Goal: Task Accomplishment & Management: Complete application form

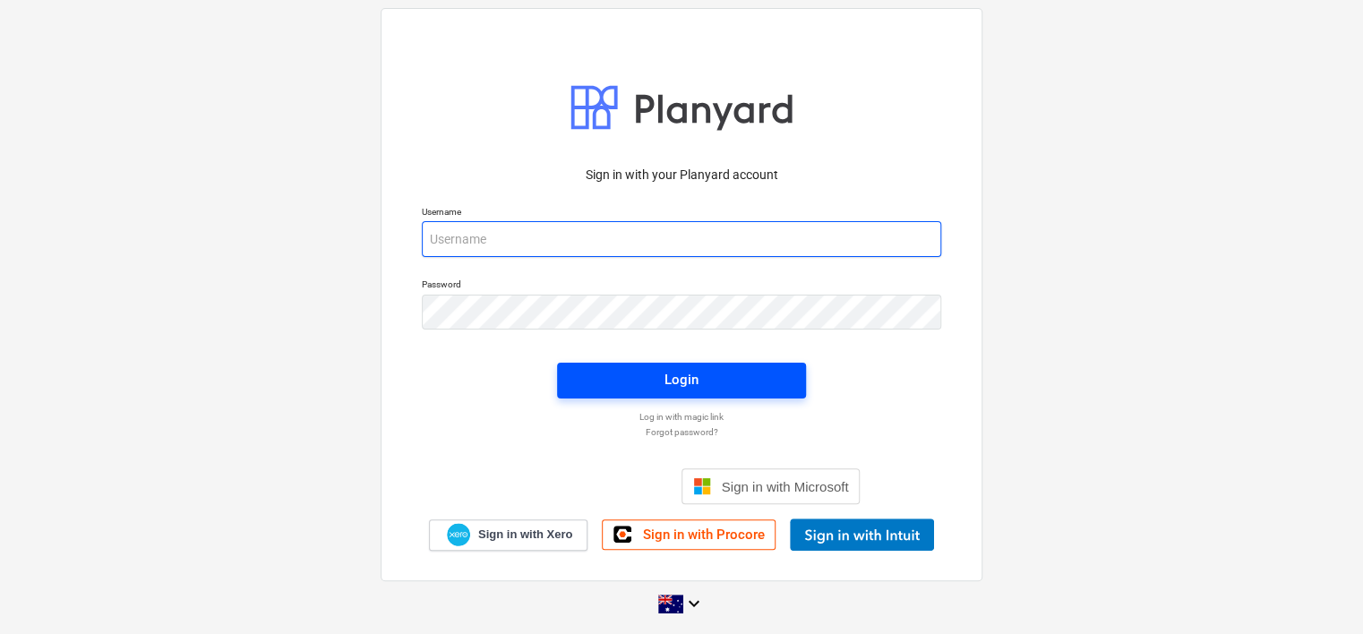
type input "[EMAIL_ADDRESS][DOMAIN_NAME]"
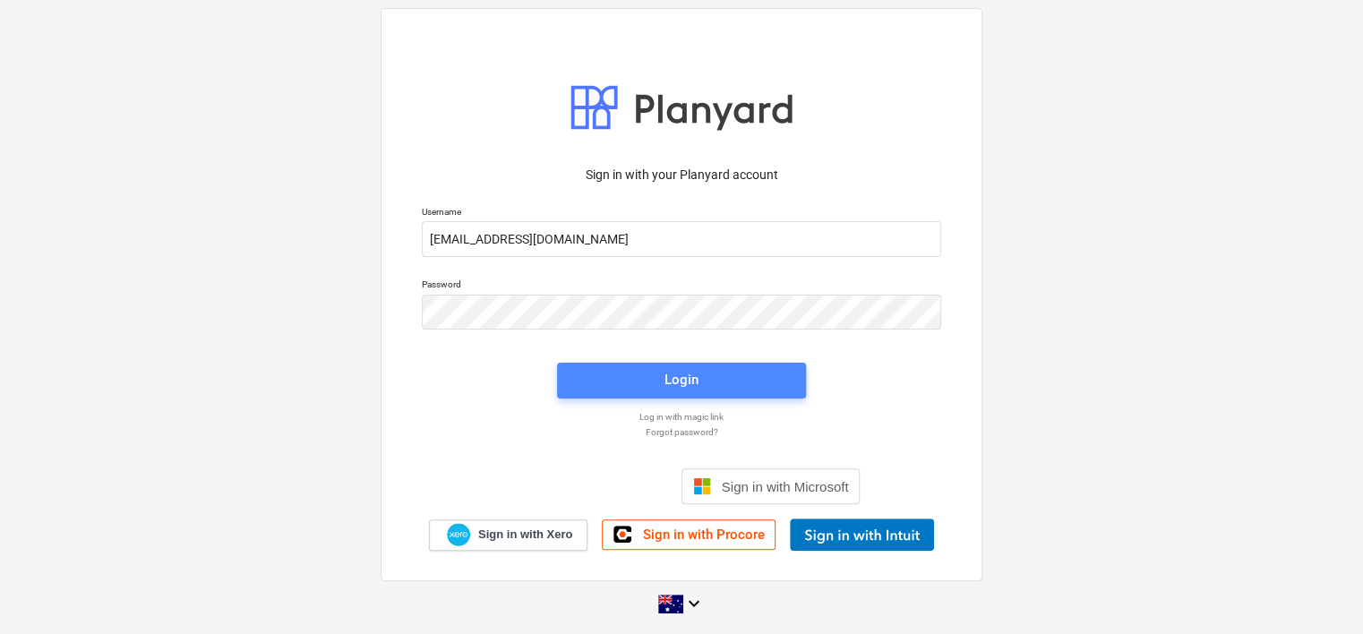
click at [646, 385] on span "Login" at bounding box center [681, 379] width 206 height 23
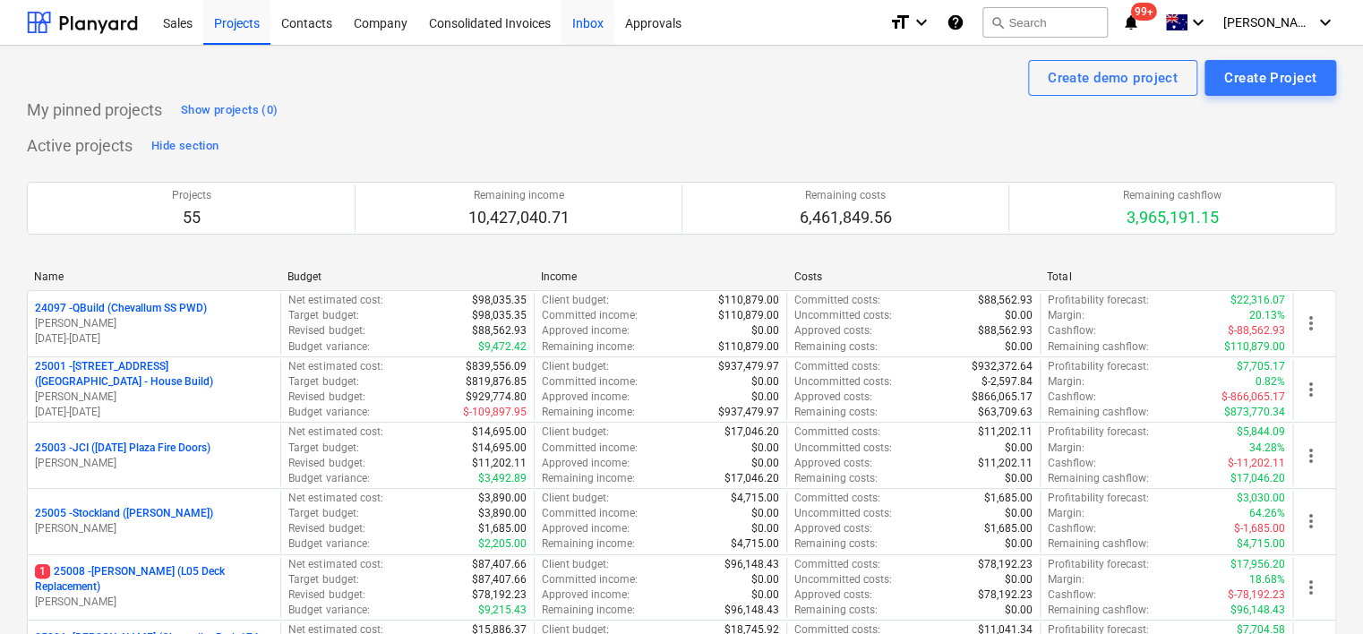
click at [590, 27] on div "Inbox" at bounding box center [587, 22] width 53 height 46
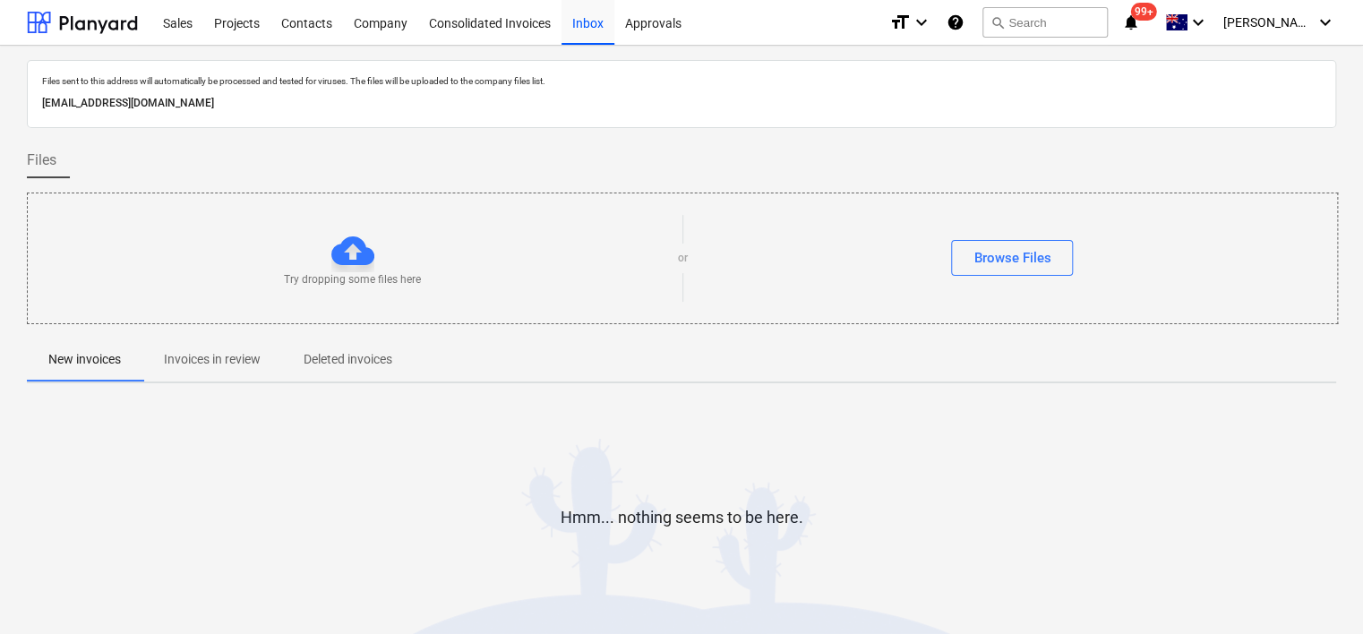
click at [218, 363] on p "Invoices in review" at bounding box center [212, 359] width 97 height 19
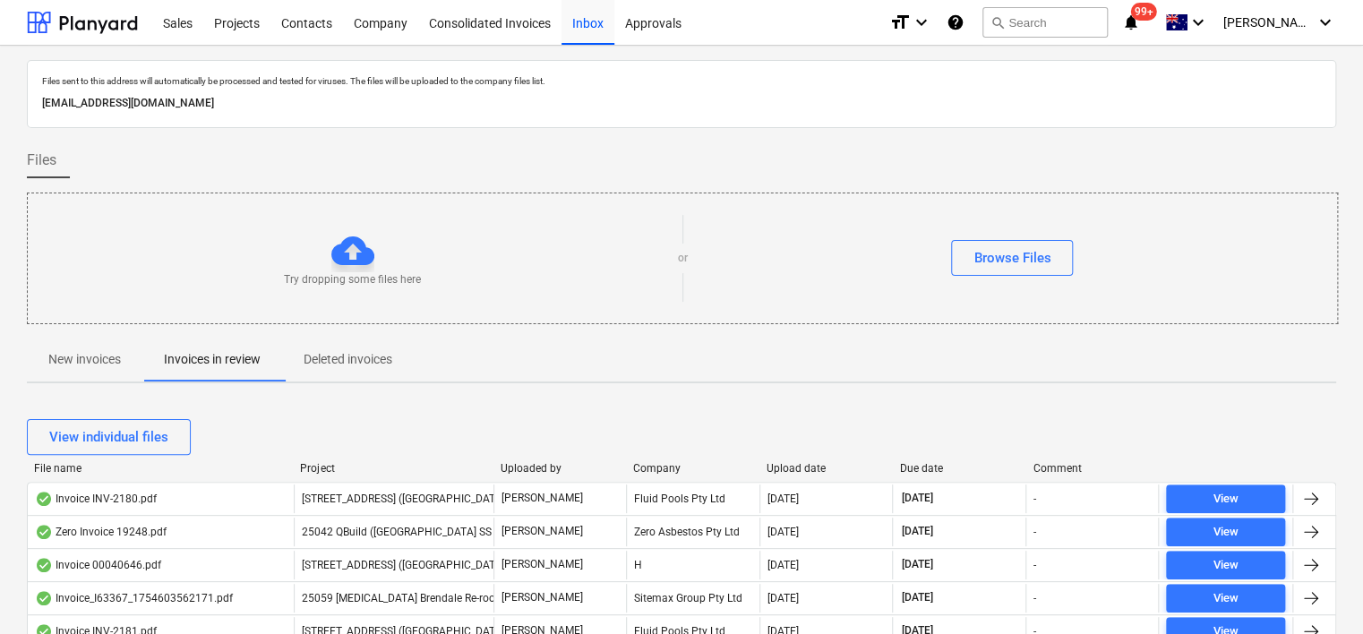
click at [475, 392] on div "Files sent to this address will automatically be processed and tested for virus…" at bounding box center [681, 372] width 1309 height 624
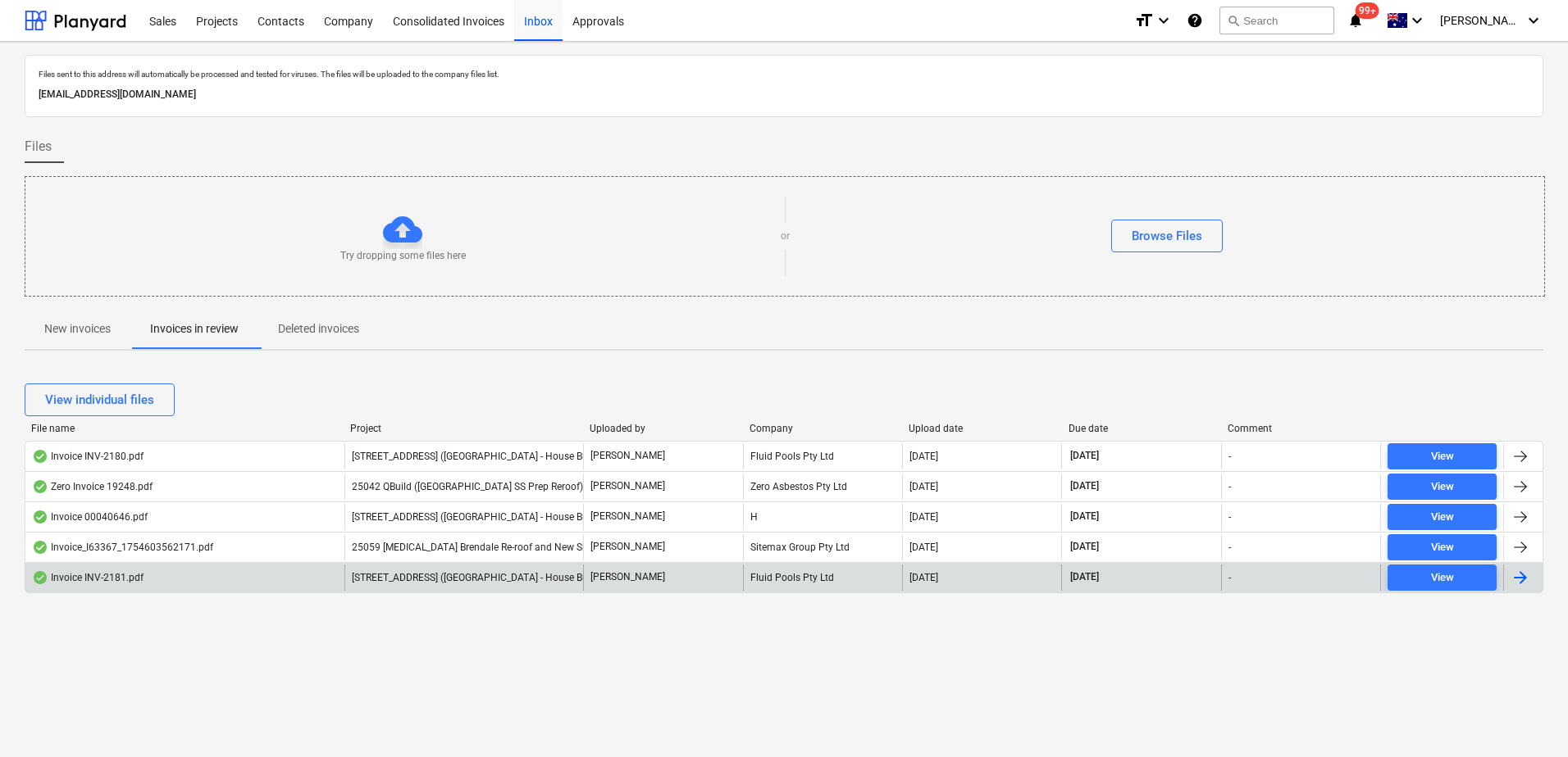
click at [401, 576] on span "[STREET_ADDRESS] ([GEOGRAPHIC_DATA] - House Build)" at bounding box center [476, 578] width 250 height 12
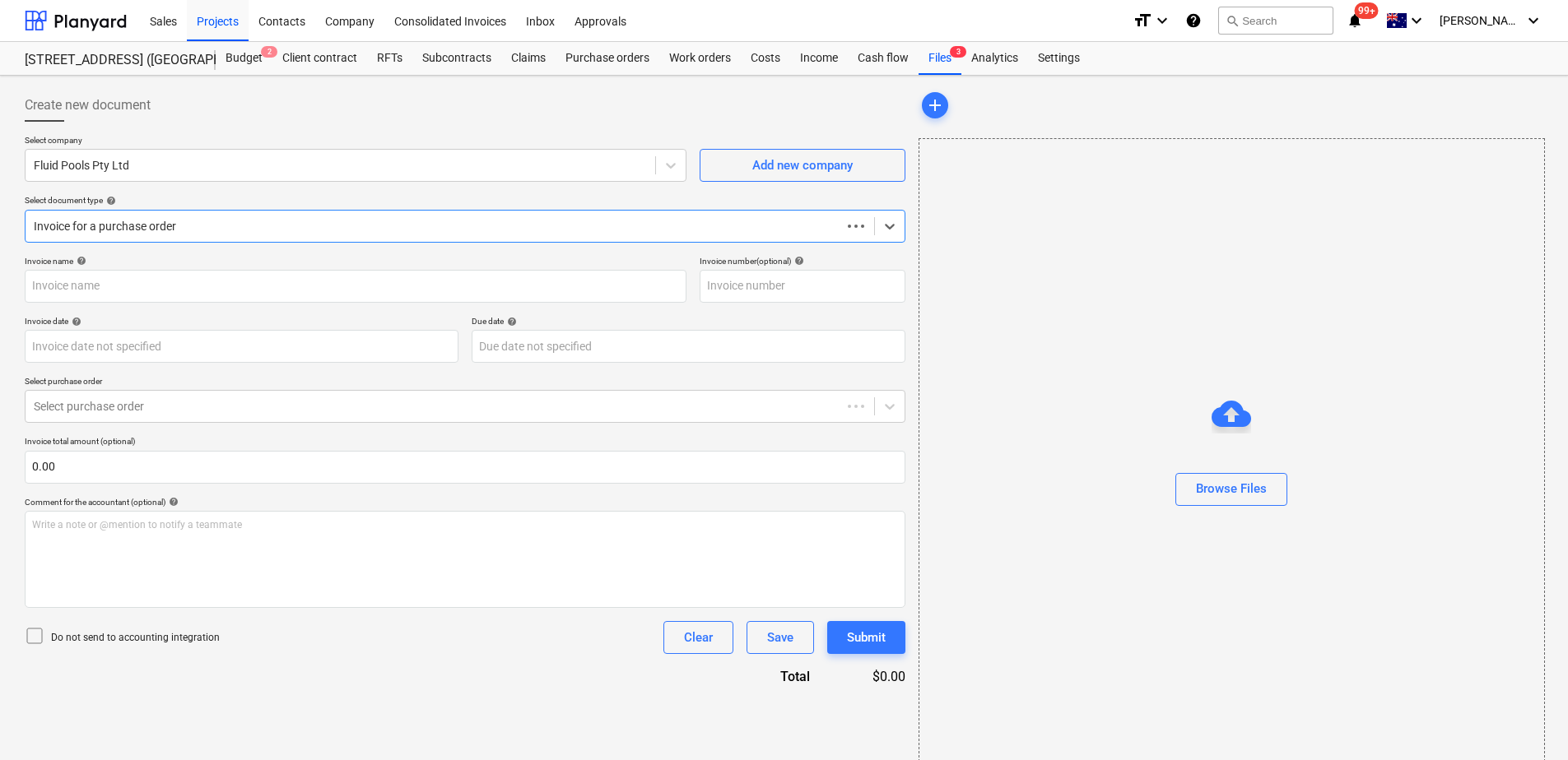
type input "INV-2181"
type input "[DATE]"
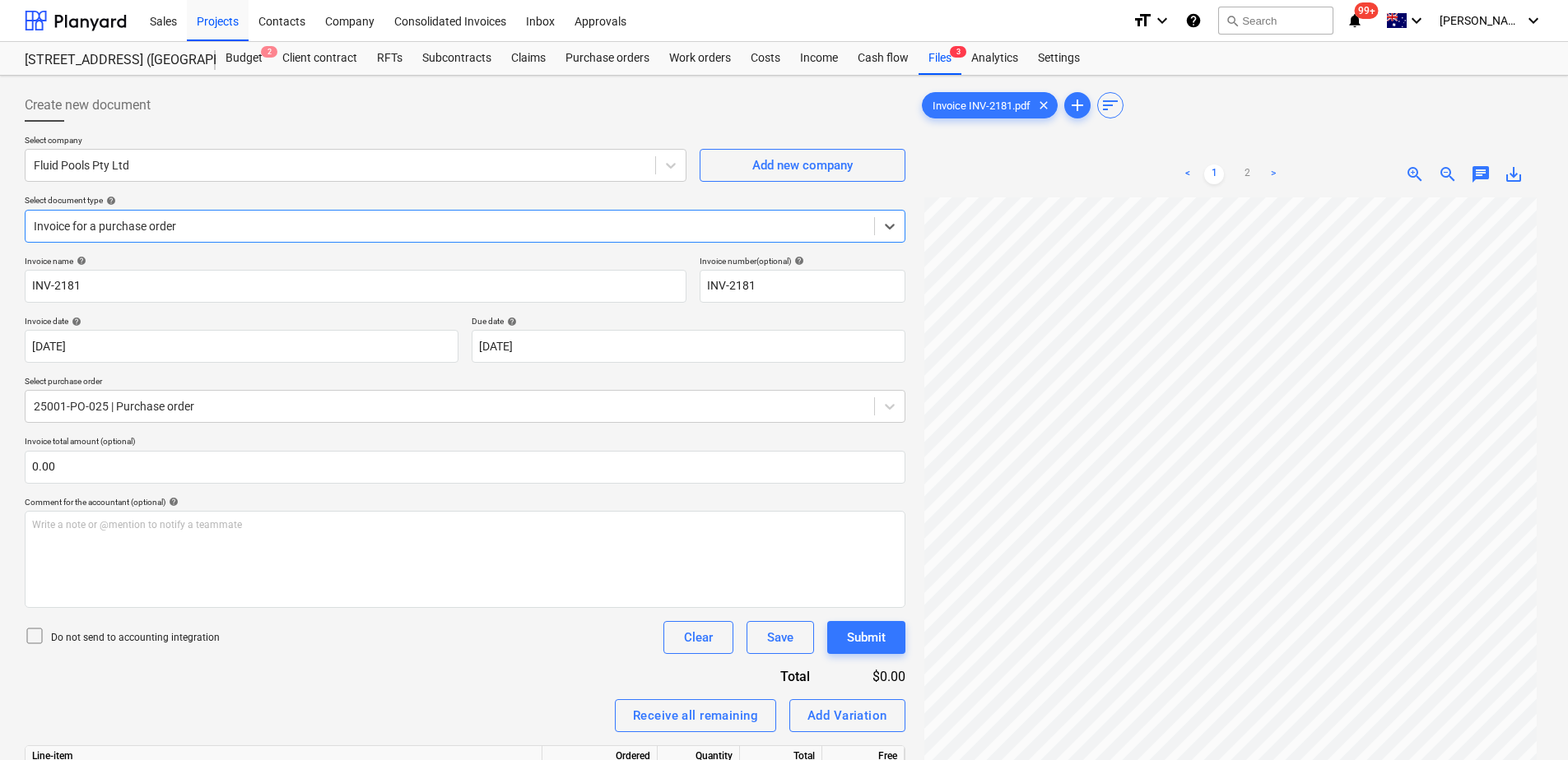
click at [248, 232] on div at bounding box center [449, 226] width 832 height 17
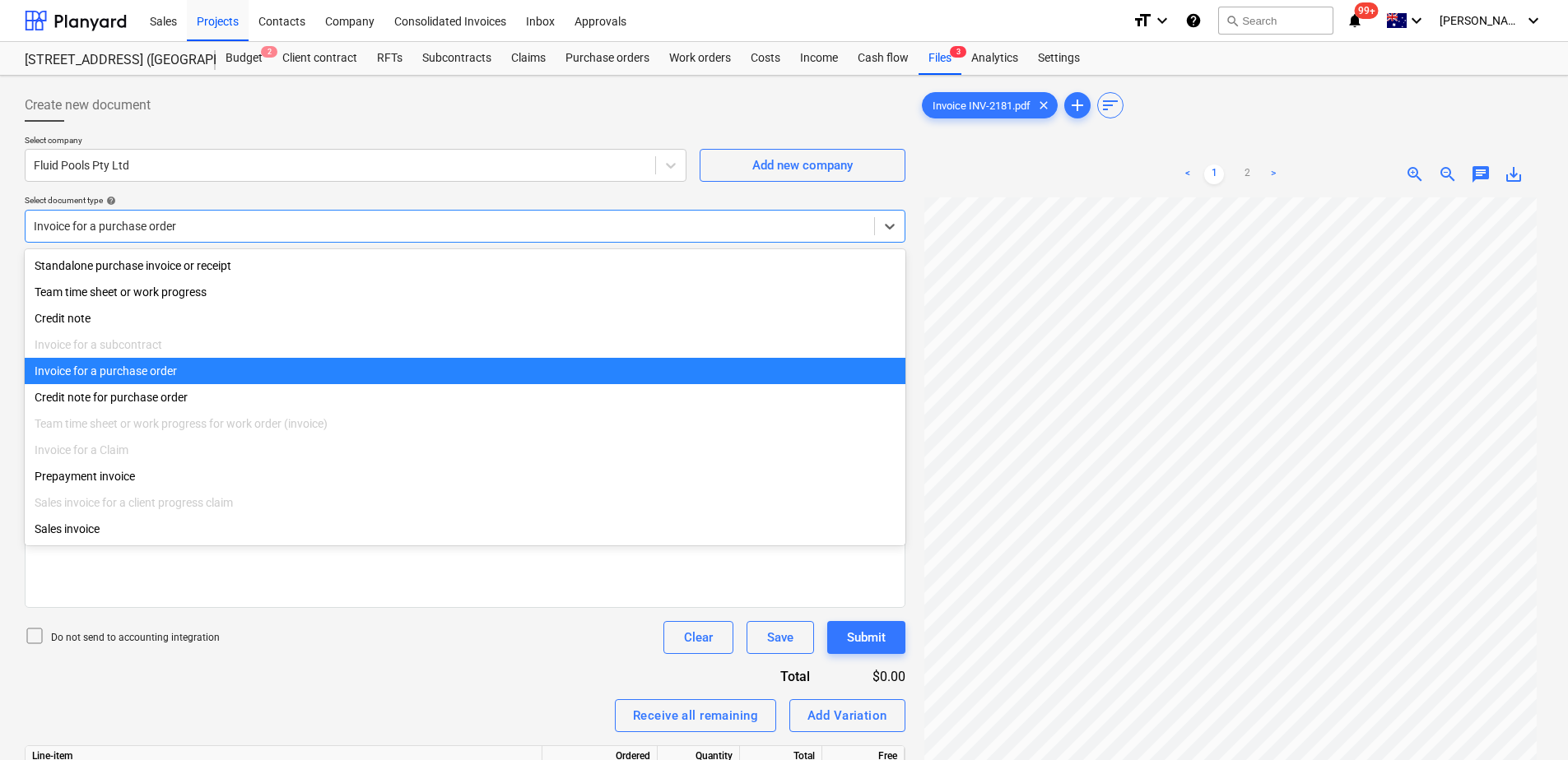
click at [174, 373] on div "Invoice for a purchase order" at bounding box center [465, 370] width 881 height 27
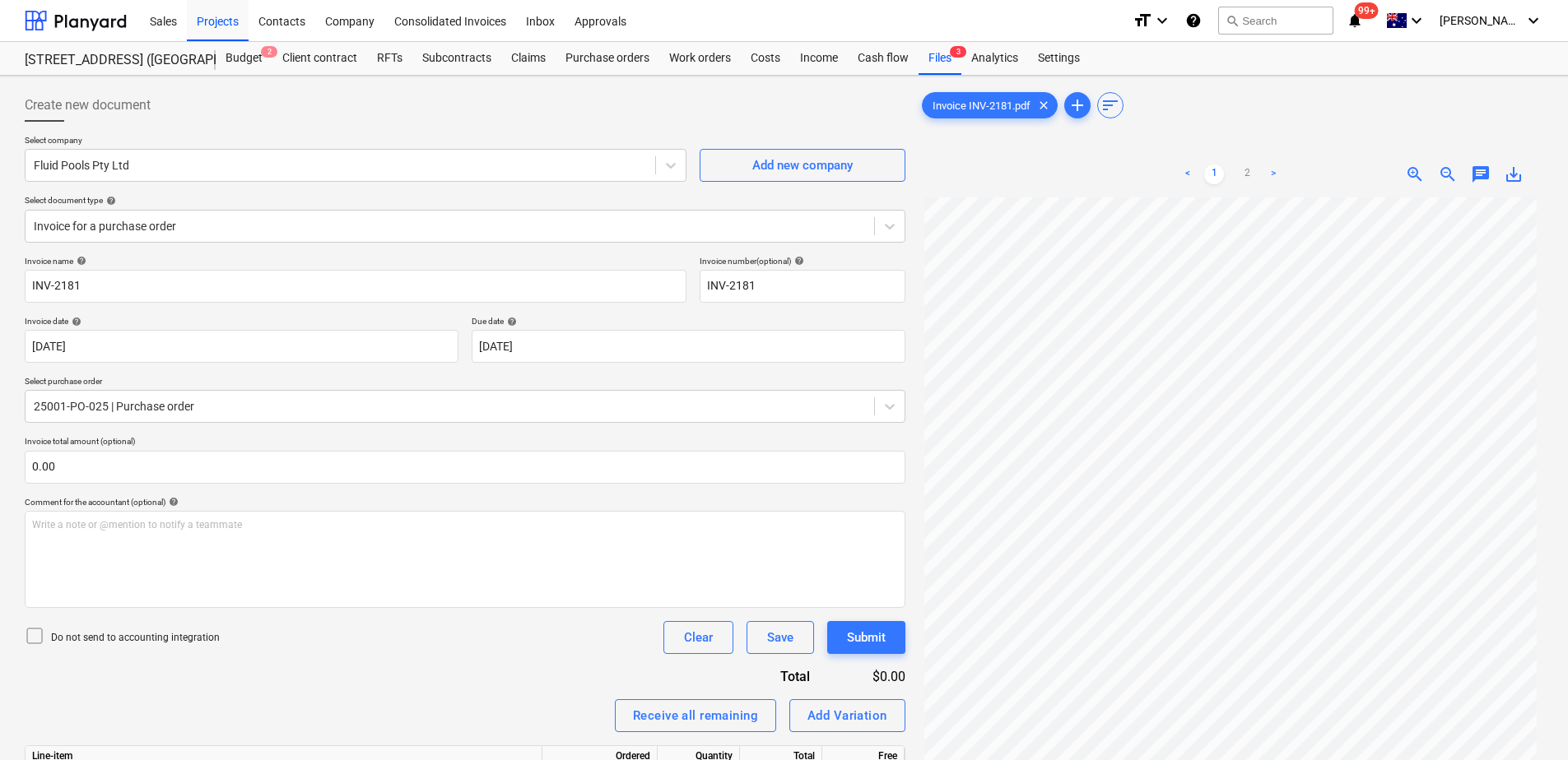
click at [467, 582] on div "Invoice name help INV-2181 Invoice number (optional) help INV-2181 Invoice date…" at bounding box center [465, 571] width 881 height 630
click at [940, 61] on div "Files 3" at bounding box center [939, 59] width 43 height 33
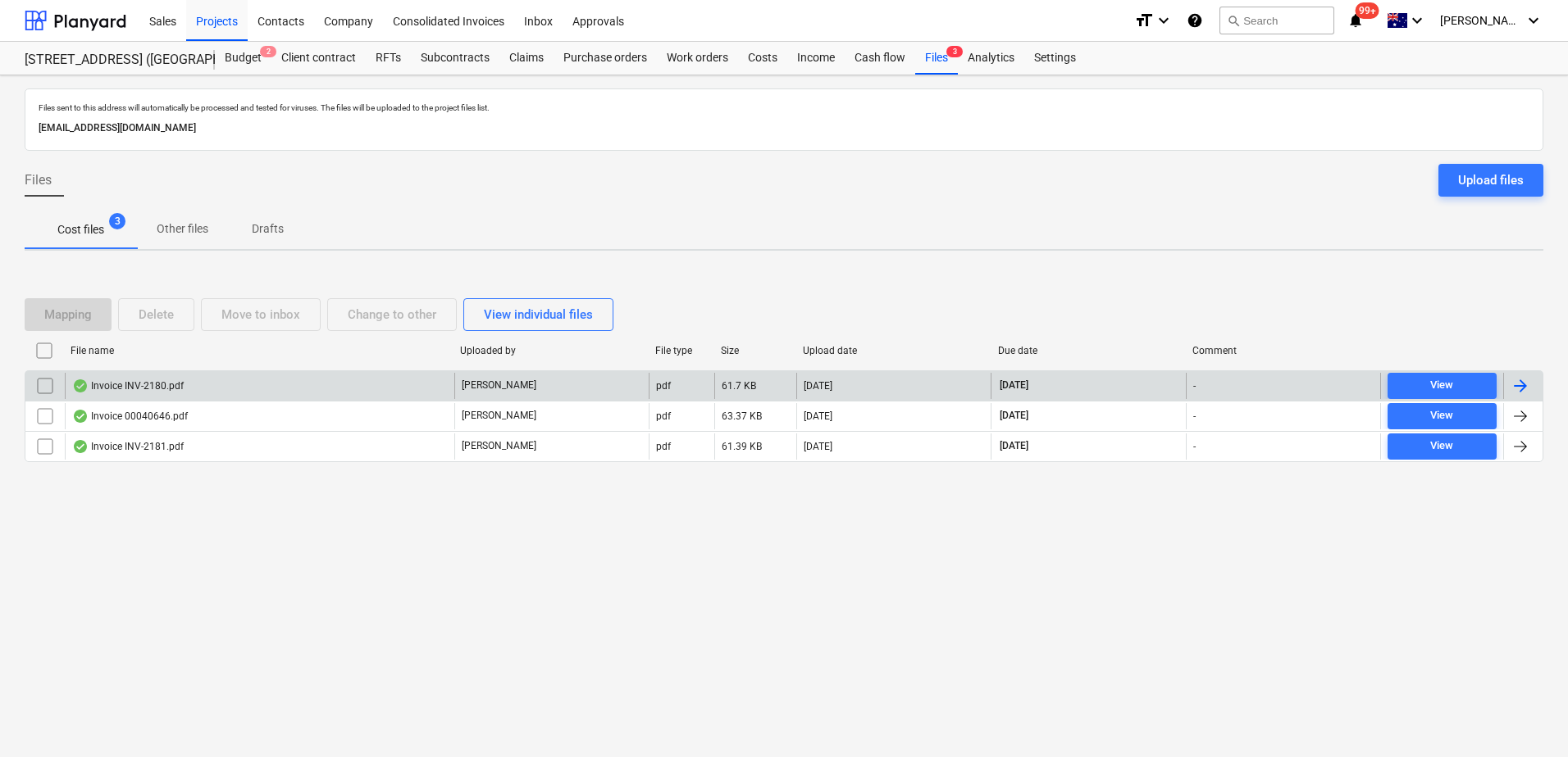
click at [191, 387] on div "Invoice INV-2180.pdf" at bounding box center [259, 385] width 389 height 27
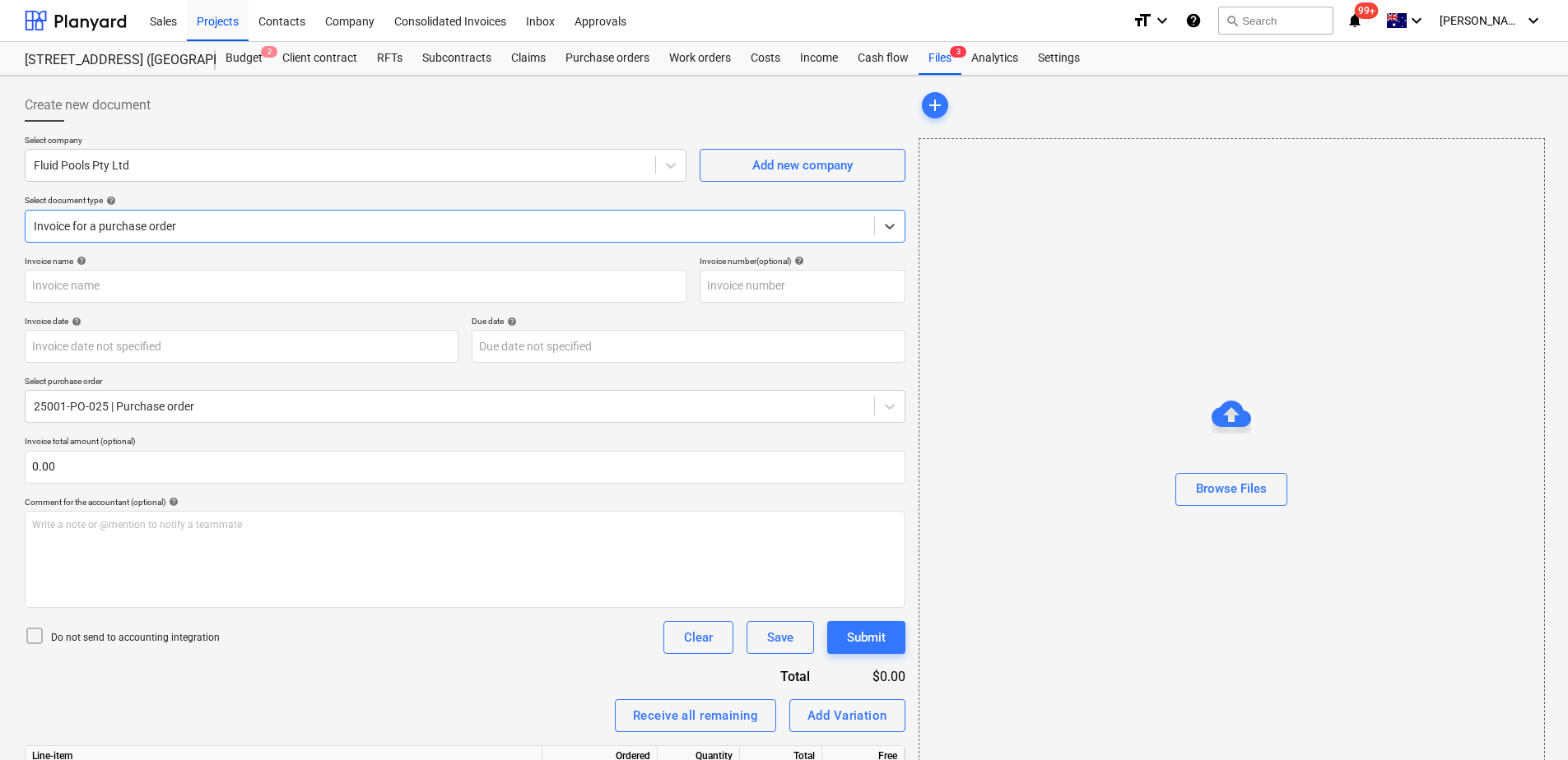
type input "INV-2180"
type input "[DATE]"
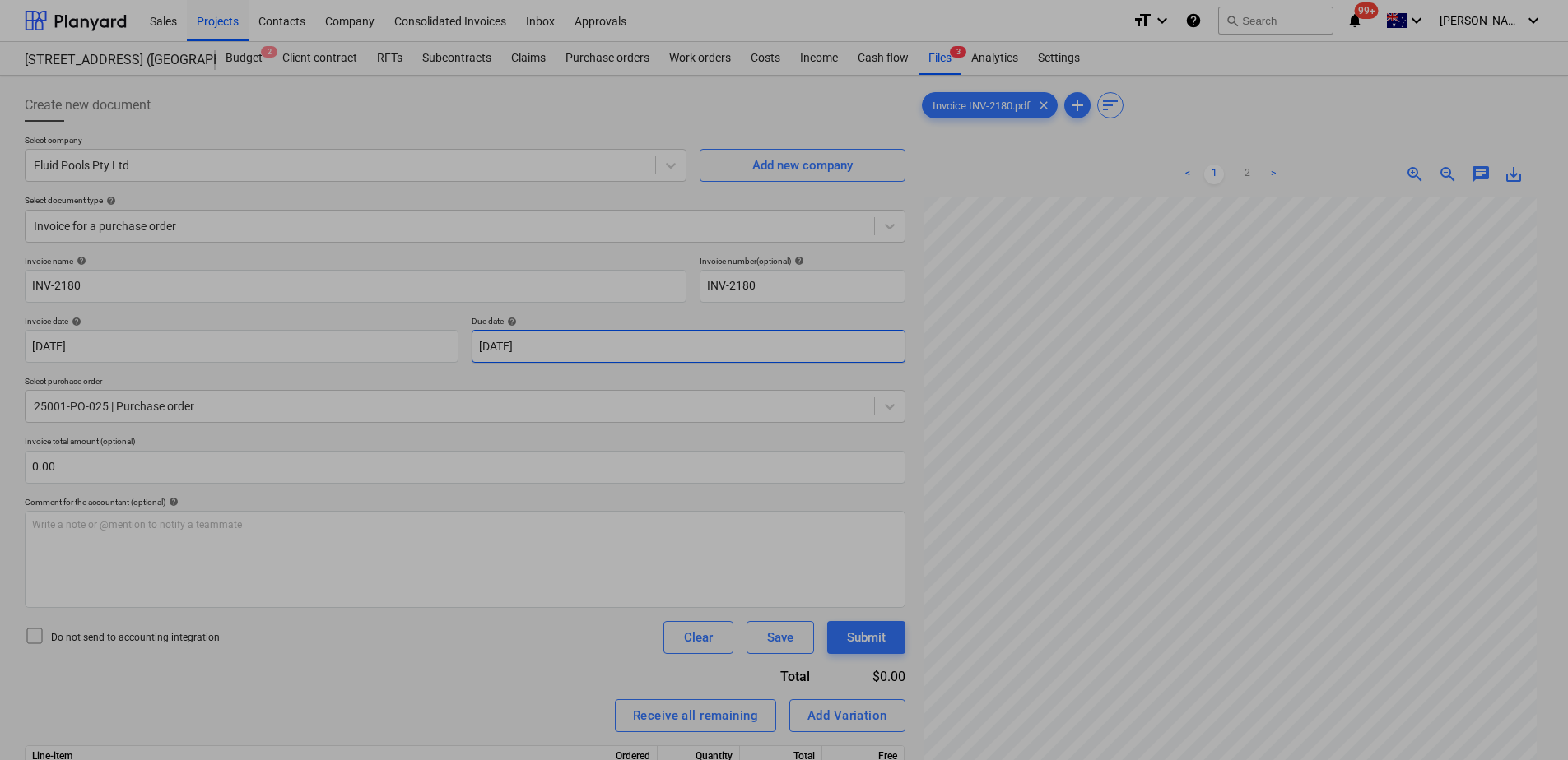
click at [576, 348] on body "Sales Projects Contacts Company Consolidated Invoices Inbox Approvals format_si…" at bounding box center [784, 380] width 1568 height 760
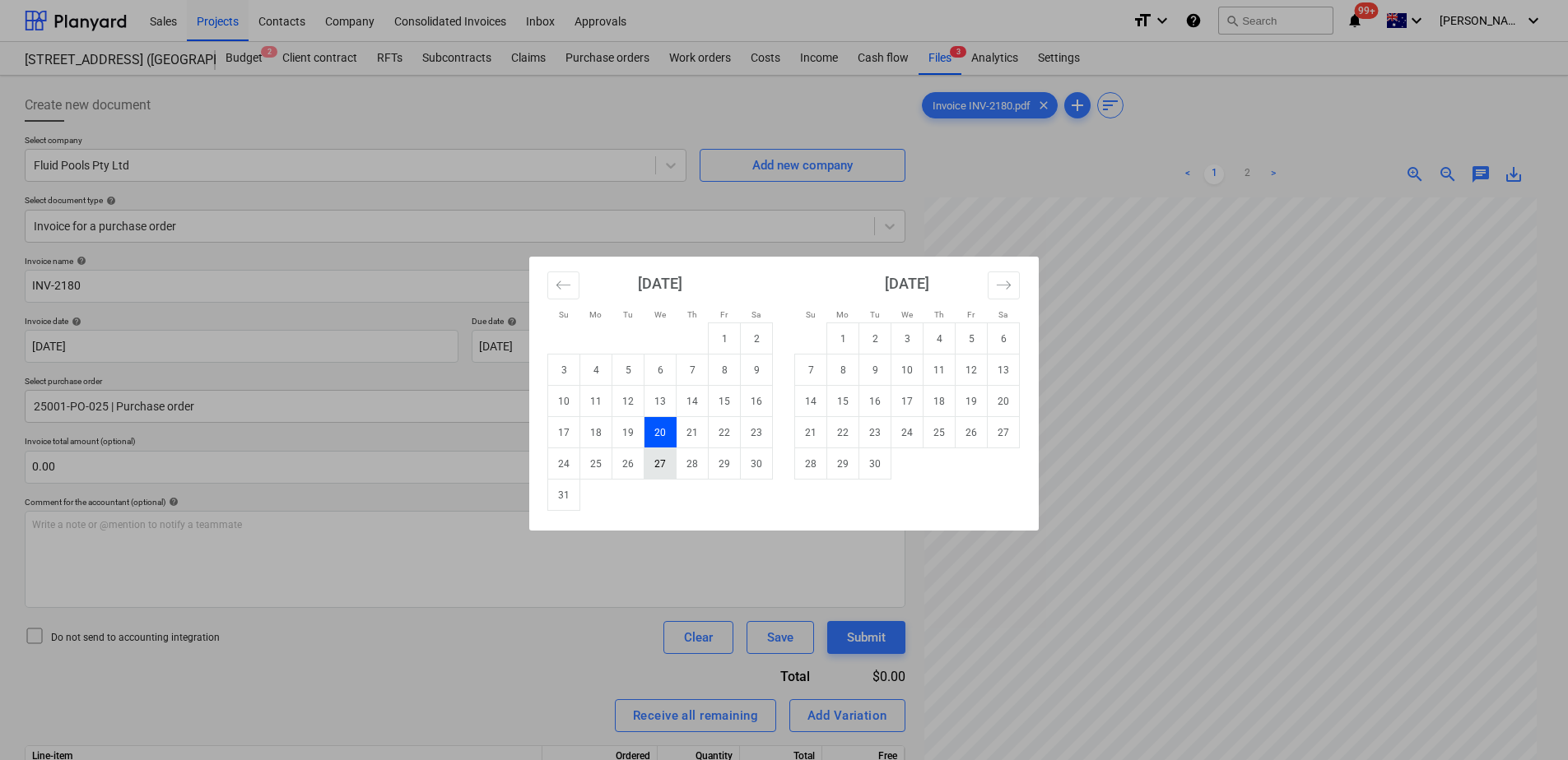
click at [669, 457] on td "27" at bounding box center [660, 464] width 32 height 31
type input "[DATE]"
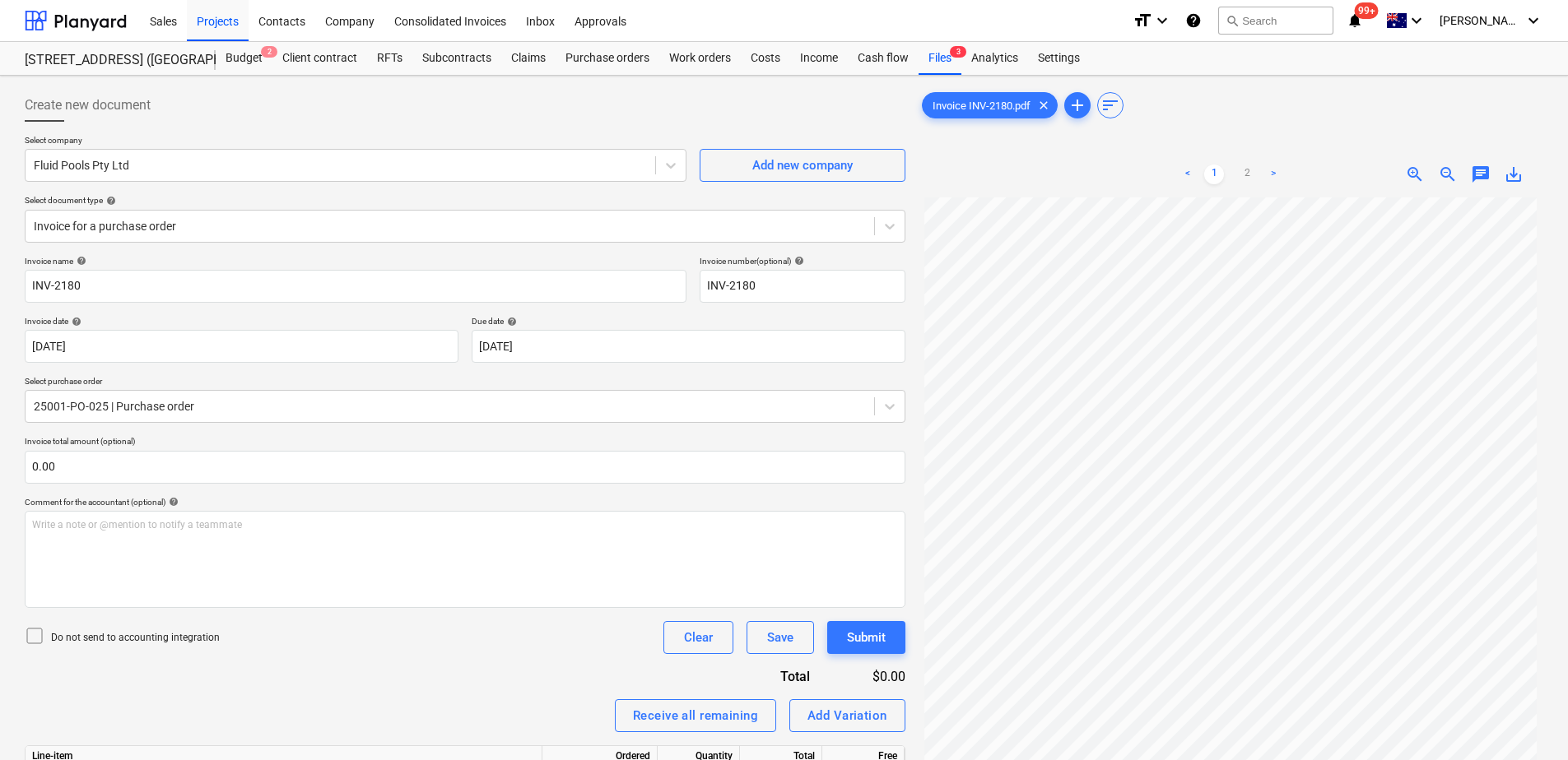
click at [335, 582] on div "Invoice name help INV-2180 Invoice number (optional) help INV-2180 Invoice date…" at bounding box center [465, 571] width 881 height 630
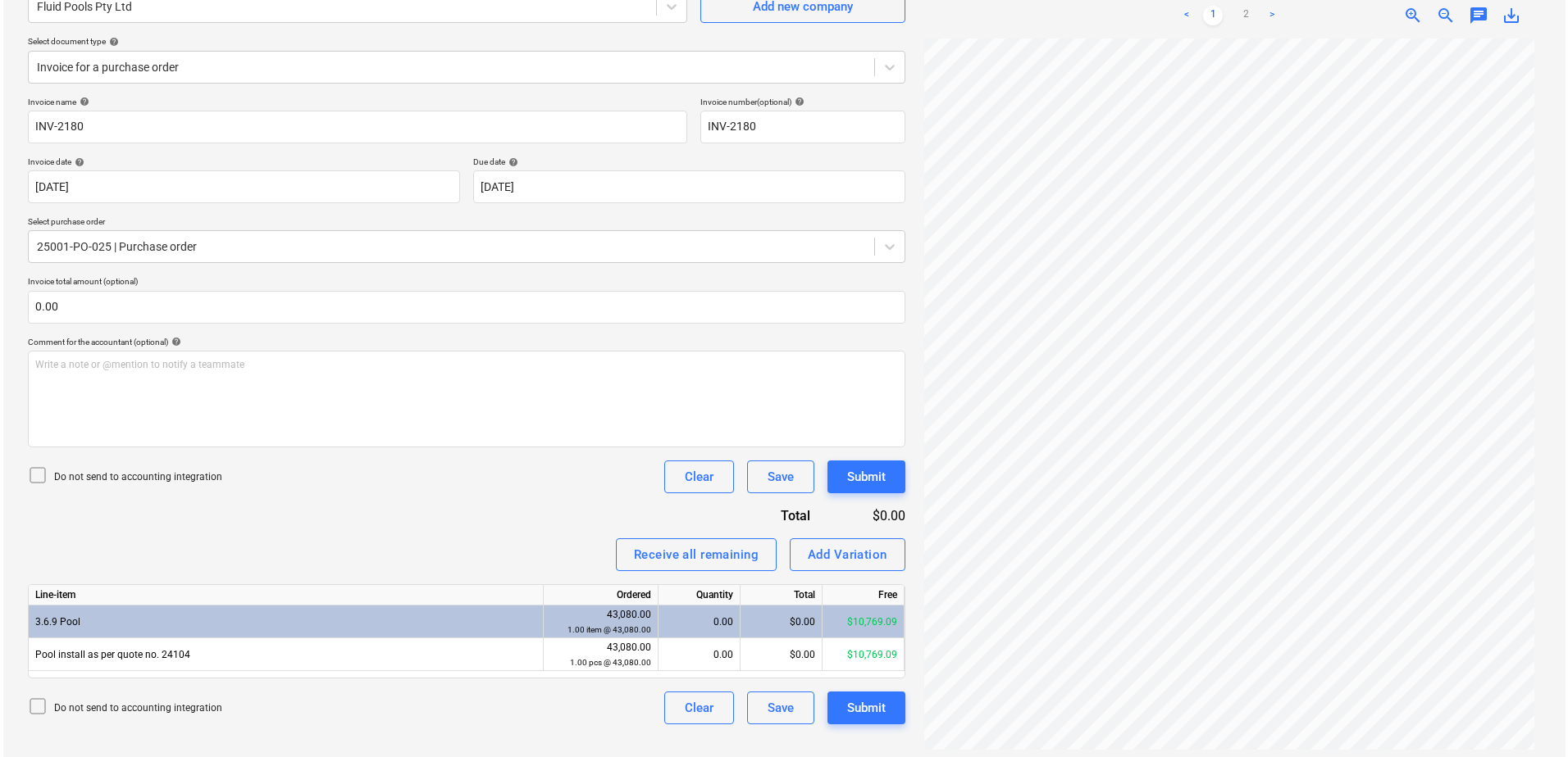
scroll to position [164, 0]
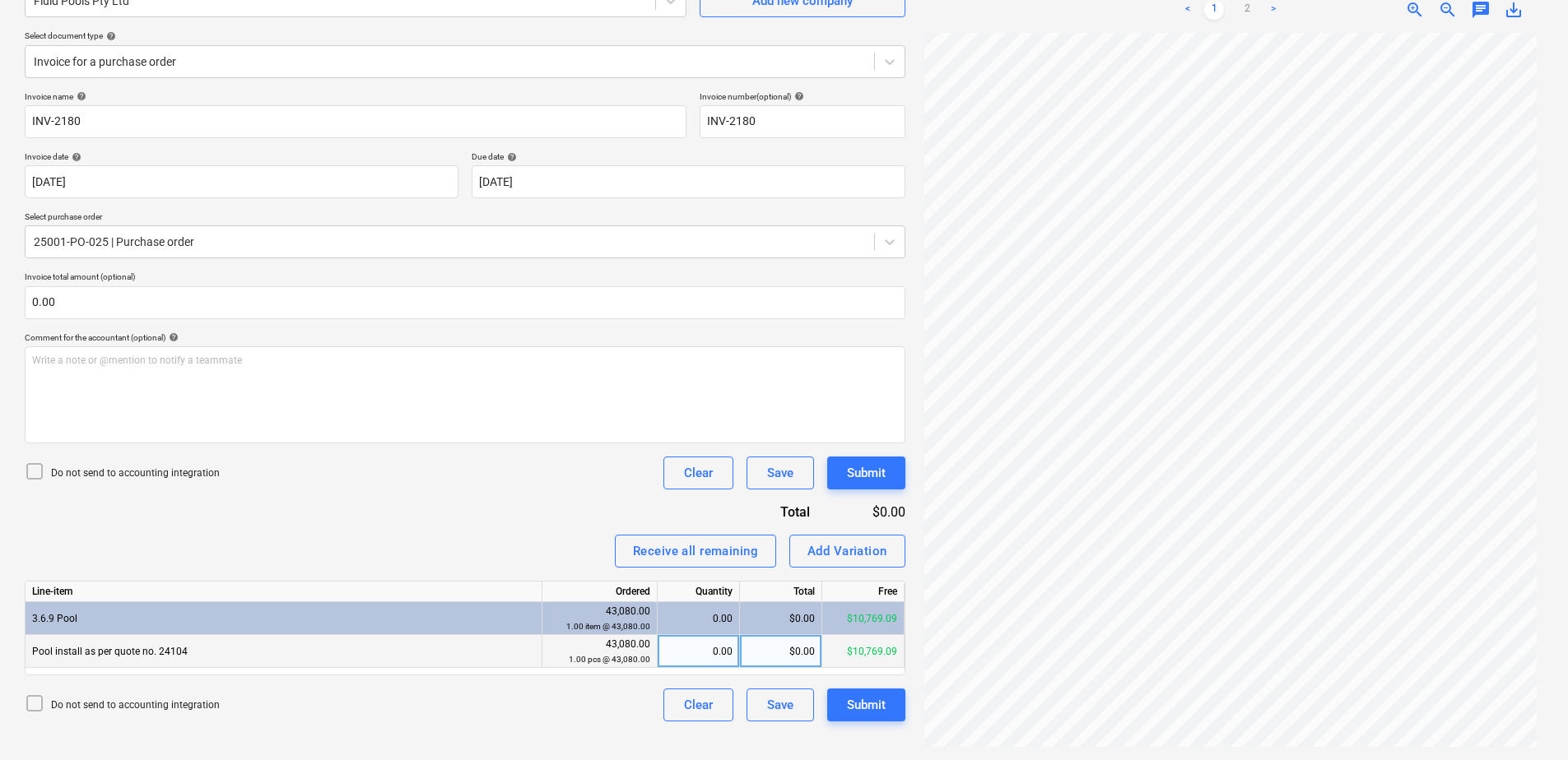
click at [704, 582] on div "0.00" at bounding box center [699, 652] width 68 height 33
type input "1"
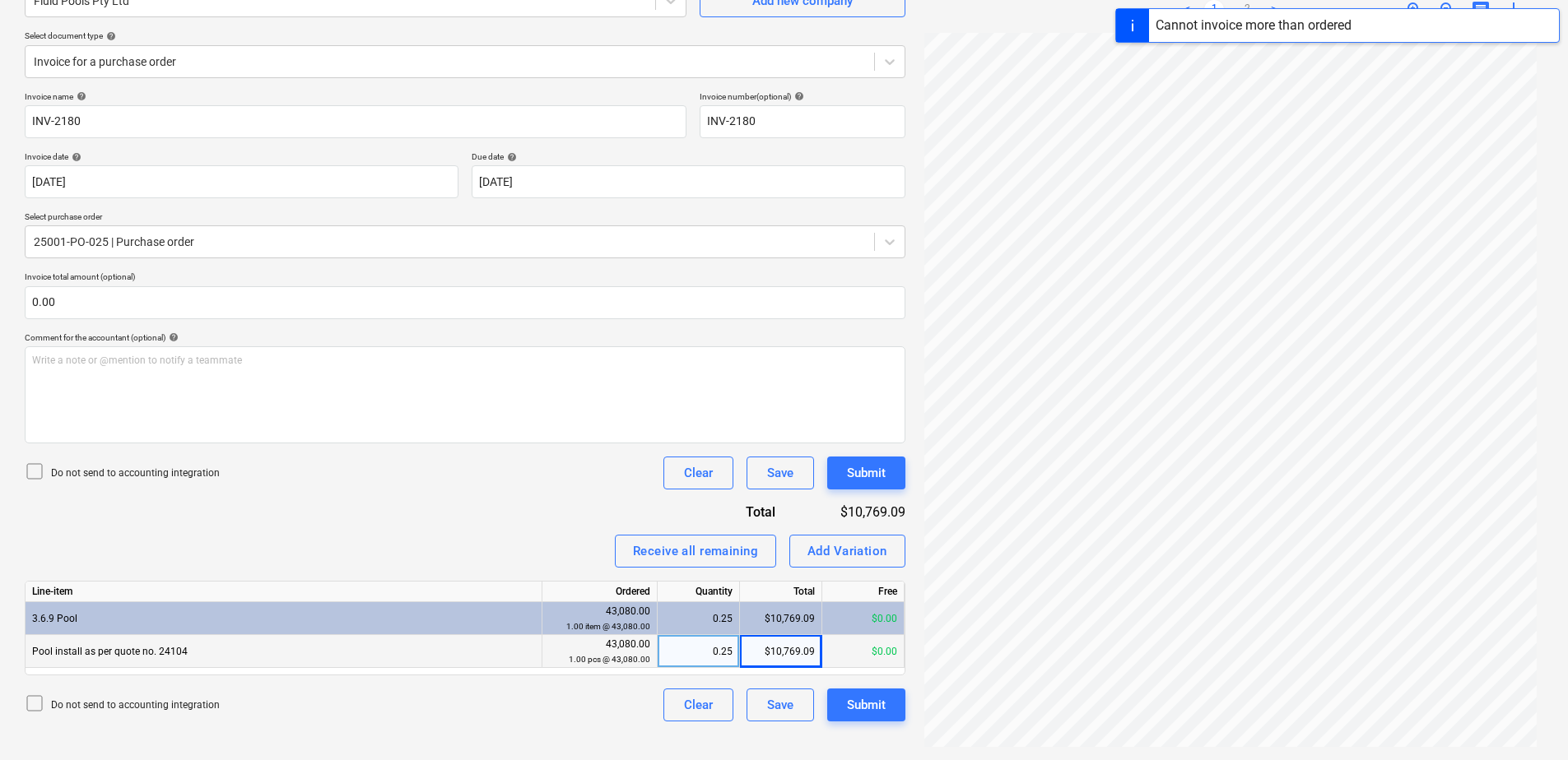
click at [710, 582] on div "0.25" at bounding box center [699, 652] width 68 height 33
type input "0.1"
click at [711, 582] on div "0.10" at bounding box center [699, 652] width 68 height 33
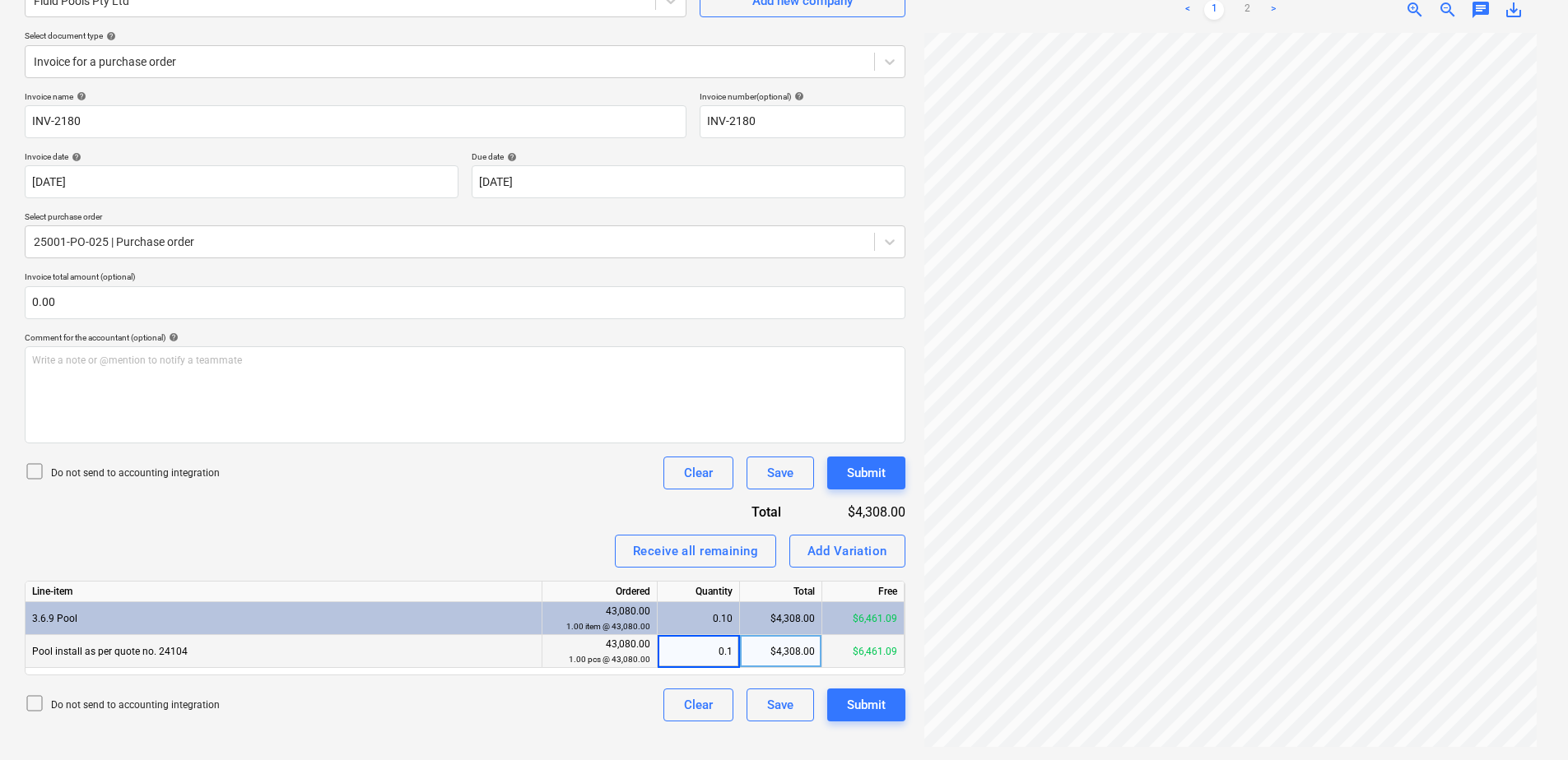
type input "0"
type input "4308.18"
click at [859, 582] on div "Submit" at bounding box center [866, 705] width 39 height 21
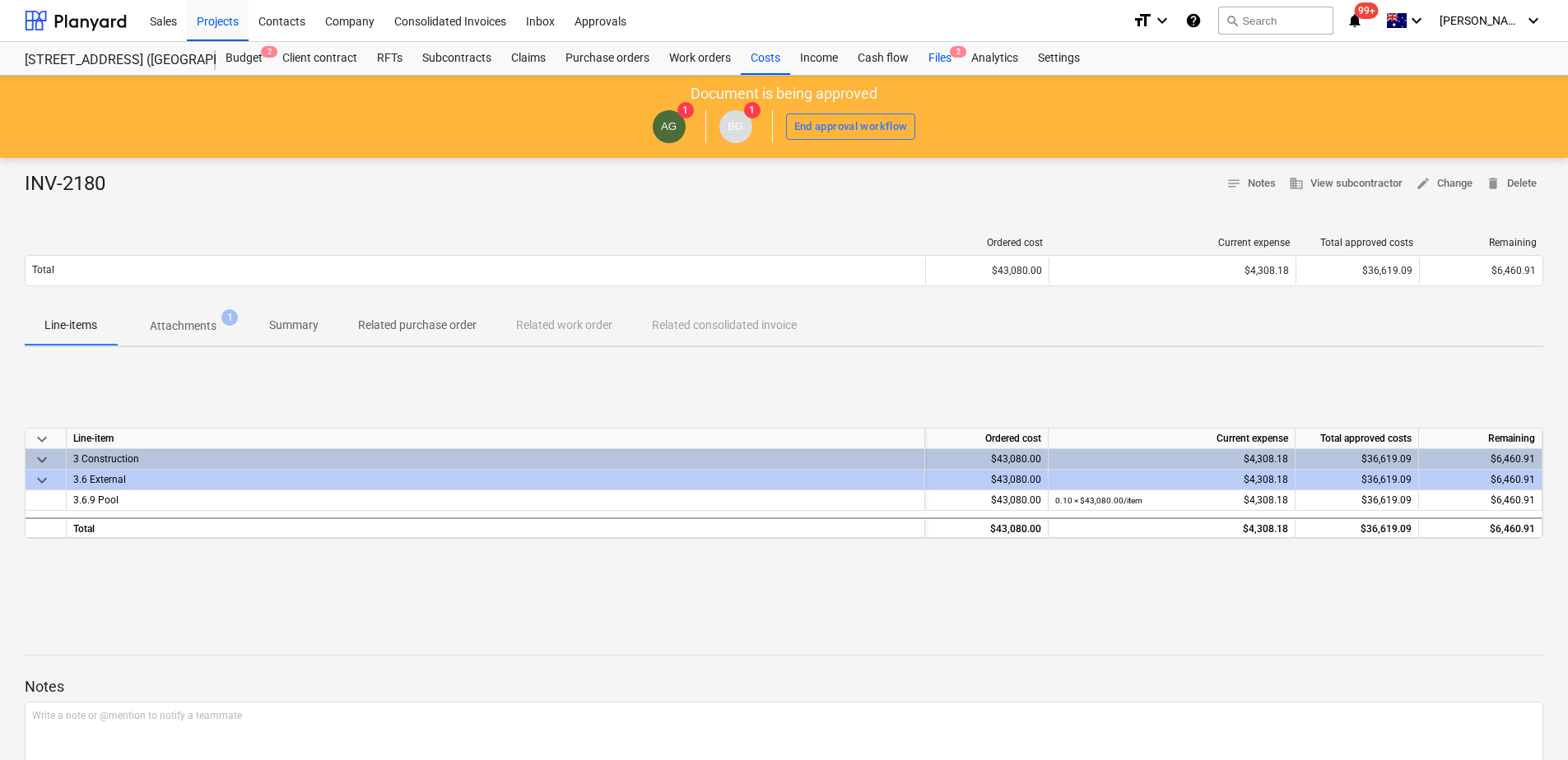
click at [943, 63] on div "Files 2" at bounding box center [939, 59] width 43 height 33
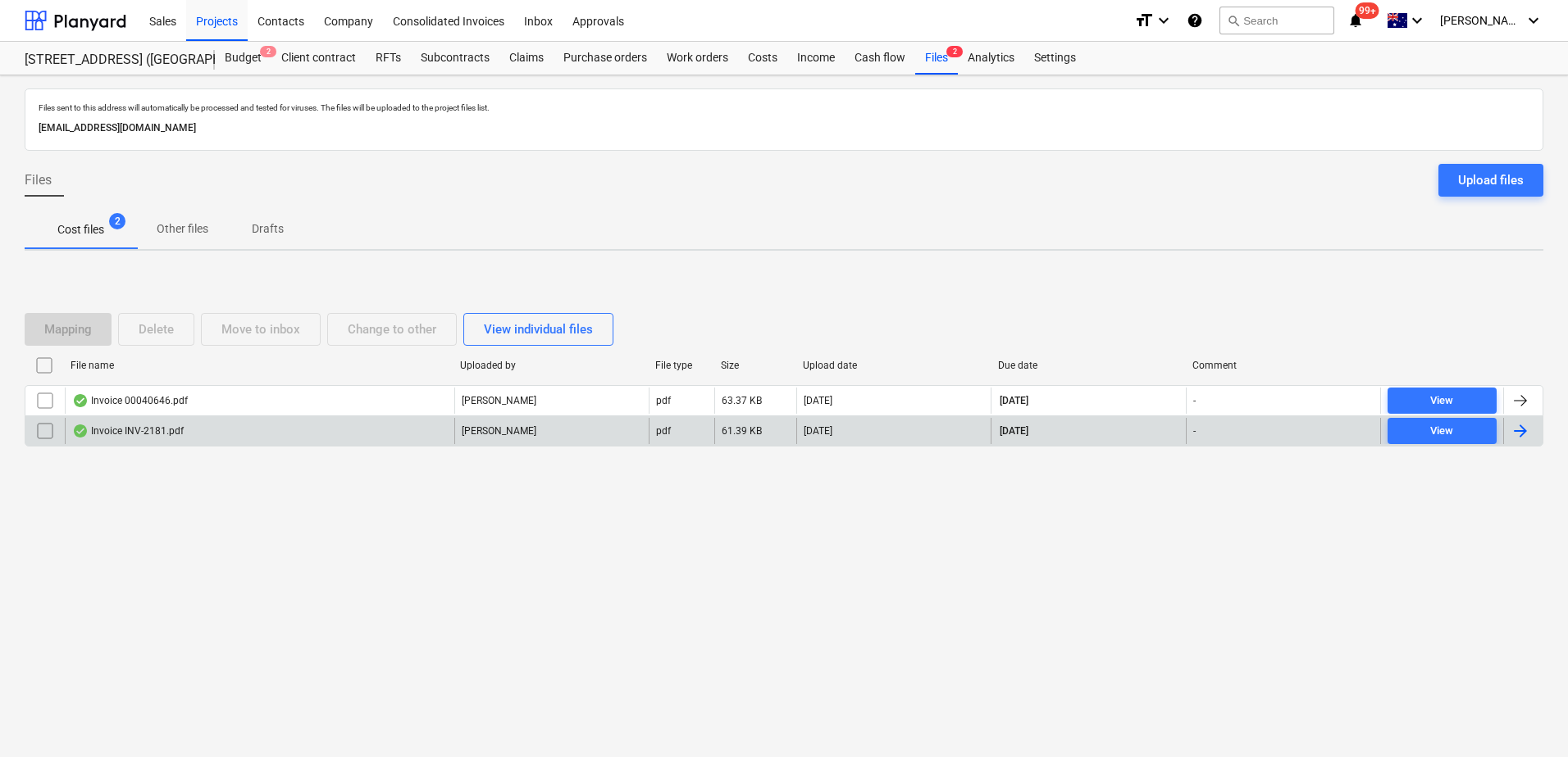
click at [408, 436] on div "Invoice INV-2181.pdf" at bounding box center [259, 431] width 389 height 27
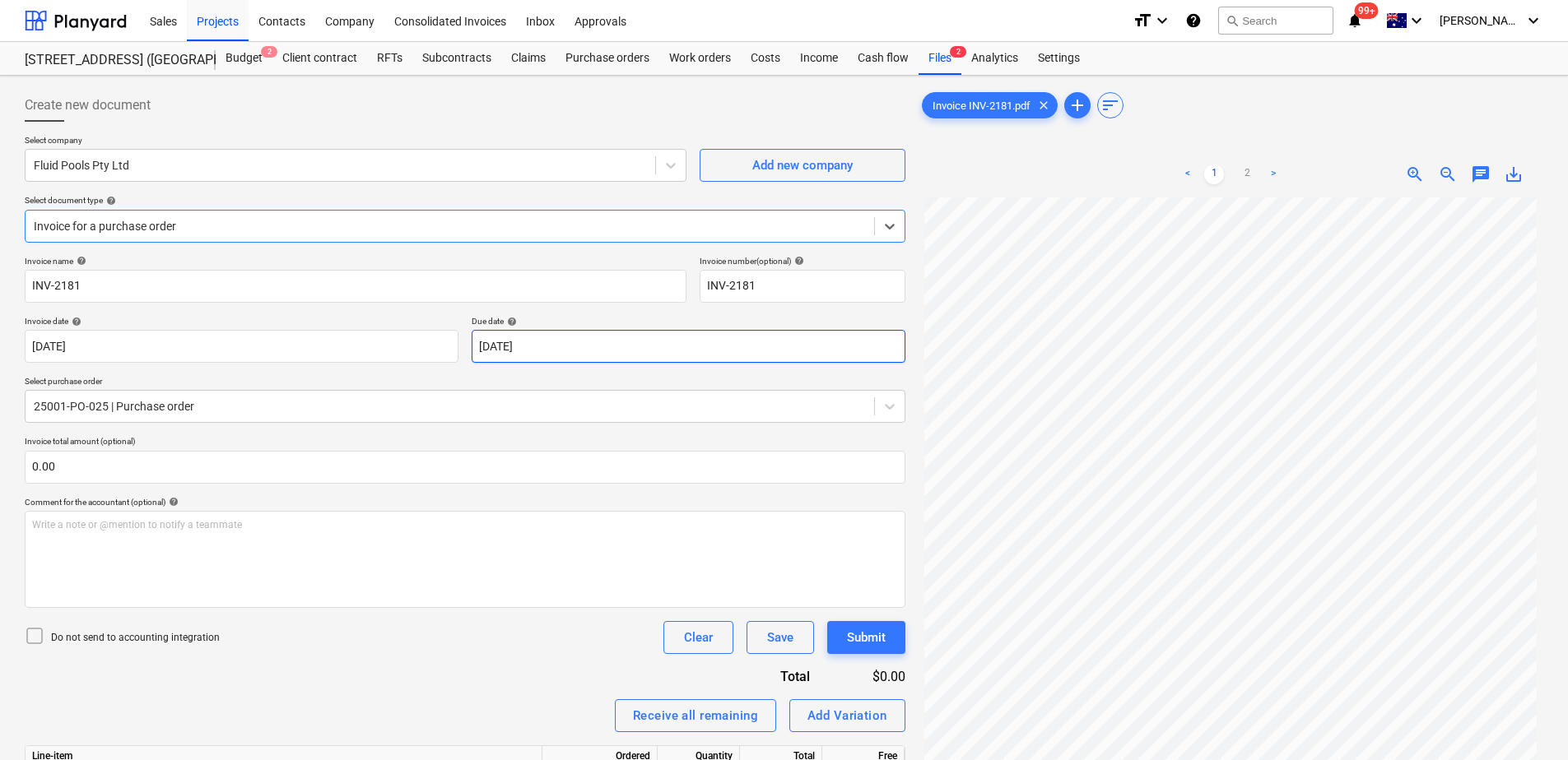
click at [585, 346] on body "Sales Projects Contacts Company Consolidated Invoices Inbox Approvals format_si…" at bounding box center [784, 380] width 1568 height 760
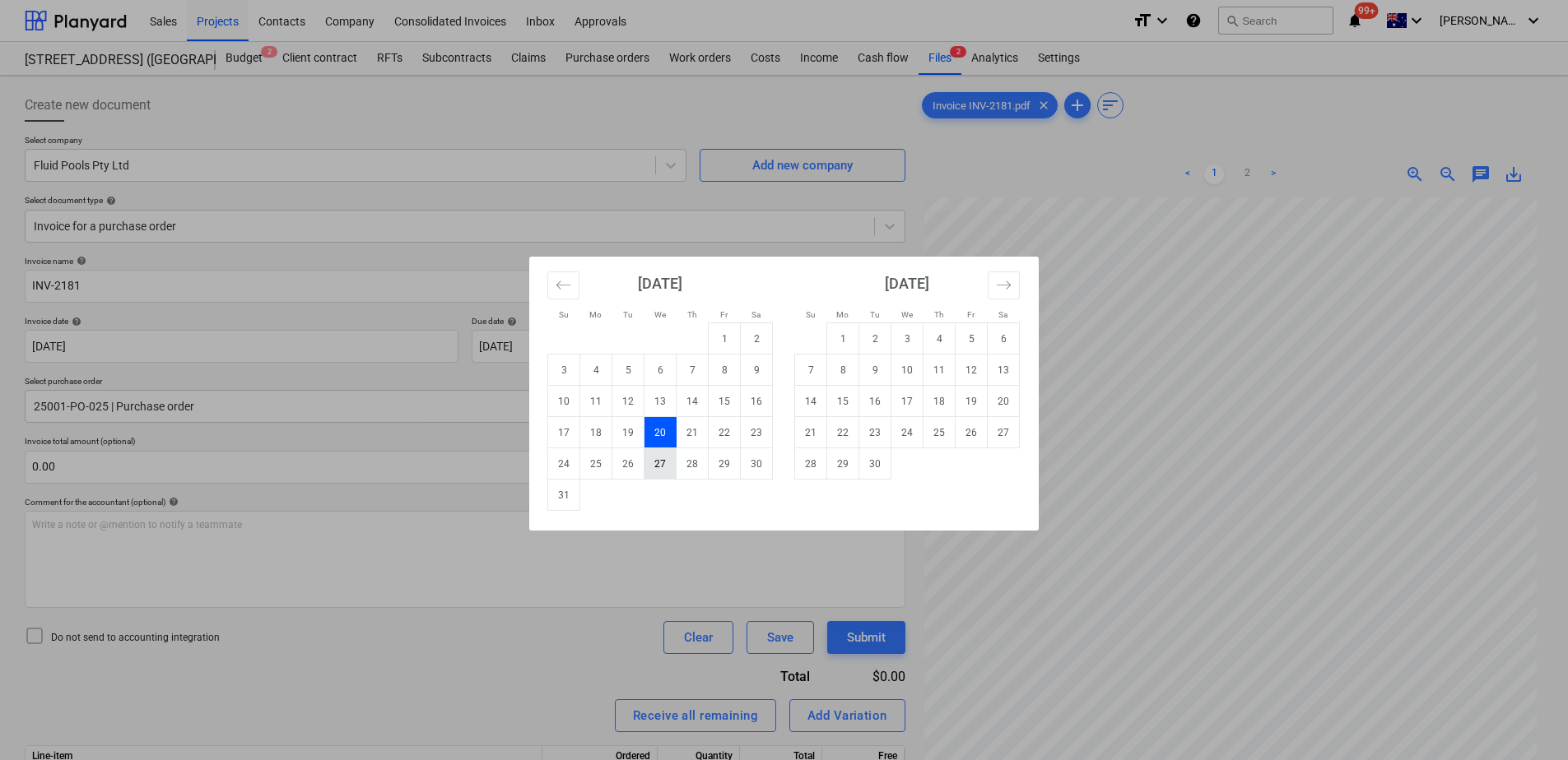
click at [659, 466] on td "27" at bounding box center [660, 464] width 32 height 31
type input "[DATE]"
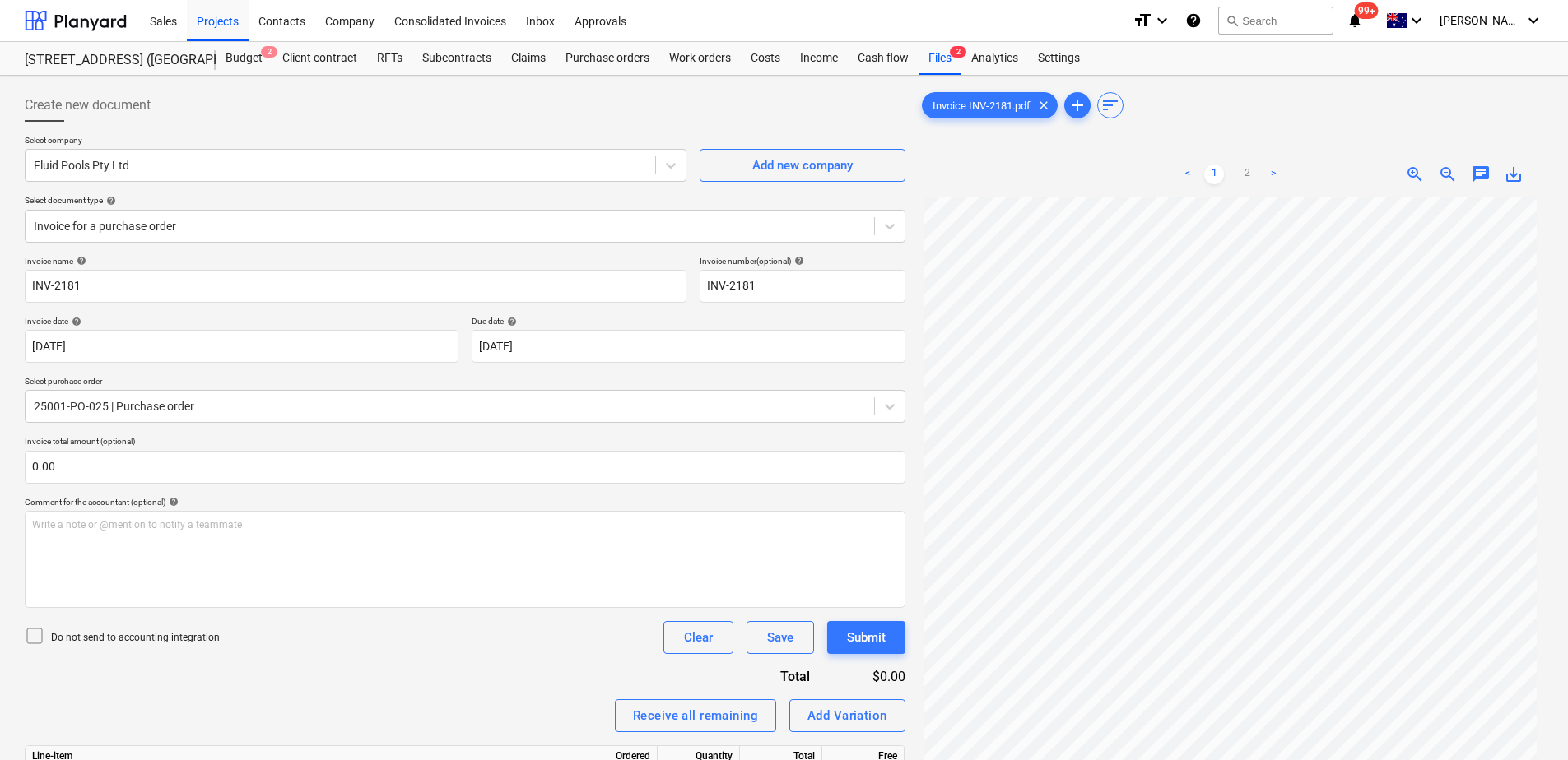
click at [430, 582] on div "Invoice name help INV-2181 Invoice number (optional) help INV-2181 Invoice date…" at bounding box center [465, 571] width 881 height 630
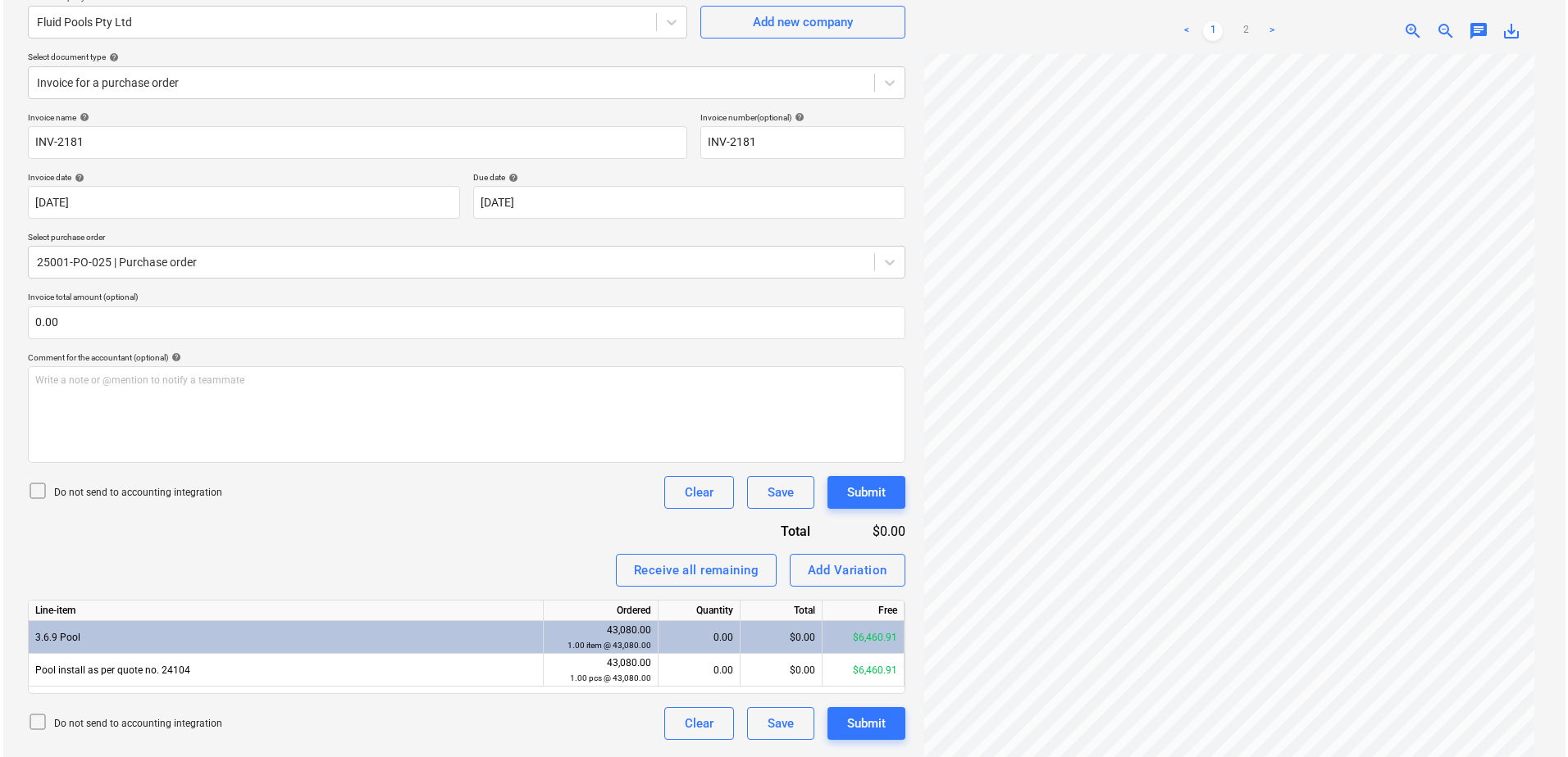
scroll to position [164, 0]
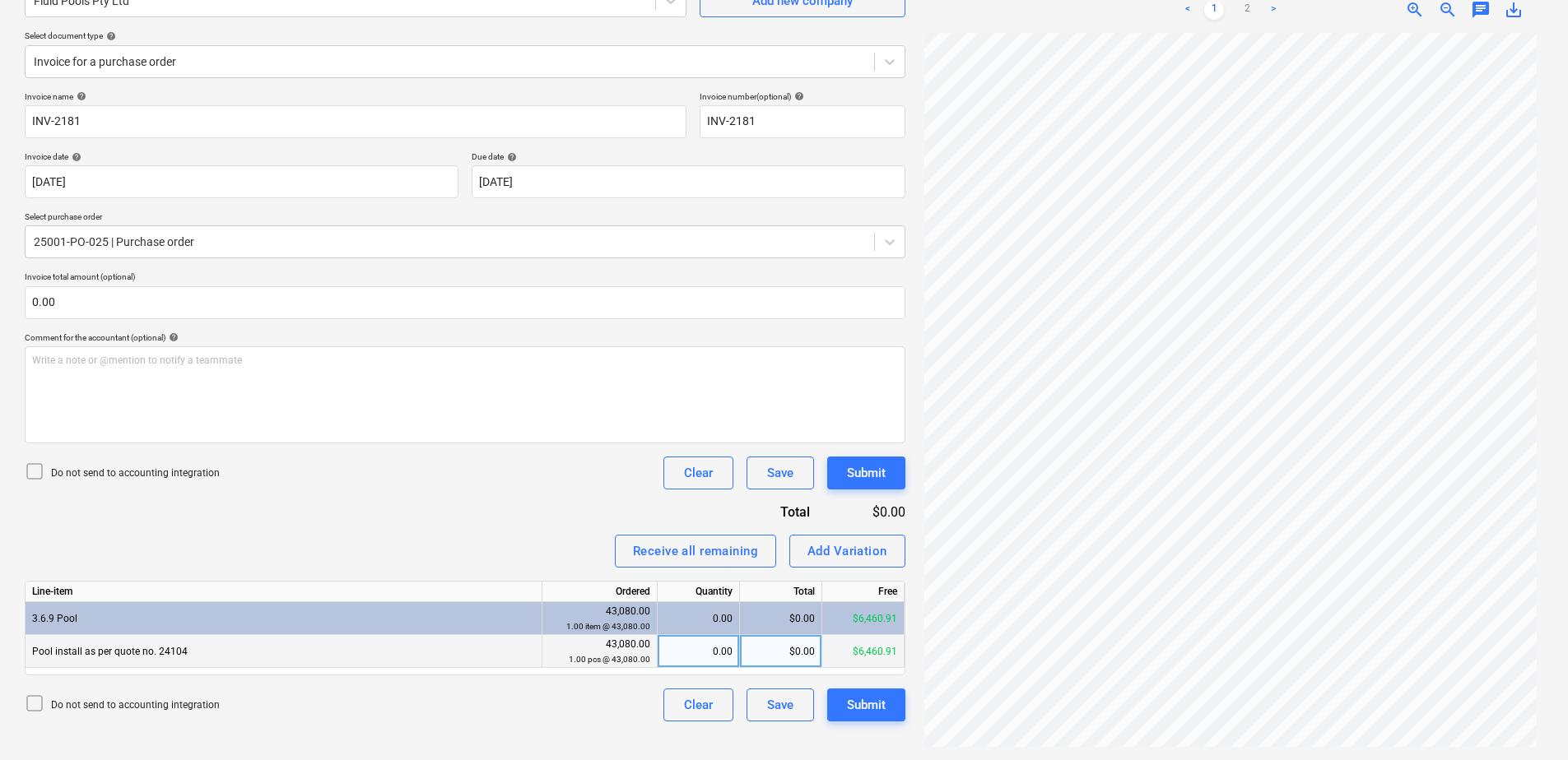
click at [791, 582] on div "$0.00" at bounding box center [781, 652] width 83 height 33
type input "6280"
click at [885, 582] on div "Submit" at bounding box center [866, 705] width 39 height 21
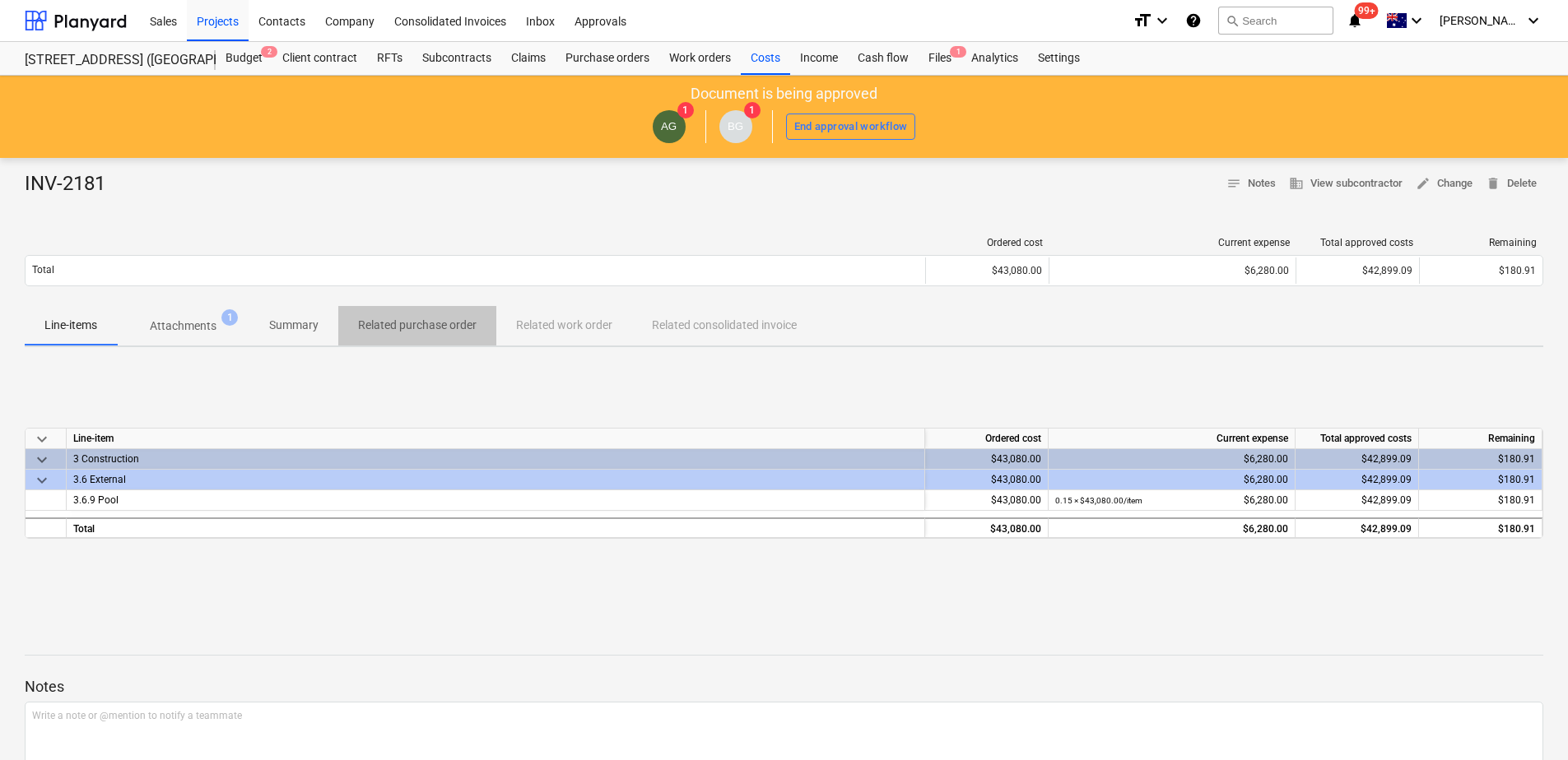
click at [437, 326] on p "Related purchase order" at bounding box center [416, 325] width 119 height 17
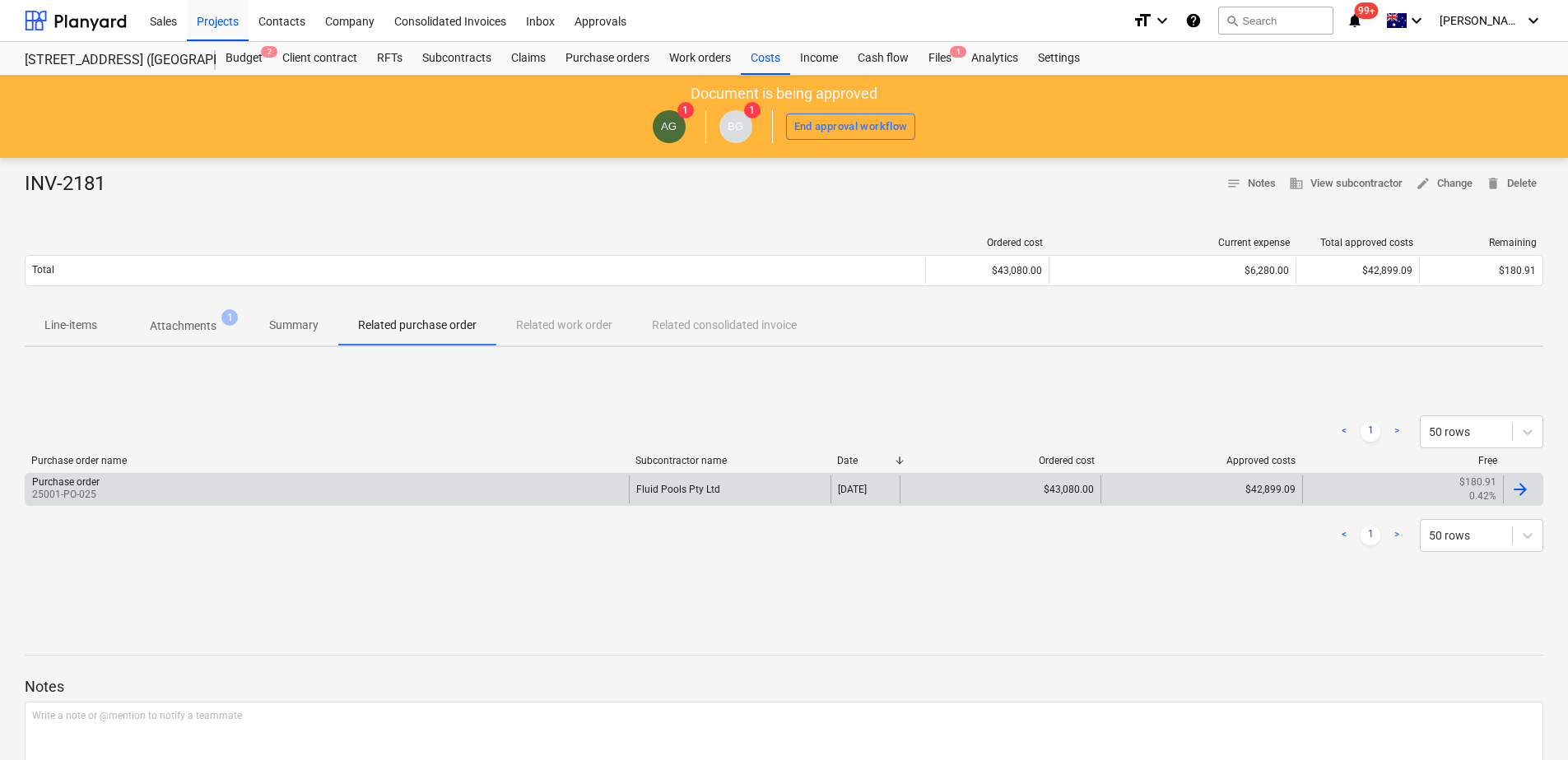
click at [503, 493] on div "Purchase order 25001-PO-025" at bounding box center [327, 490] width 603 height 28
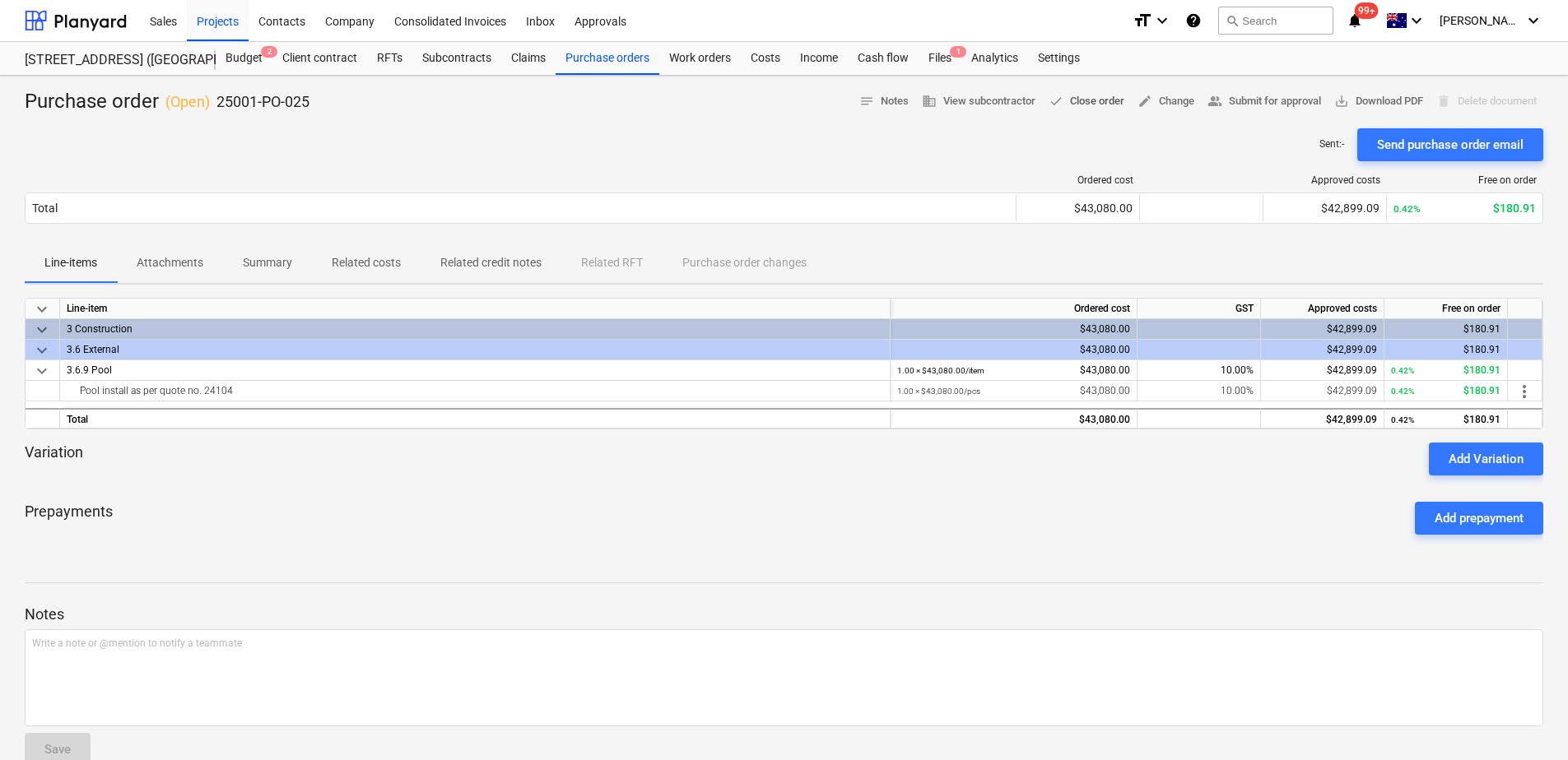
click at [1095, 103] on span "done Close order" at bounding box center [1086, 101] width 75 height 19
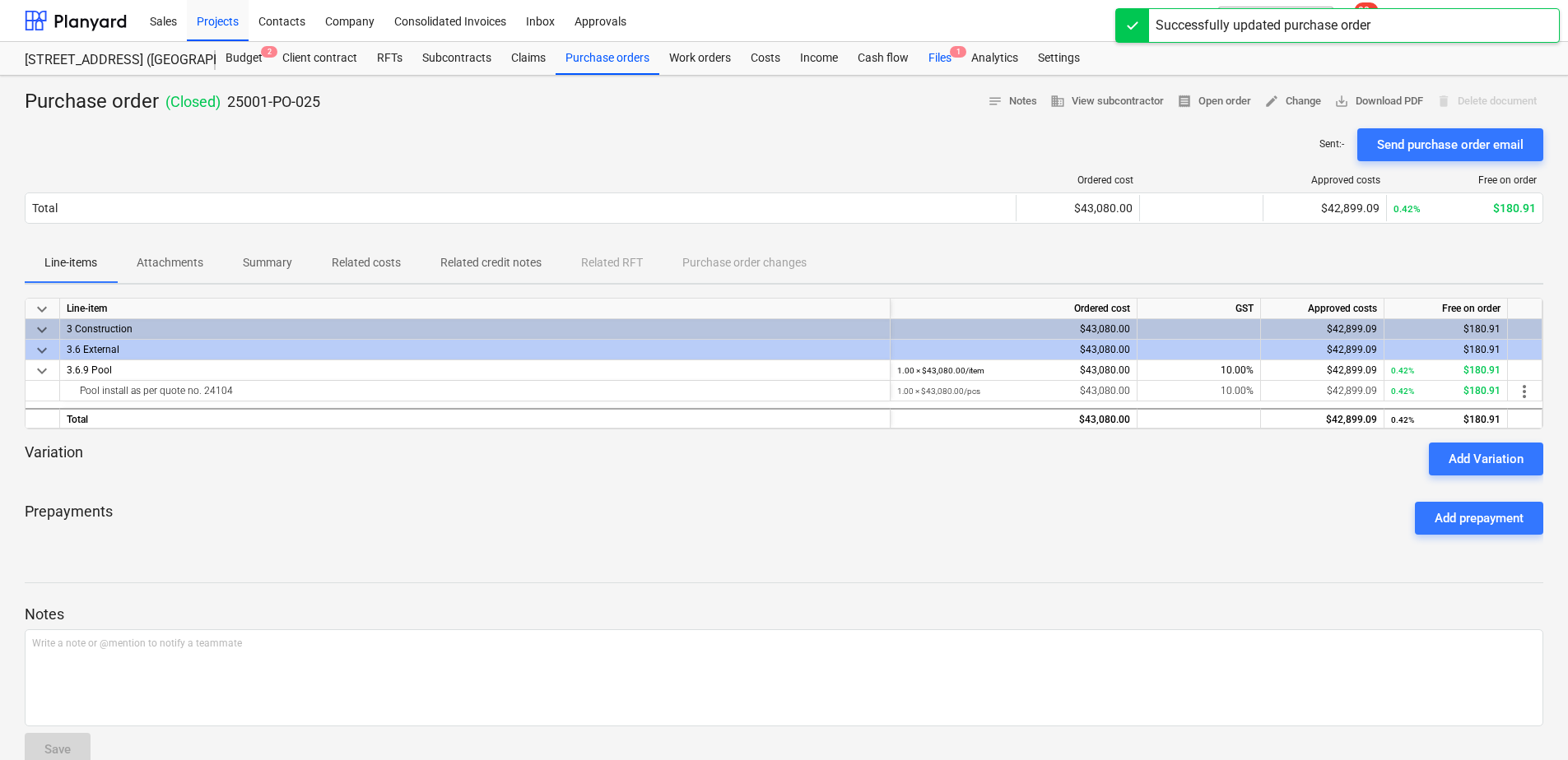
click at [937, 63] on div "Files 1" at bounding box center [939, 59] width 43 height 33
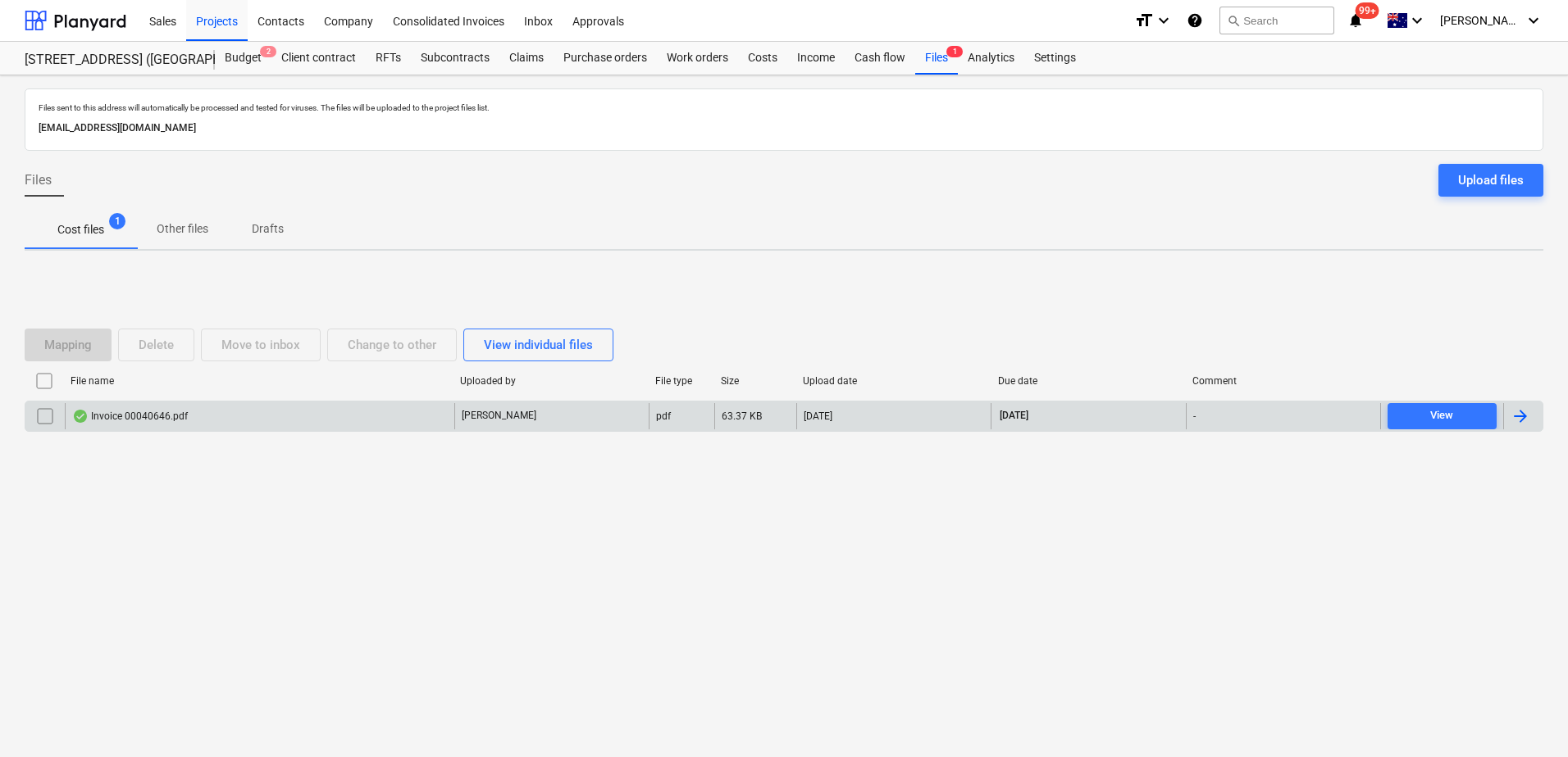
click at [317, 416] on div "Invoice 00040646.pdf" at bounding box center [259, 416] width 389 height 27
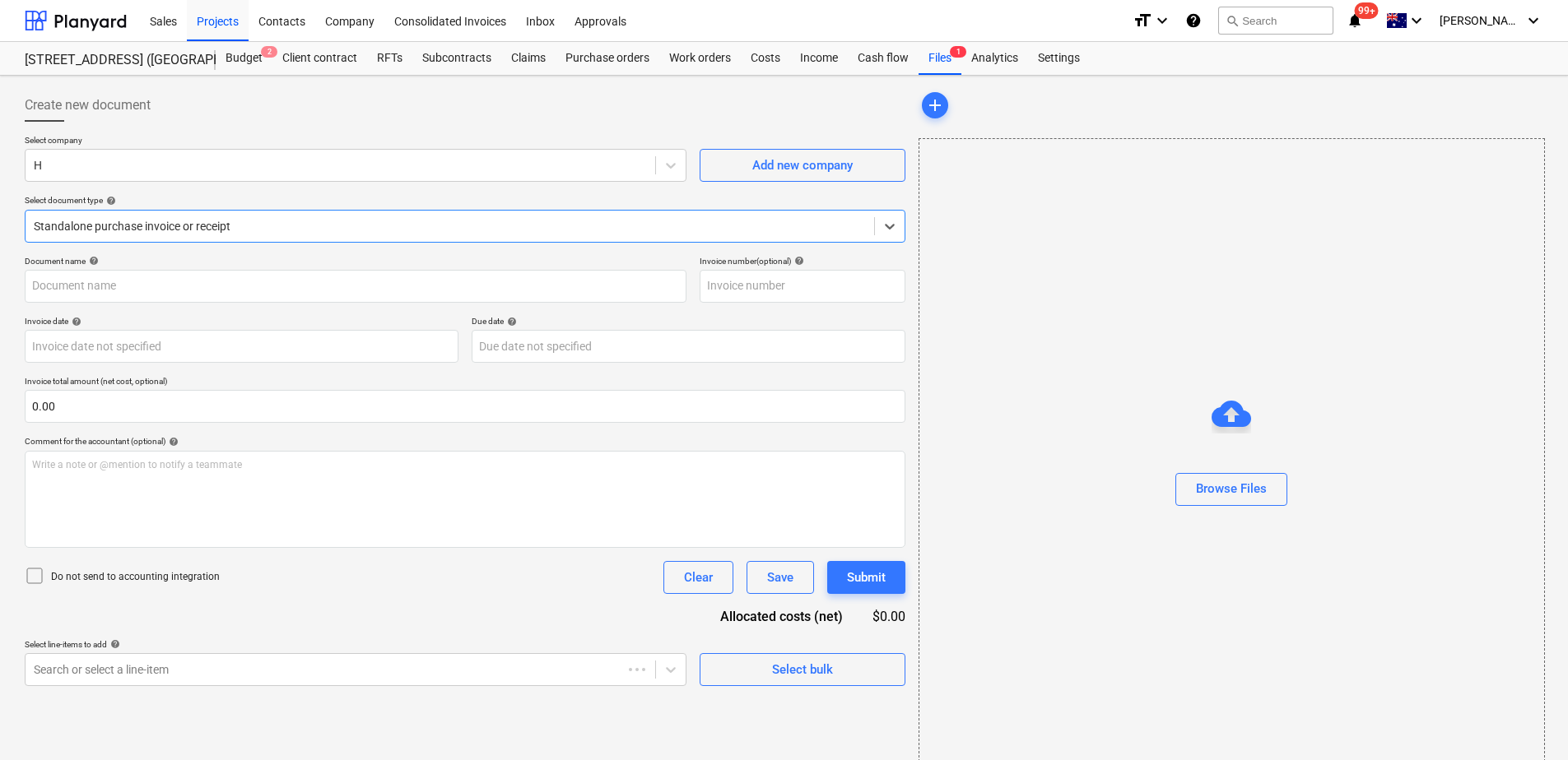
type input "00040646"
type input "[DATE]"
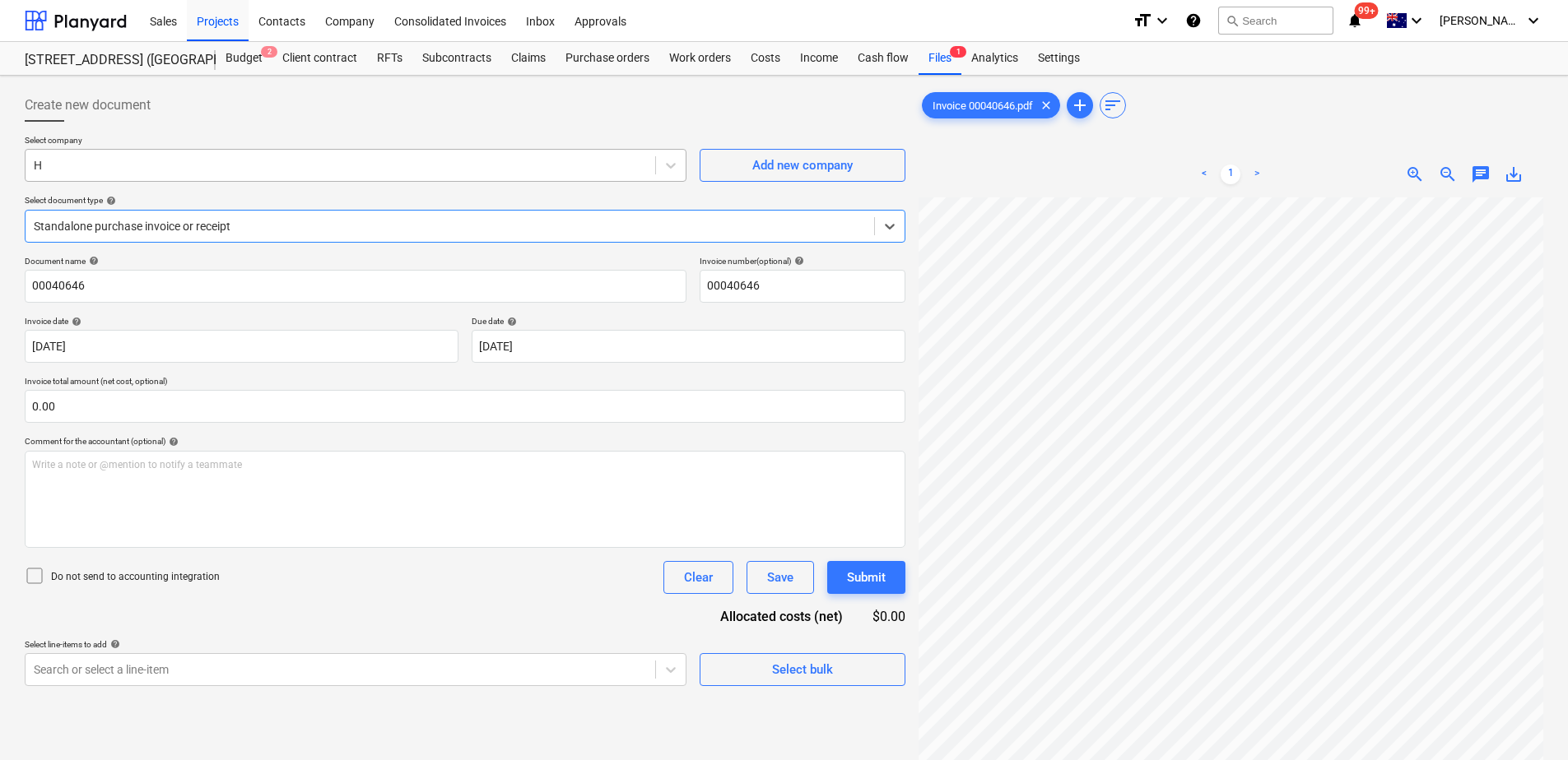
click at [193, 168] on div at bounding box center [340, 165] width 613 height 17
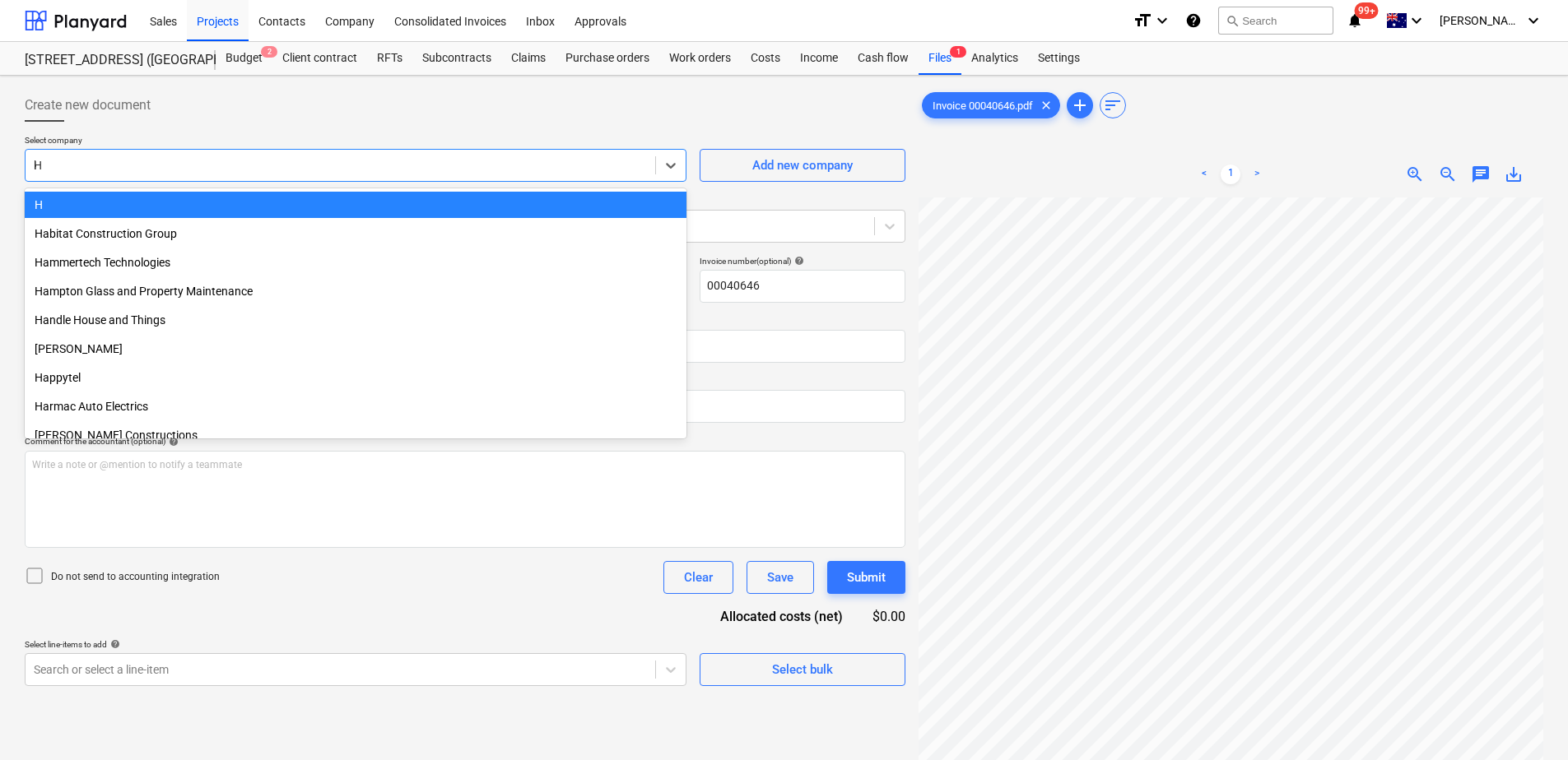
scroll to position [4418, 0]
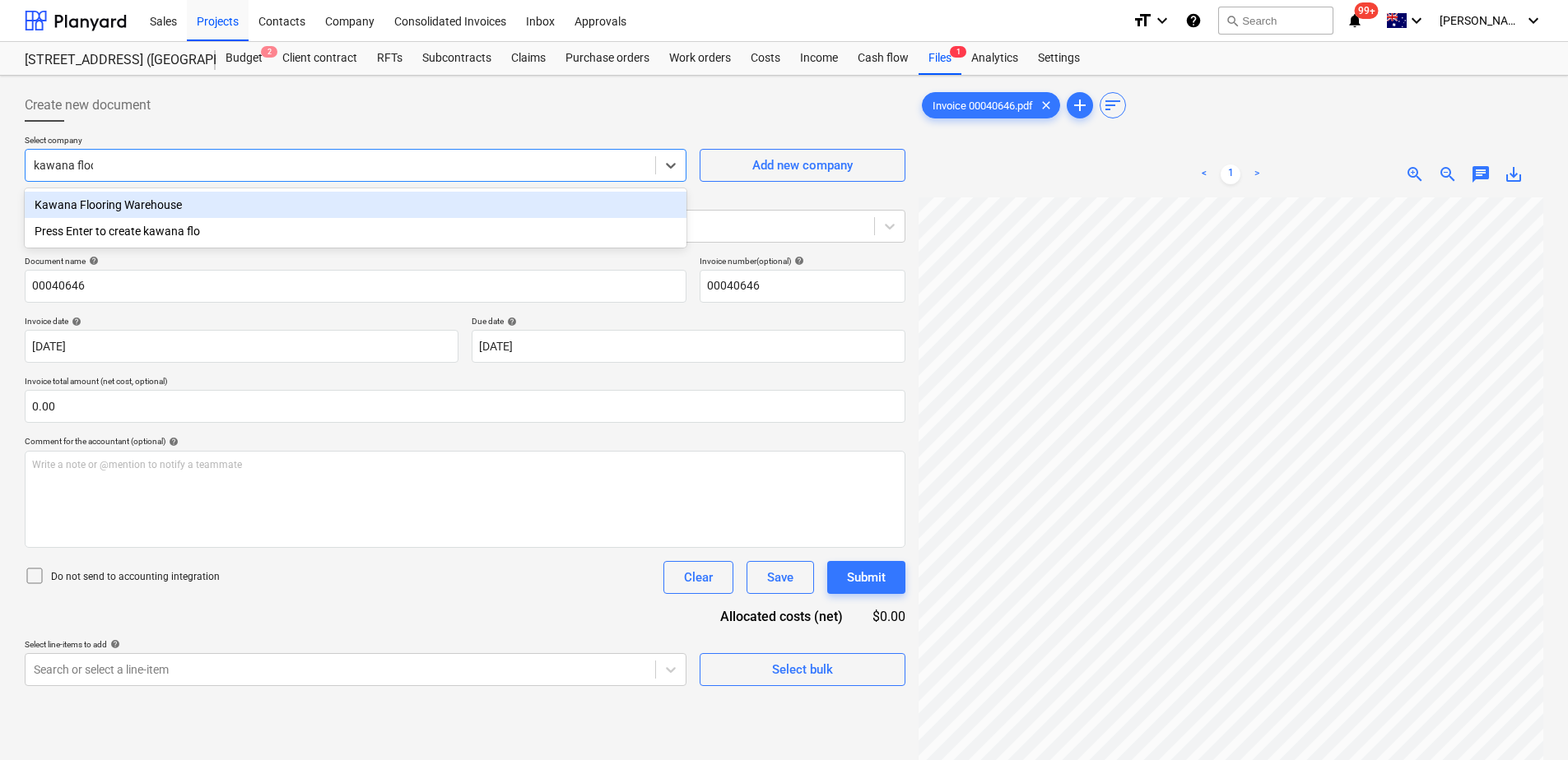
type input "kawana floor"
click at [201, 215] on div "Kawana Flooring Warehouse" at bounding box center [356, 205] width 662 height 27
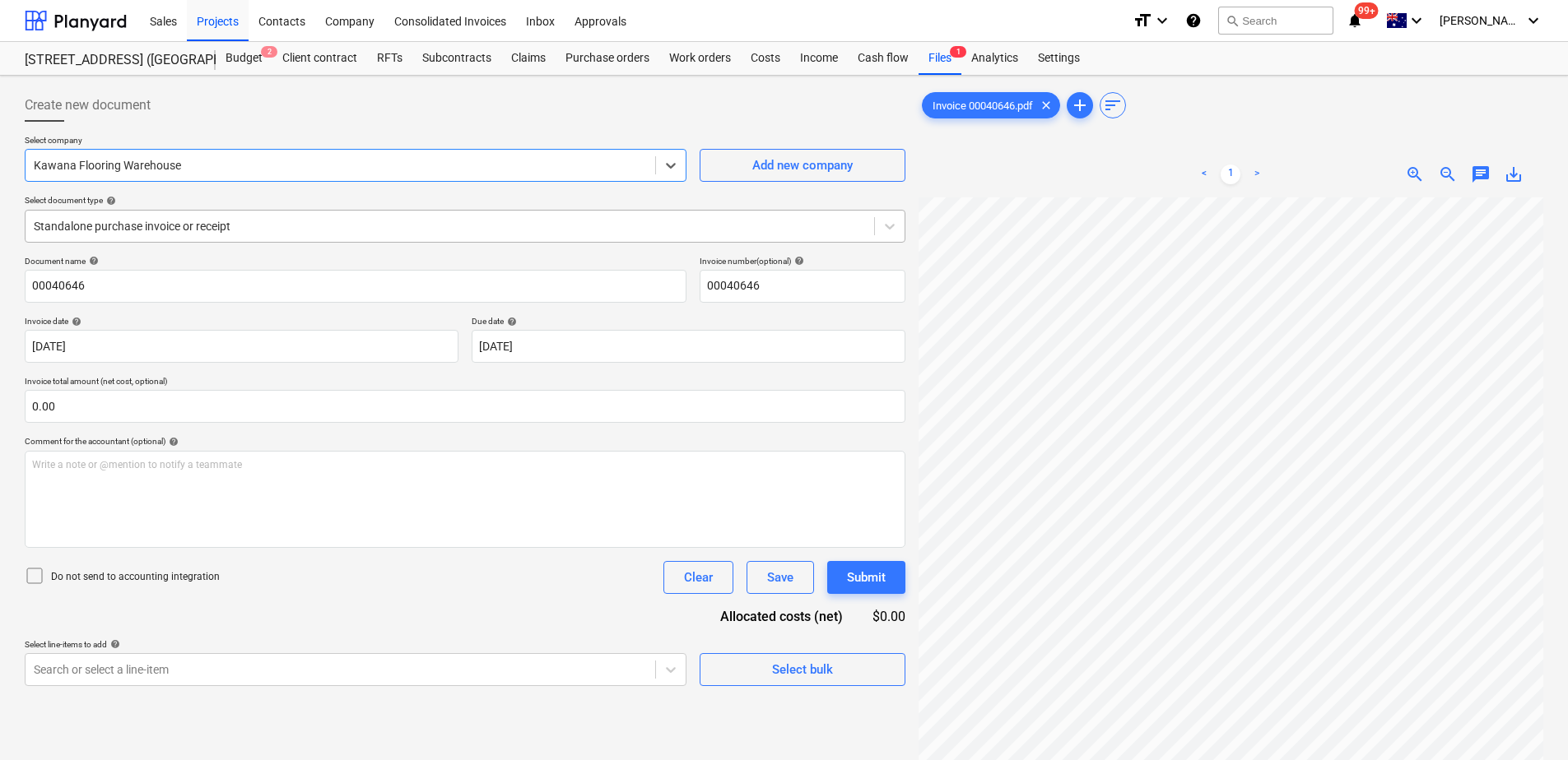
click at [278, 230] on div at bounding box center [449, 226] width 832 height 17
click at [301, 190] on div "Select company Kawana Flooring Warehouse Add new company Select document type h…" at bounding box center [465, 196] width 881 height 121
click at [648, 62] on div "Purchase orders" at bounding box center [607, 59] width 104 height 33
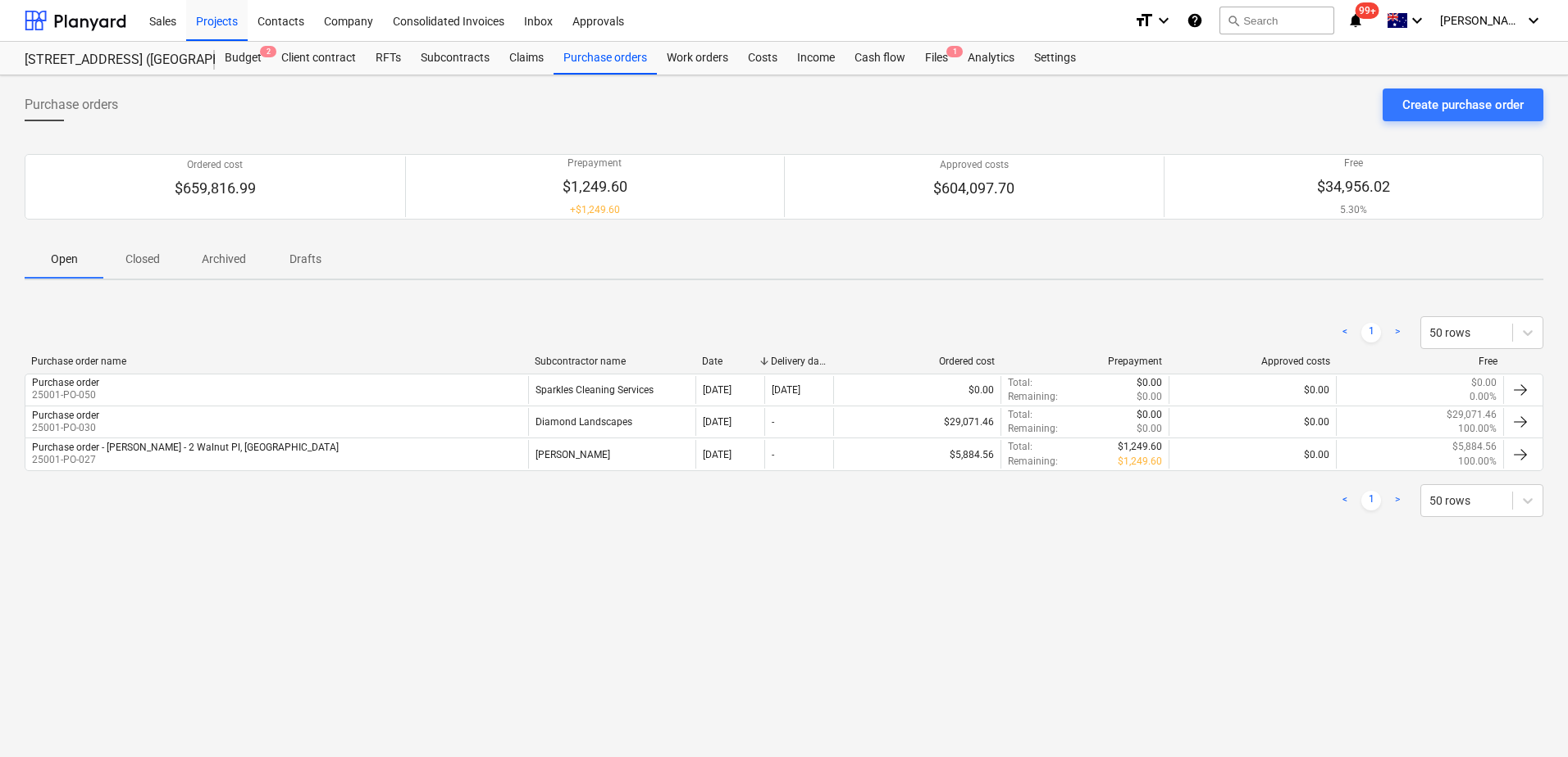
click at [144, 265] on p "Closed" at bounding box center [142, 259] width 39 height 17
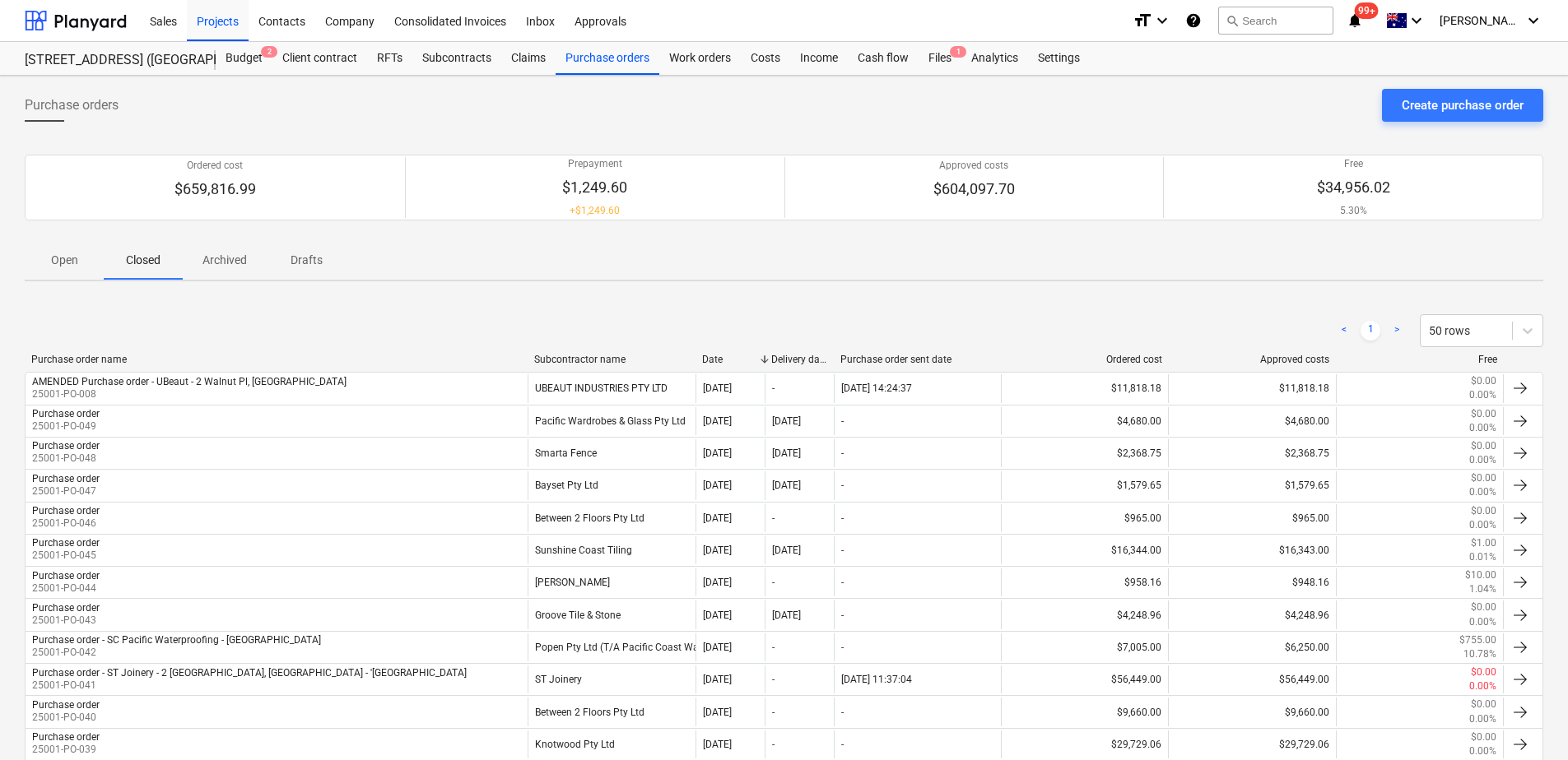
click at [590, 360] on div "Subcontractor name" at bounding box center [611, 359] width 154 height 12
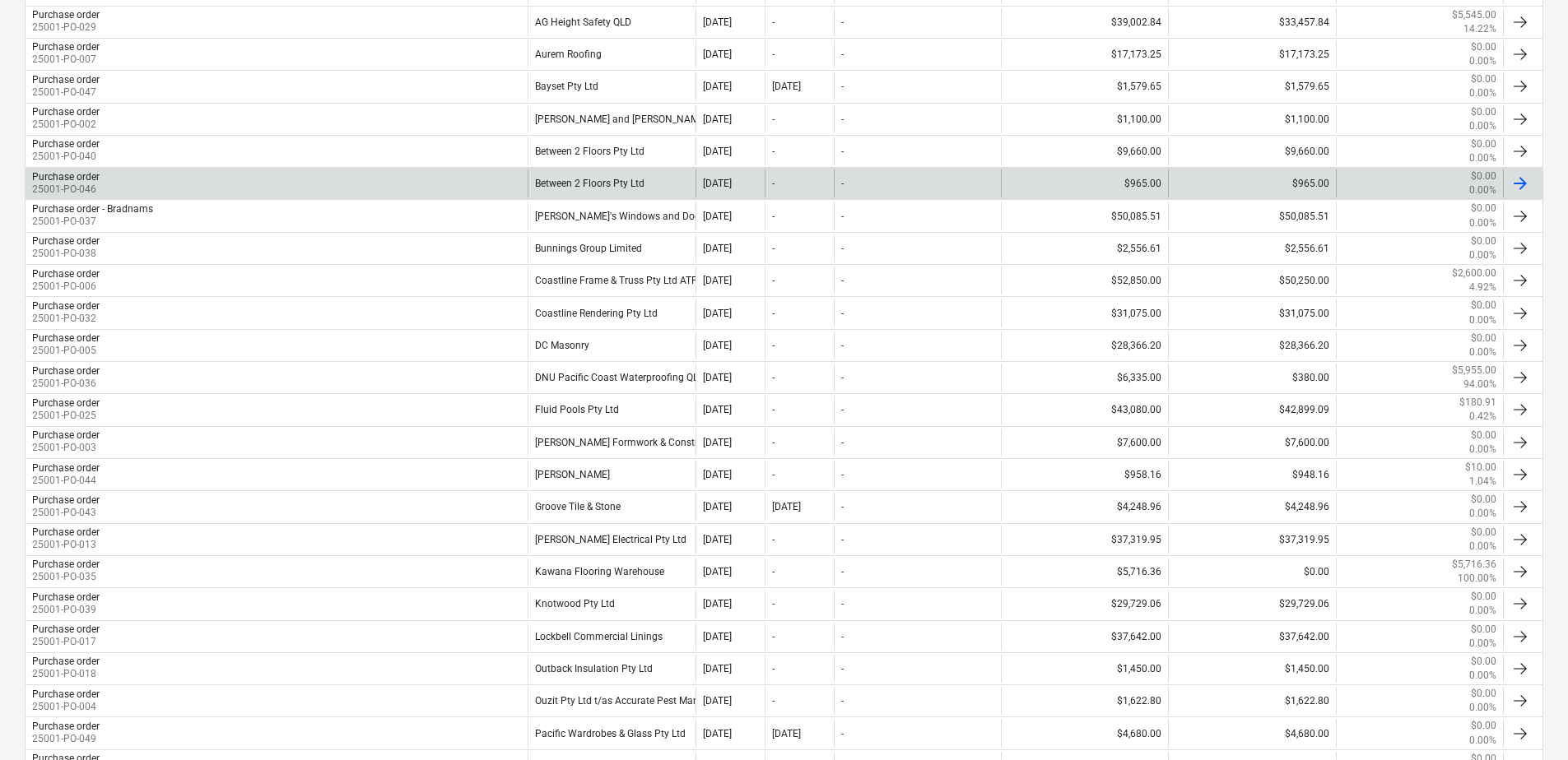
scroll to position [412, 0]
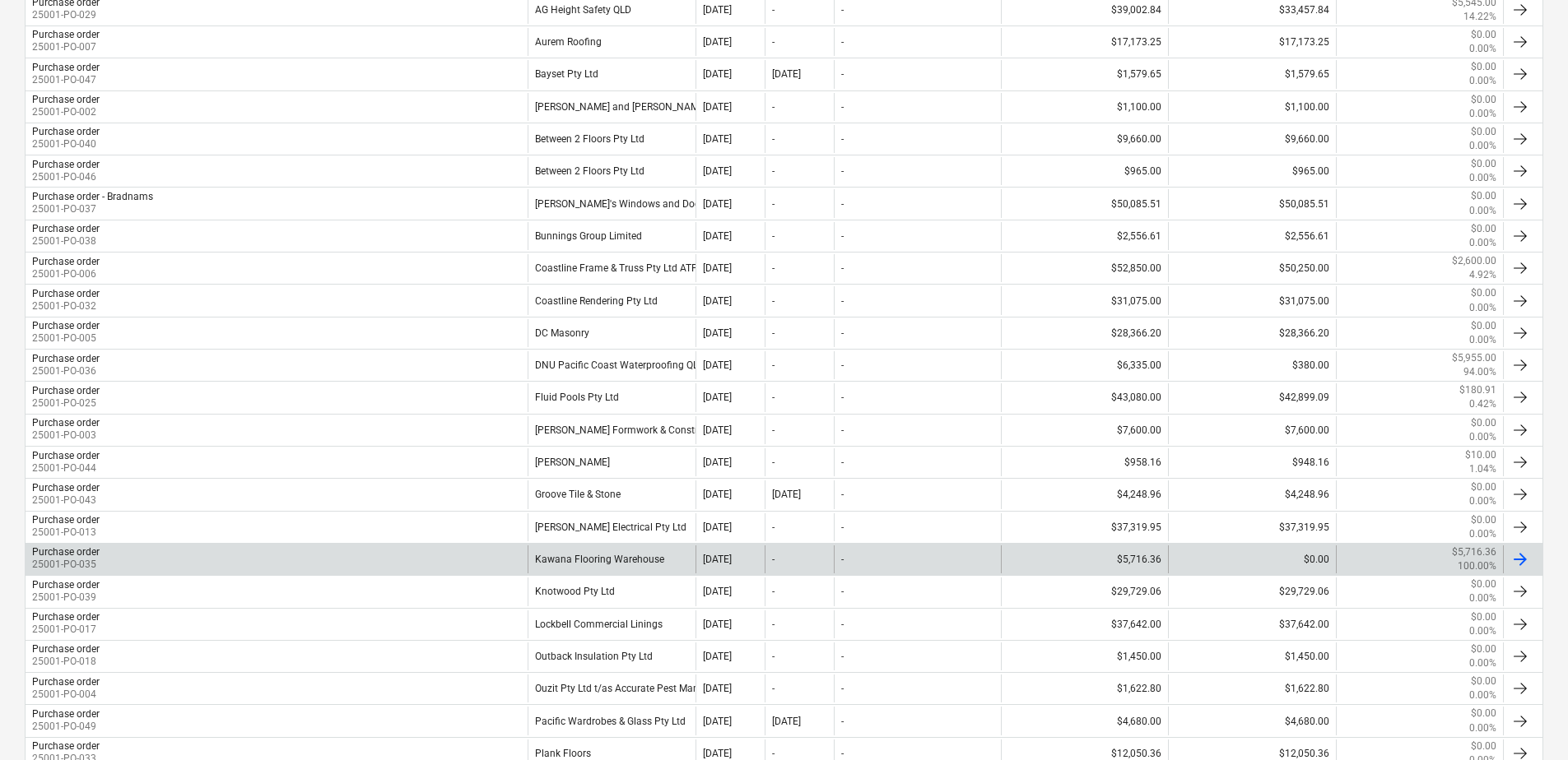
click at [659, 562] on div "Kawana Flooring Warehouse" at bounding box center [611, 560] width 167 height 28
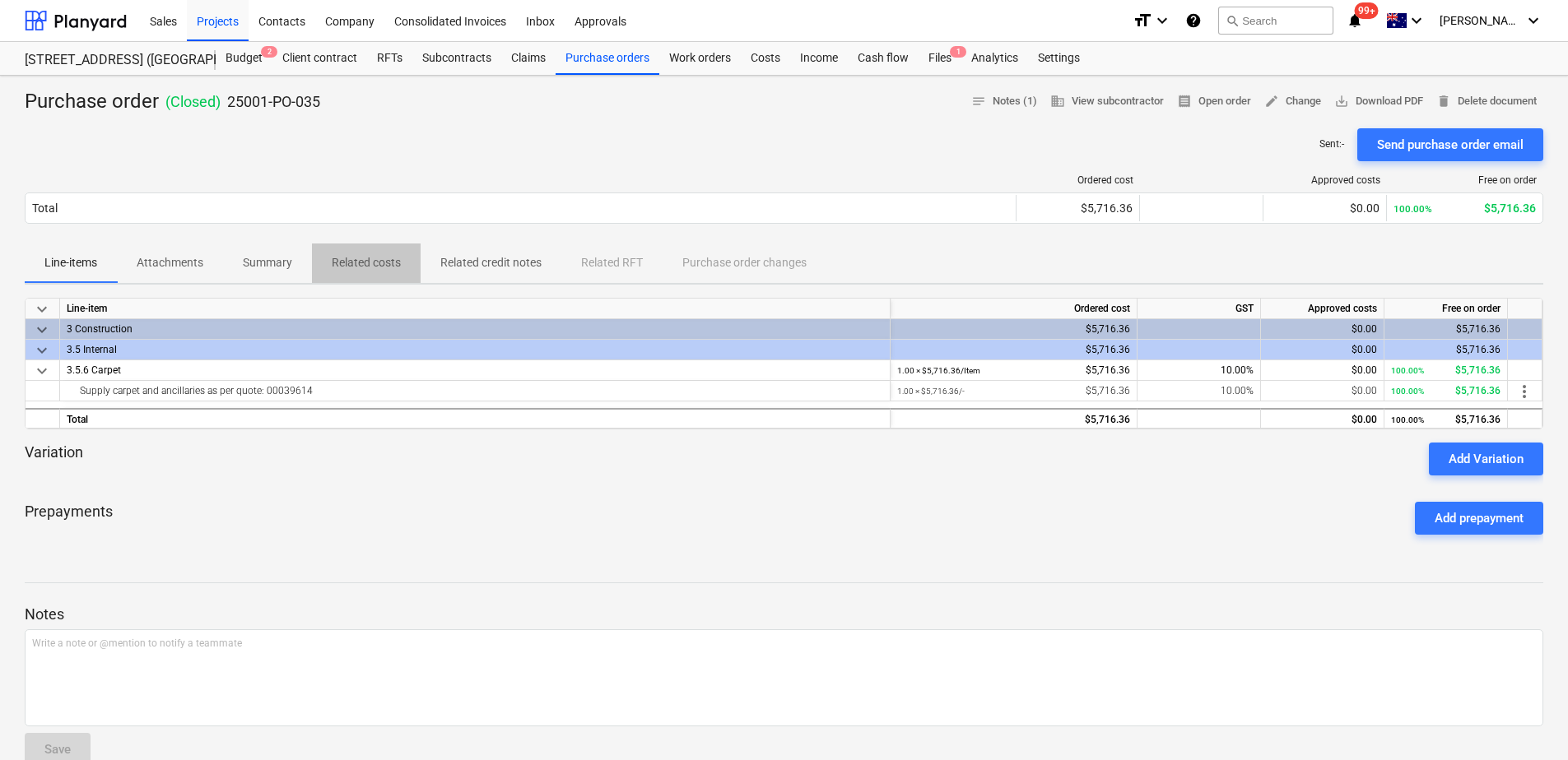
click at [375, 263] on p "Related costs" at bounding box center [366, 263] width 69 height 17
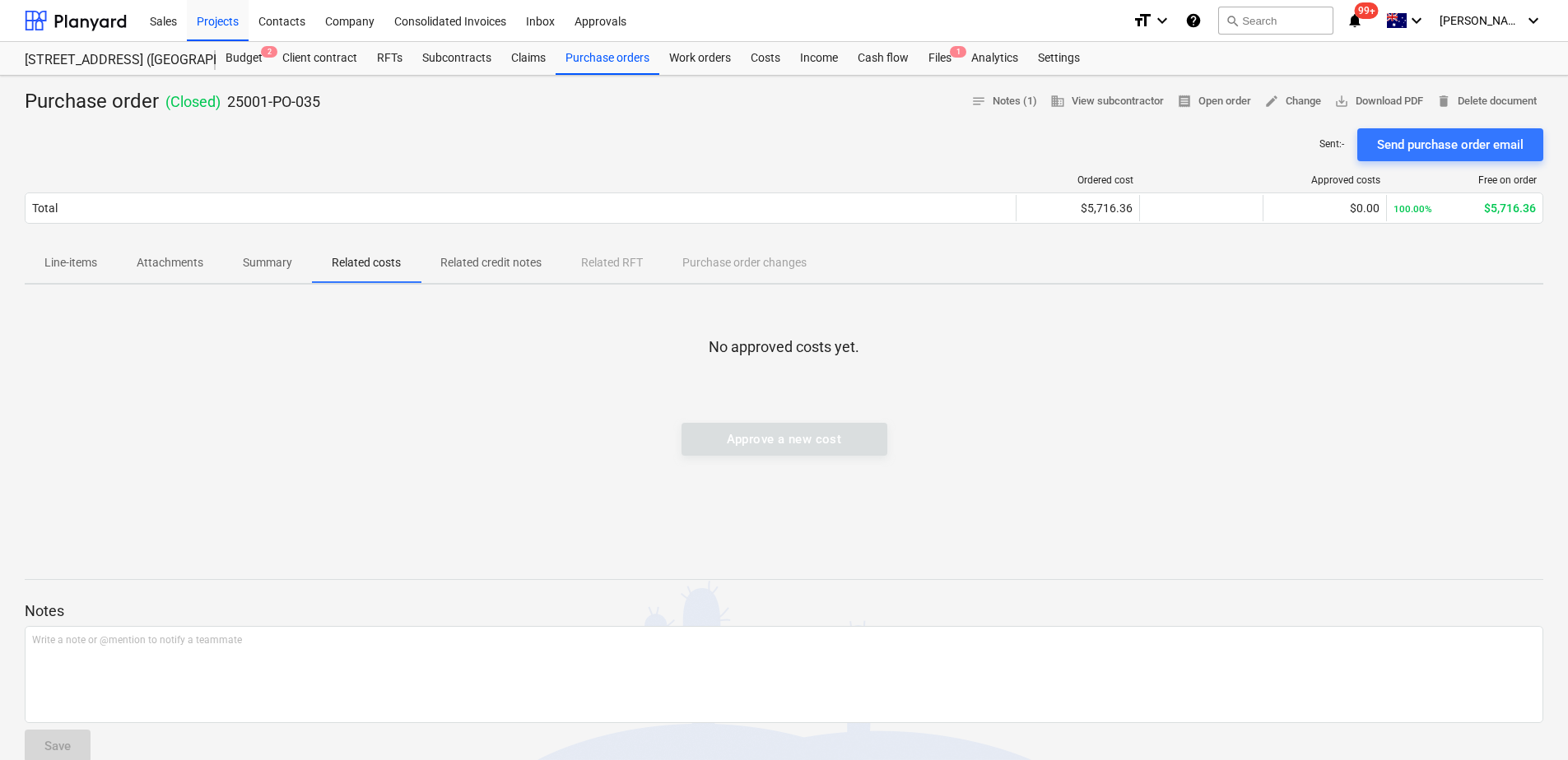
click at [89, 262] on p "Line-items" at bounding box center [70, 263] width 52 height 17
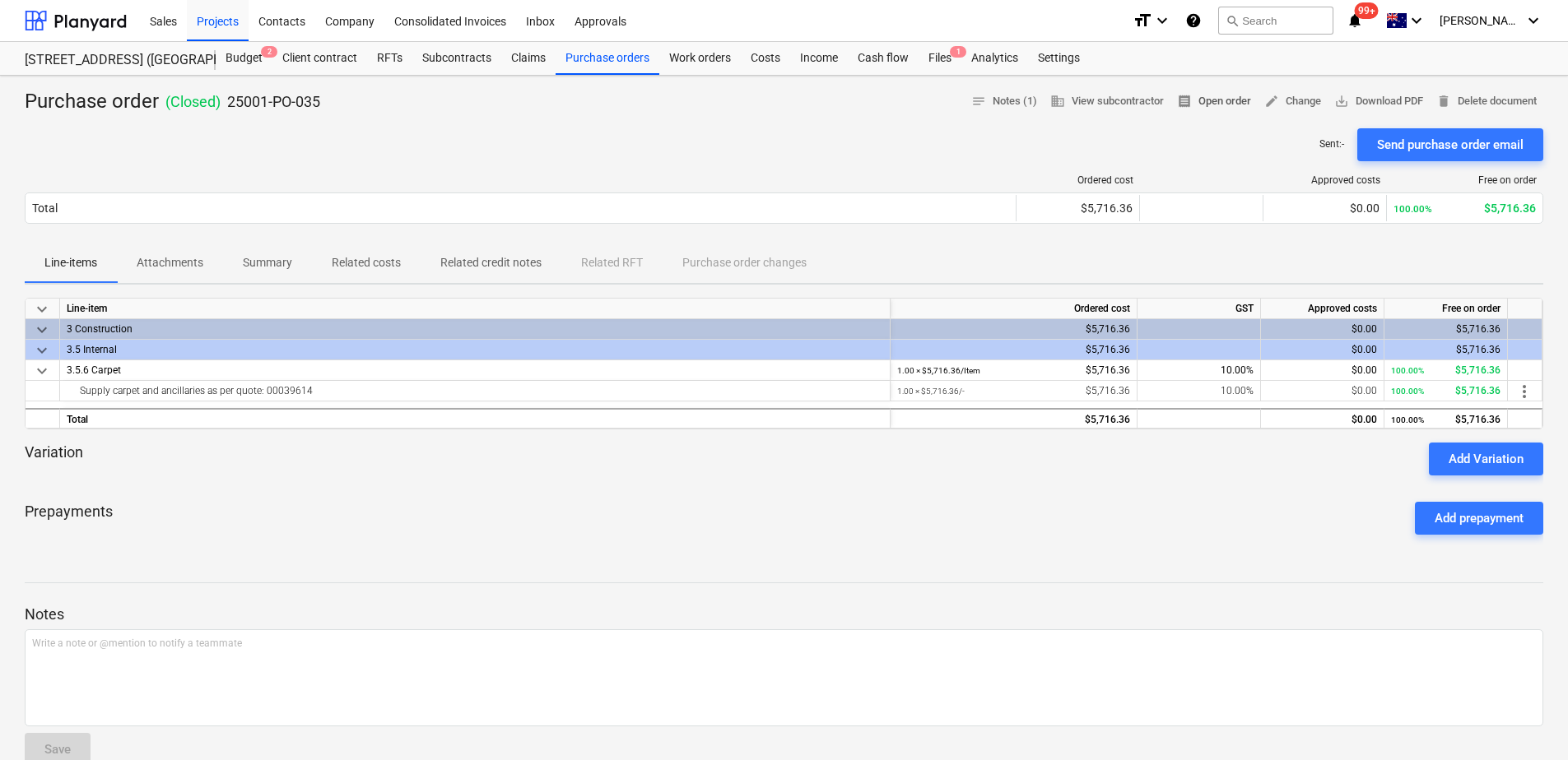
click at [1224, 98] on span "receipt Open order" at bounding box center [1213, 101] width 74 height 19
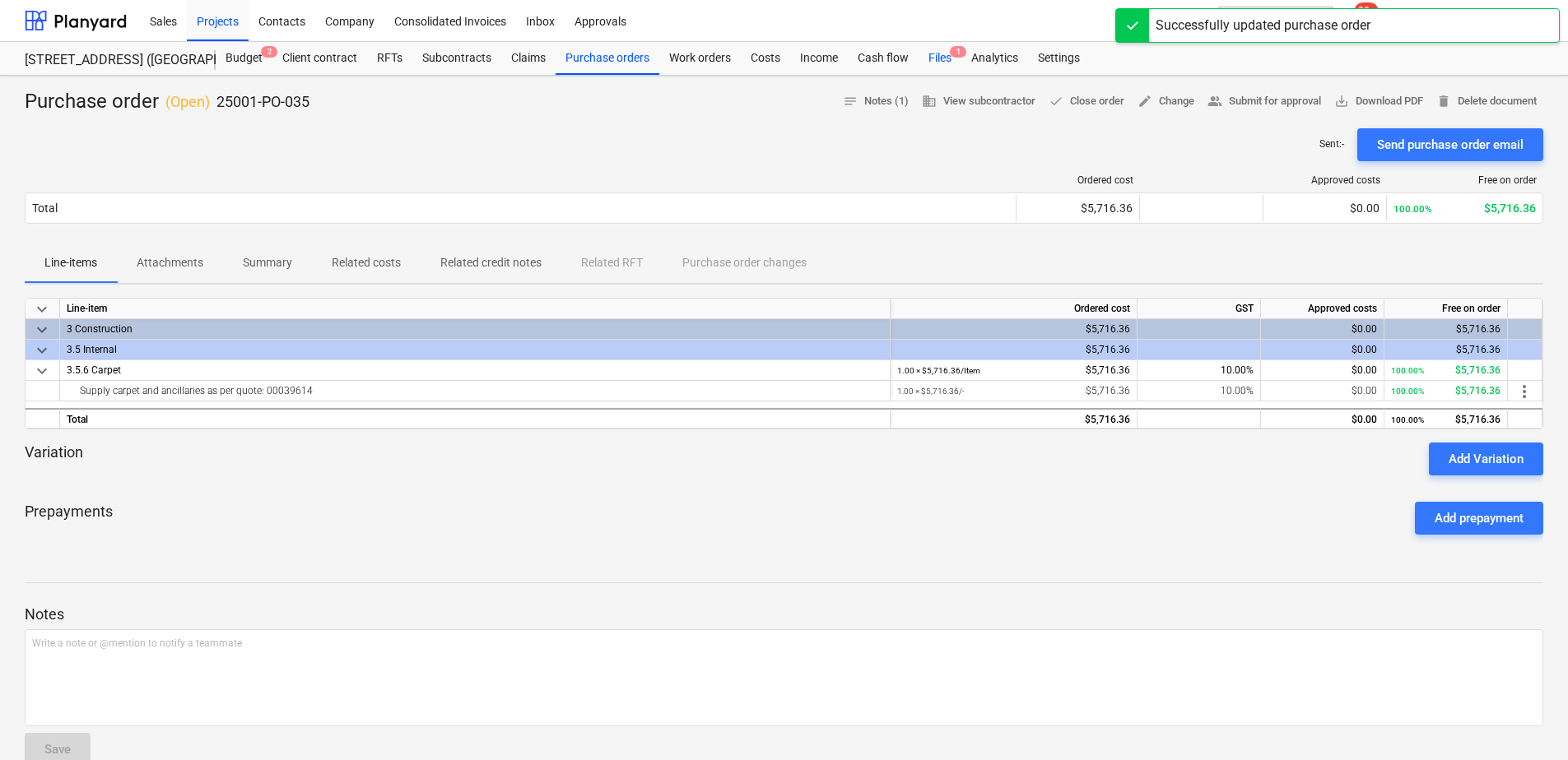
click at [941, 62] on div "Files 1" at bounding box center [939, 59] width 43 height 33
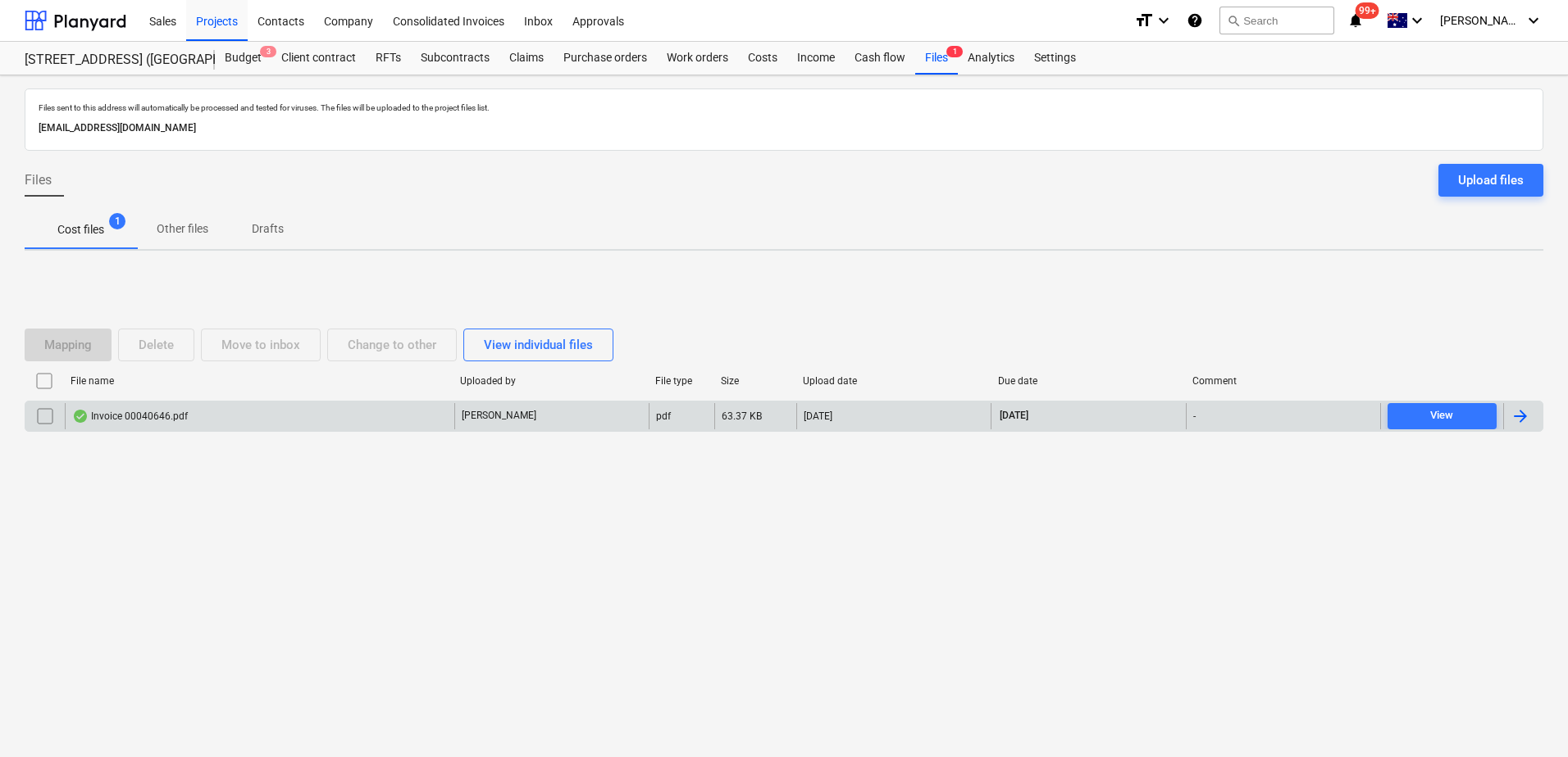
click at [211, 419] on div "Invoice 00040646.pdf" at bounding box center [259, 416] width 389 height 27
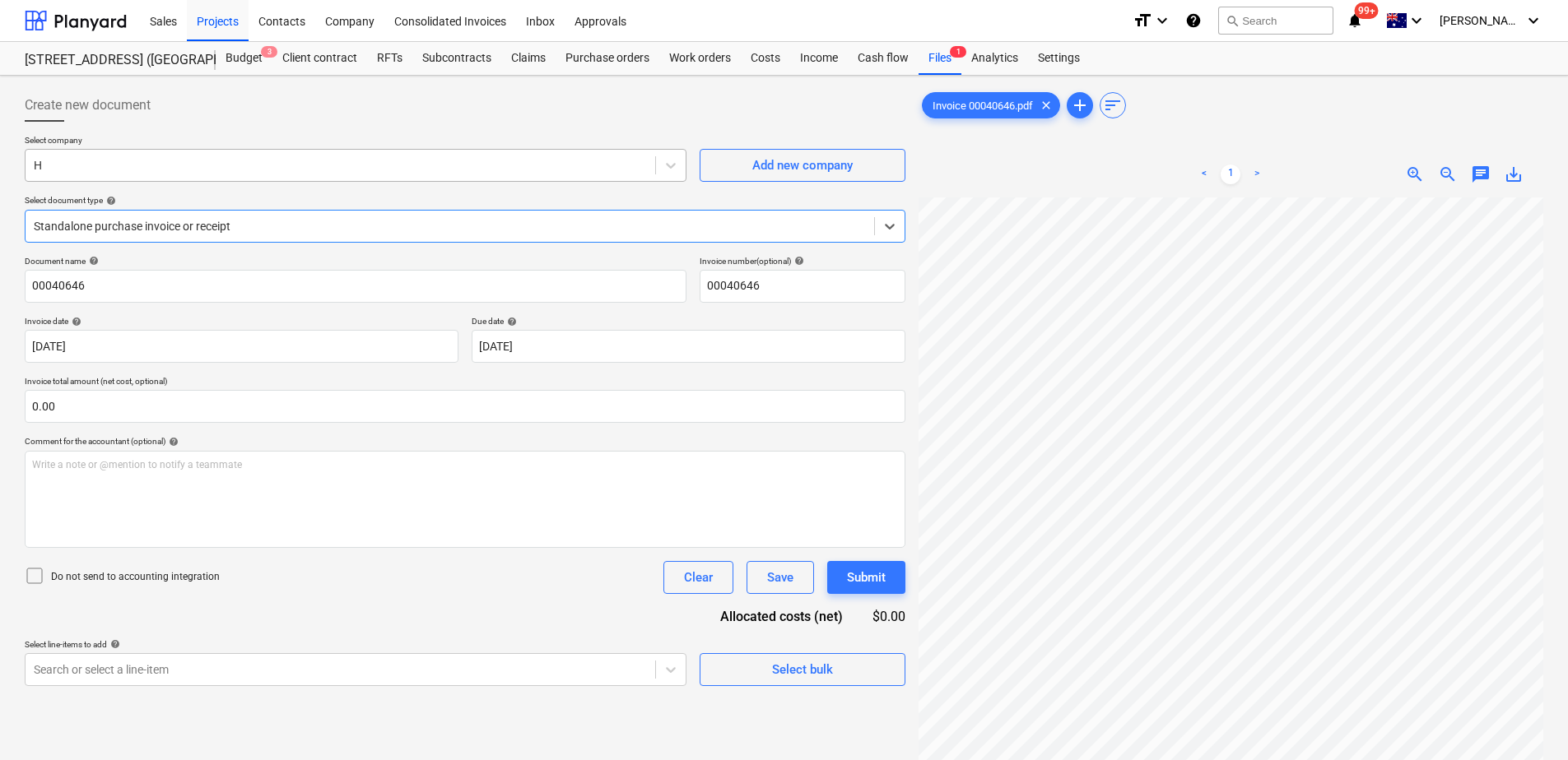
click at [133, 169] on div at bounding box center [340, 165] width 613 height 17
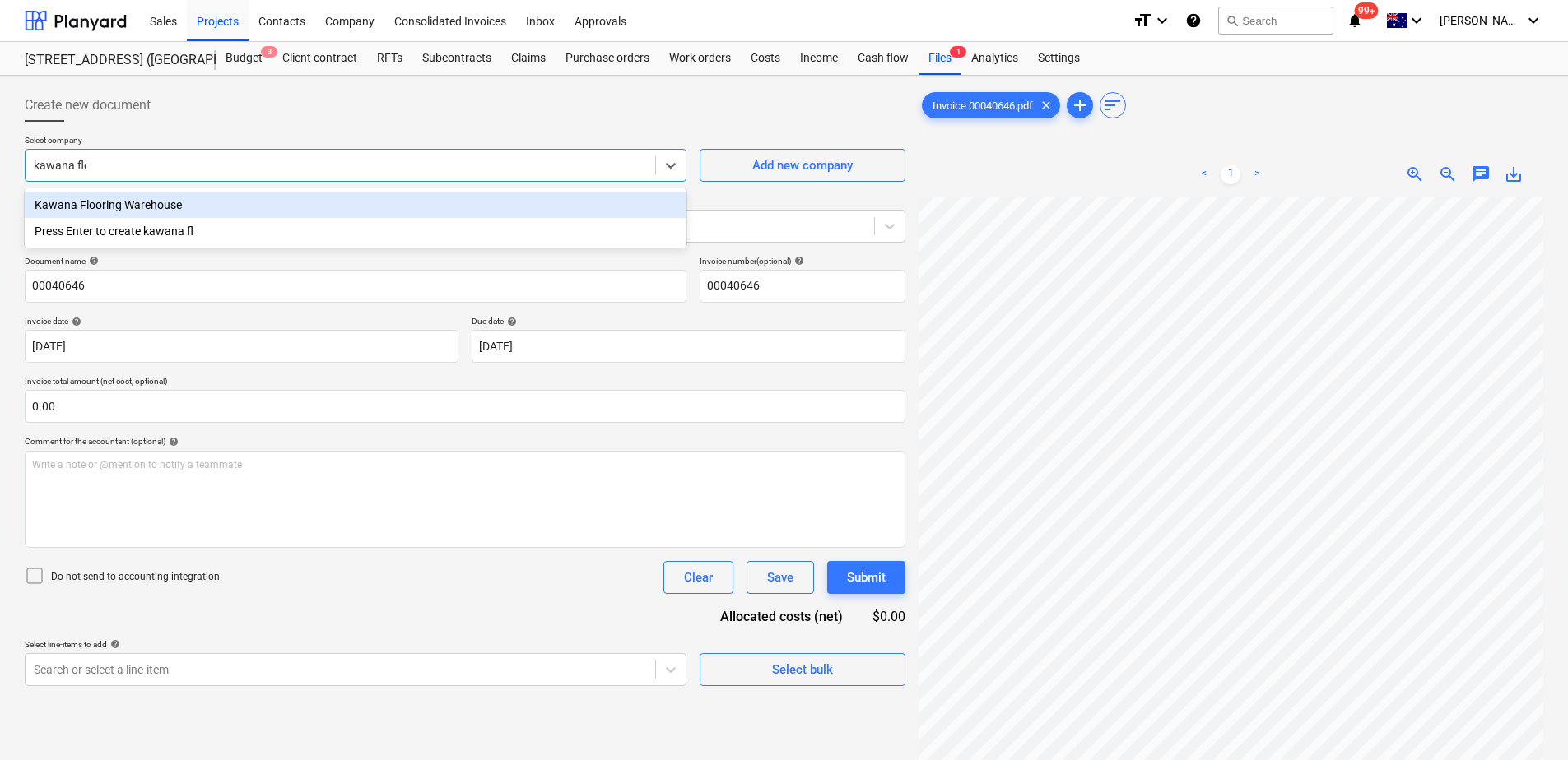
type input "kawana floo"
click at [164, 198] on div "Kawana Flooring Warehouse" at bounding box center [356, 205] width 662 height 27
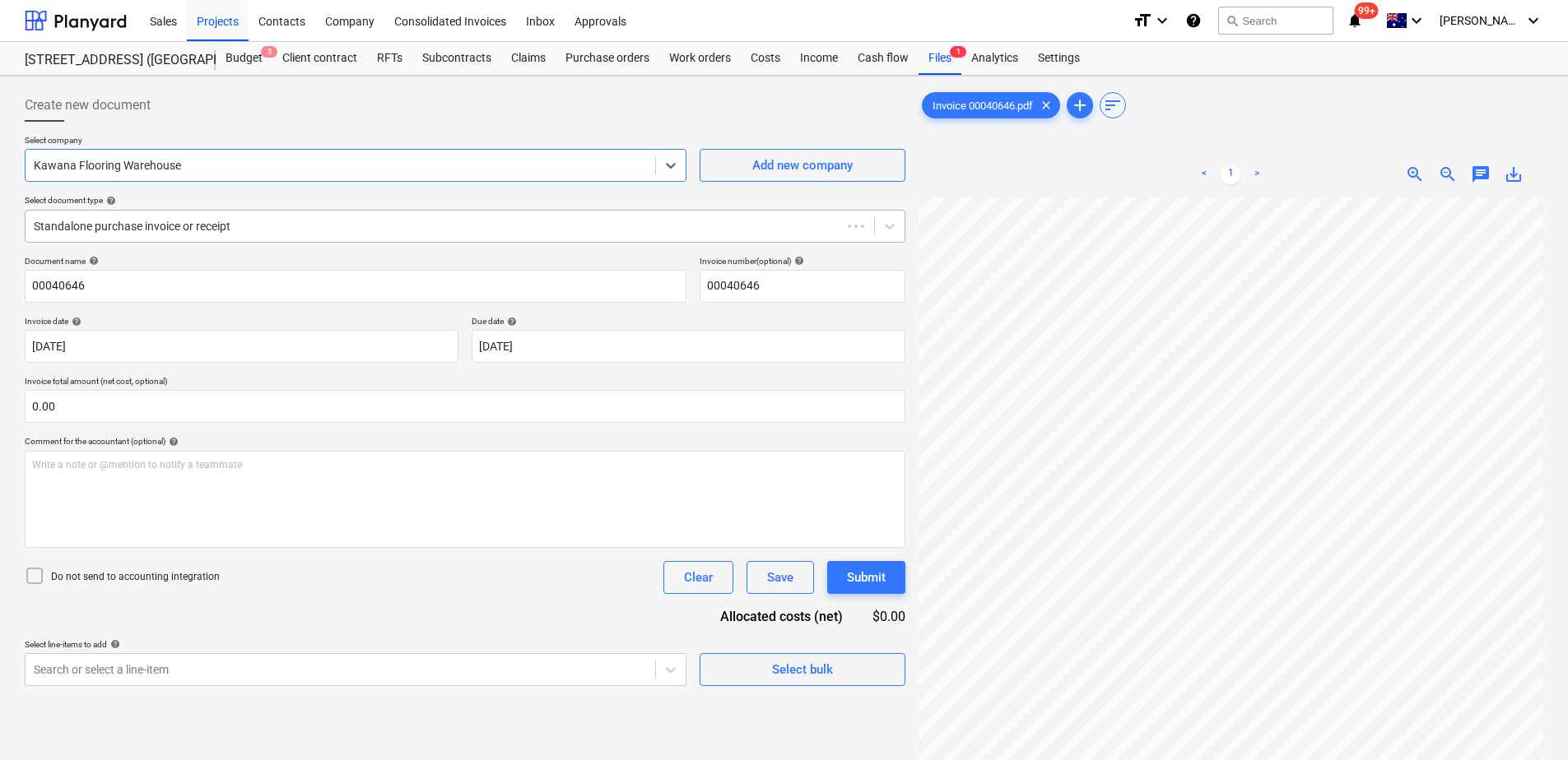
click at [162, 224] on div at bounding box center [433, 226] width 799 height 17
click at [459, 109] on div "Create new document" at bounding box center [465, 106] width 881 height 33
click at [598, 64] on div "Purchase orders" at bounding box center [607, 59] width 104 height 33
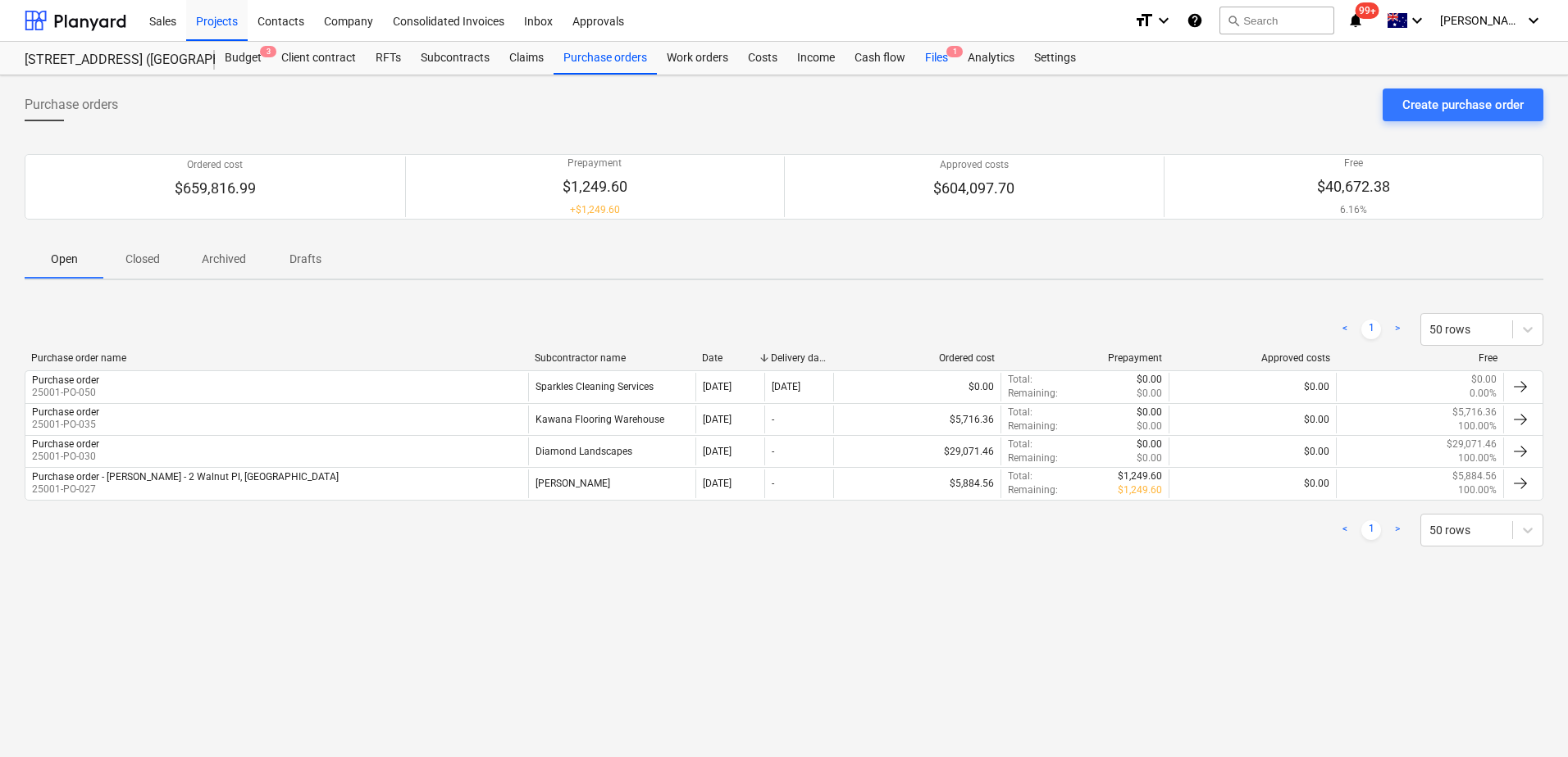
click at [931, 64] on div "Files 1" at bounding box center [936, 59] width 43 height 33
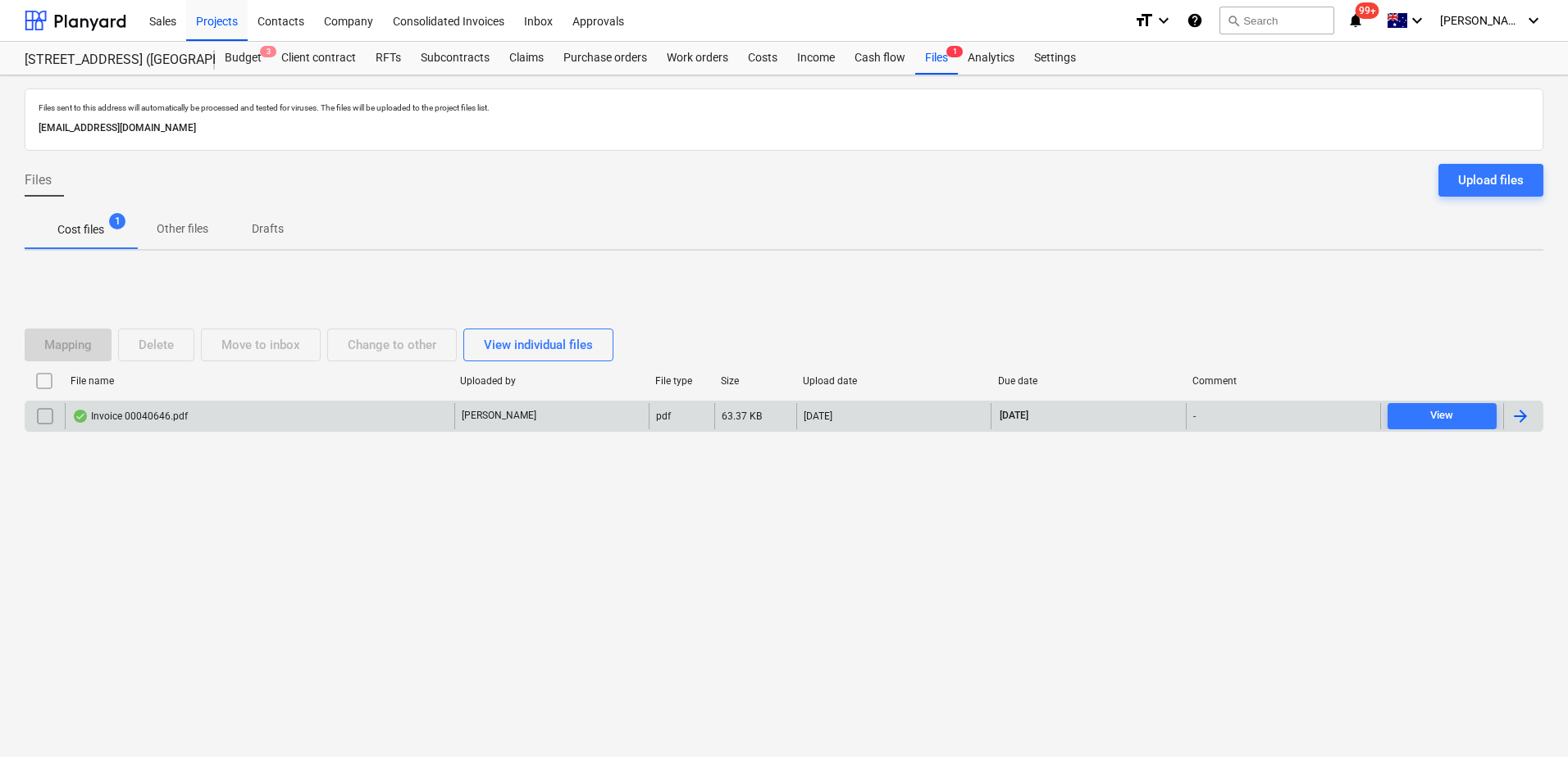
click at [197, 407] on div "Invoice 00040646.pdf" at bounding box center [259, 416] width 389 height 27
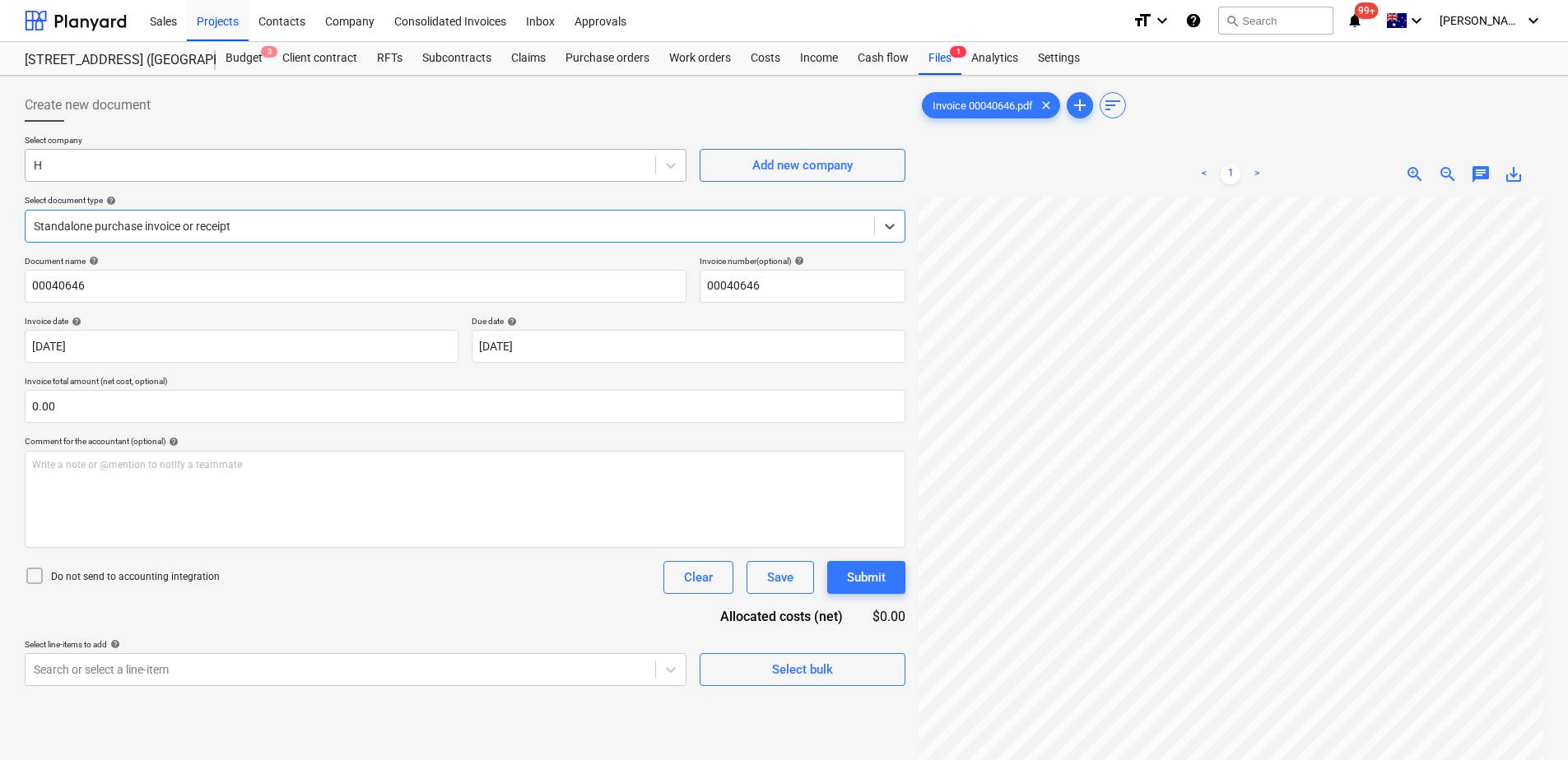
click at [117, 166] on div at bounding box center [340, 165] width 613 height 17
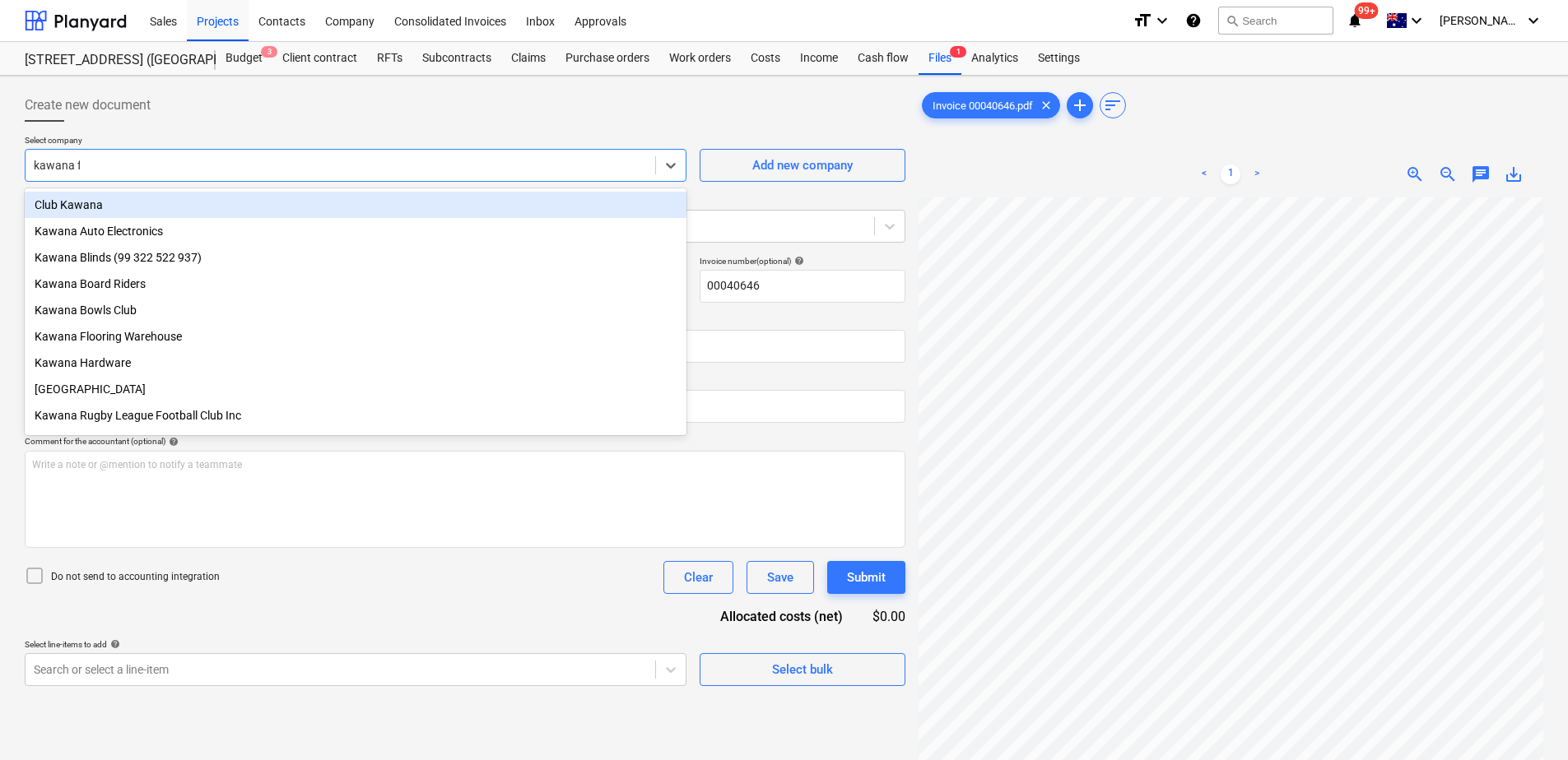
type input "kawana fl"
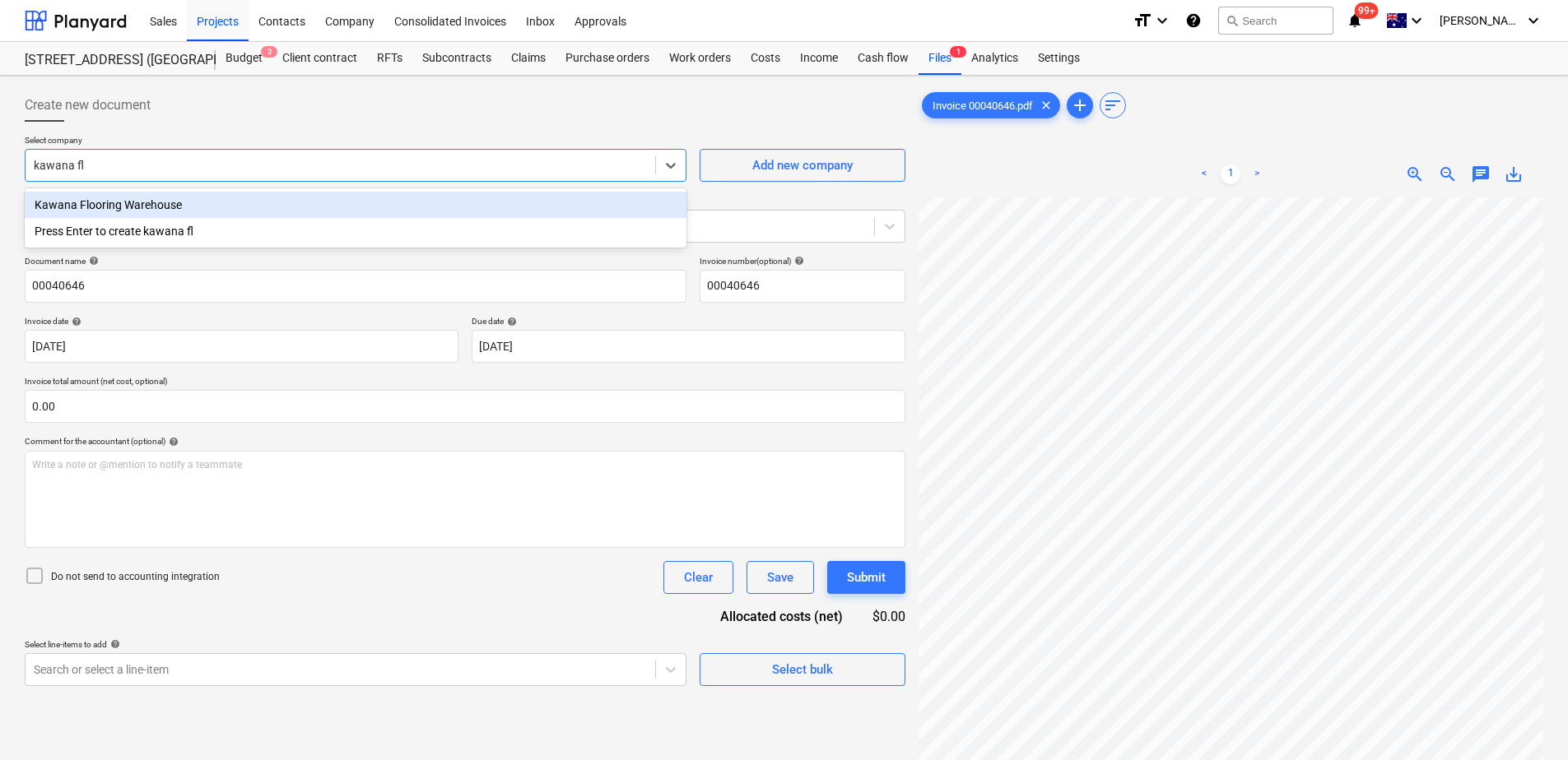
click at [163, 200] on div "Kawana Flooring Warehouse" at bounding box center [356, 205] width 662 height 27
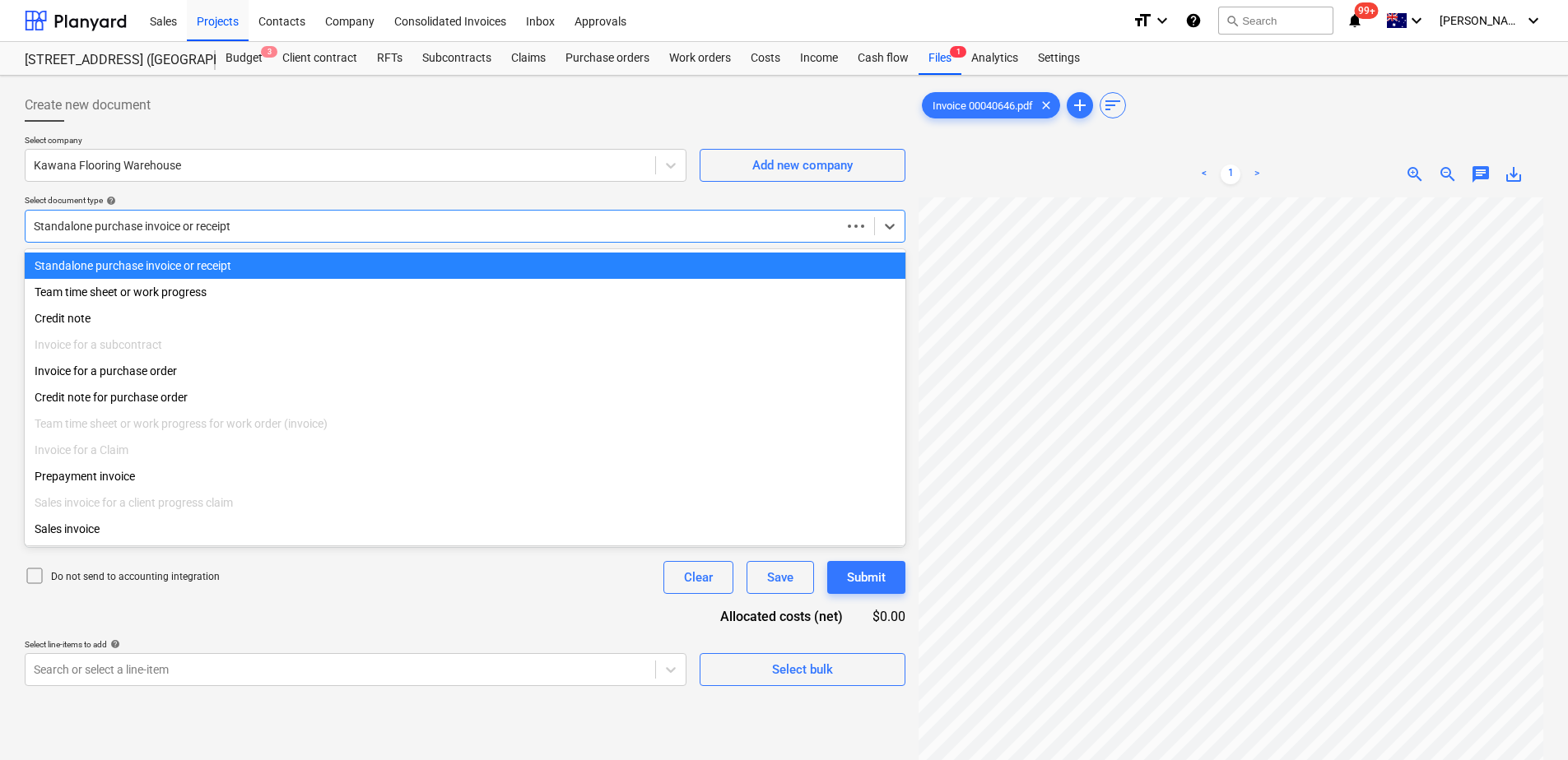
click at [154, 230] on div at bounding box center [433, 226] width 799 height 17
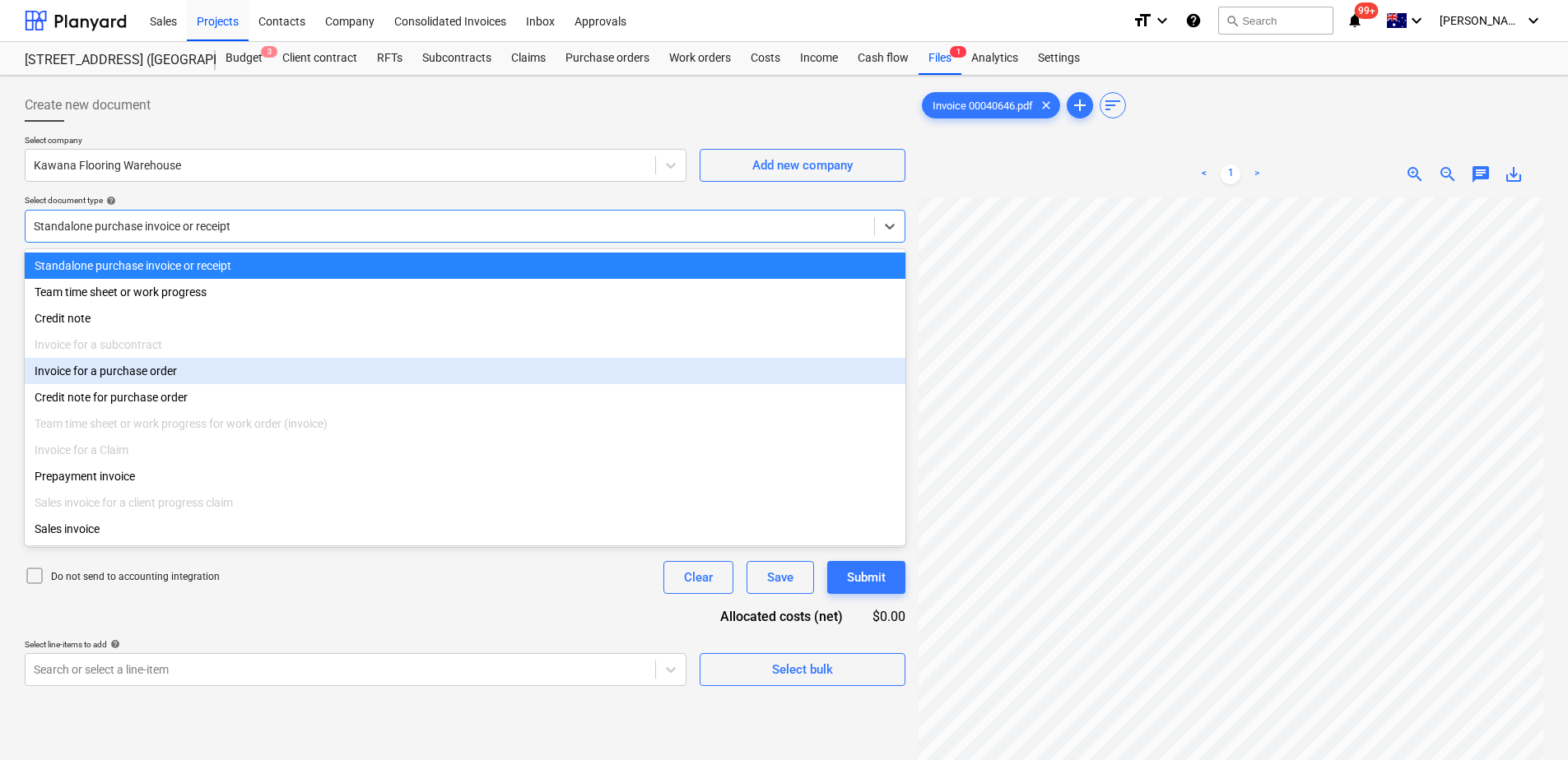
click at [158, 369] on div "Invoice for a purchase order" at bounding box center [465, 370] width 881 height 27
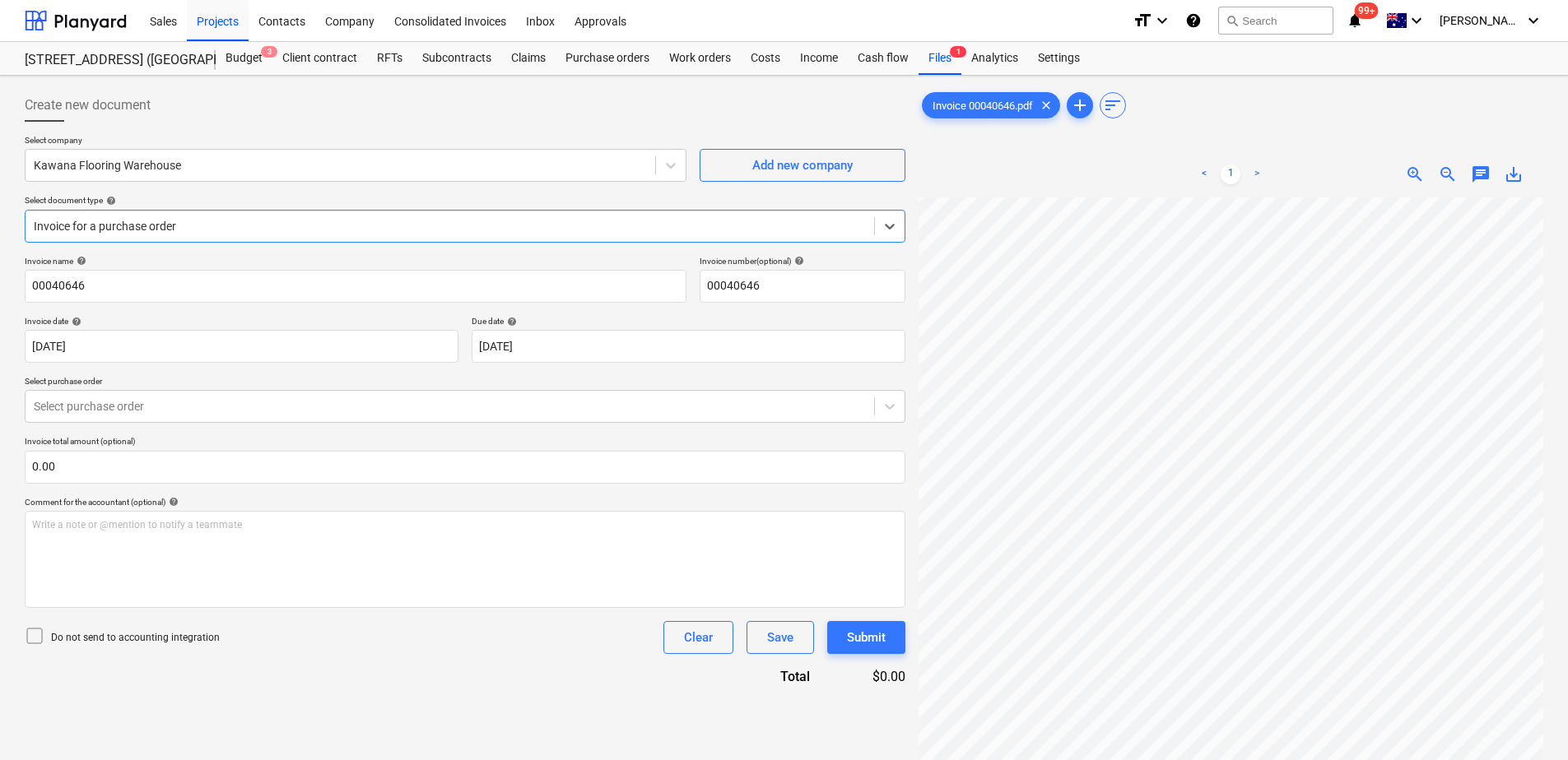
scroll to position [113, 0]
click at [259, 412] on div at bounding box center [449, 406] width 832 height 17
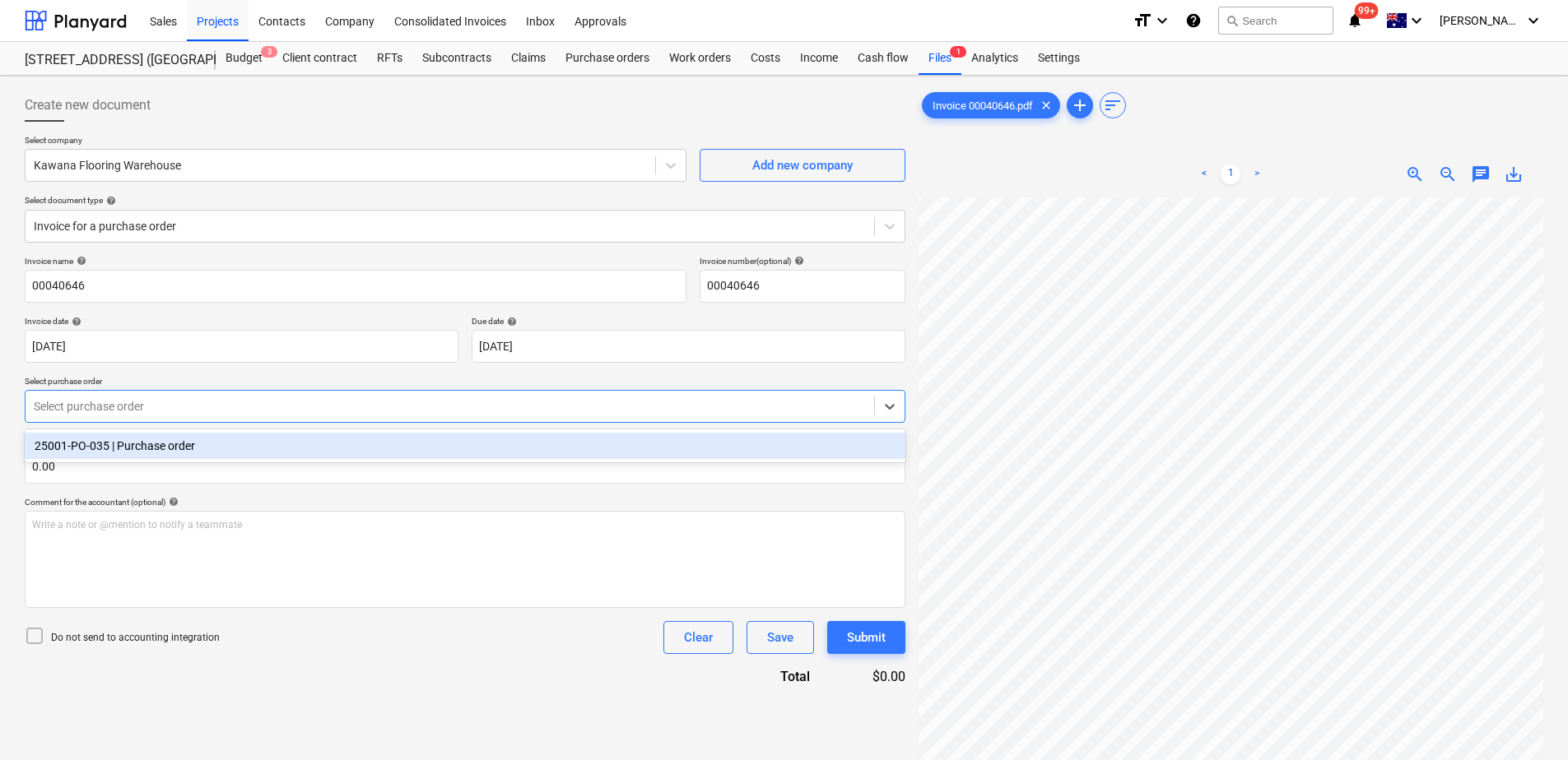
click at [256, 441] on div "25001-PO-035 | Purchase order" at bounding box center [465, 446] width 881 height 27
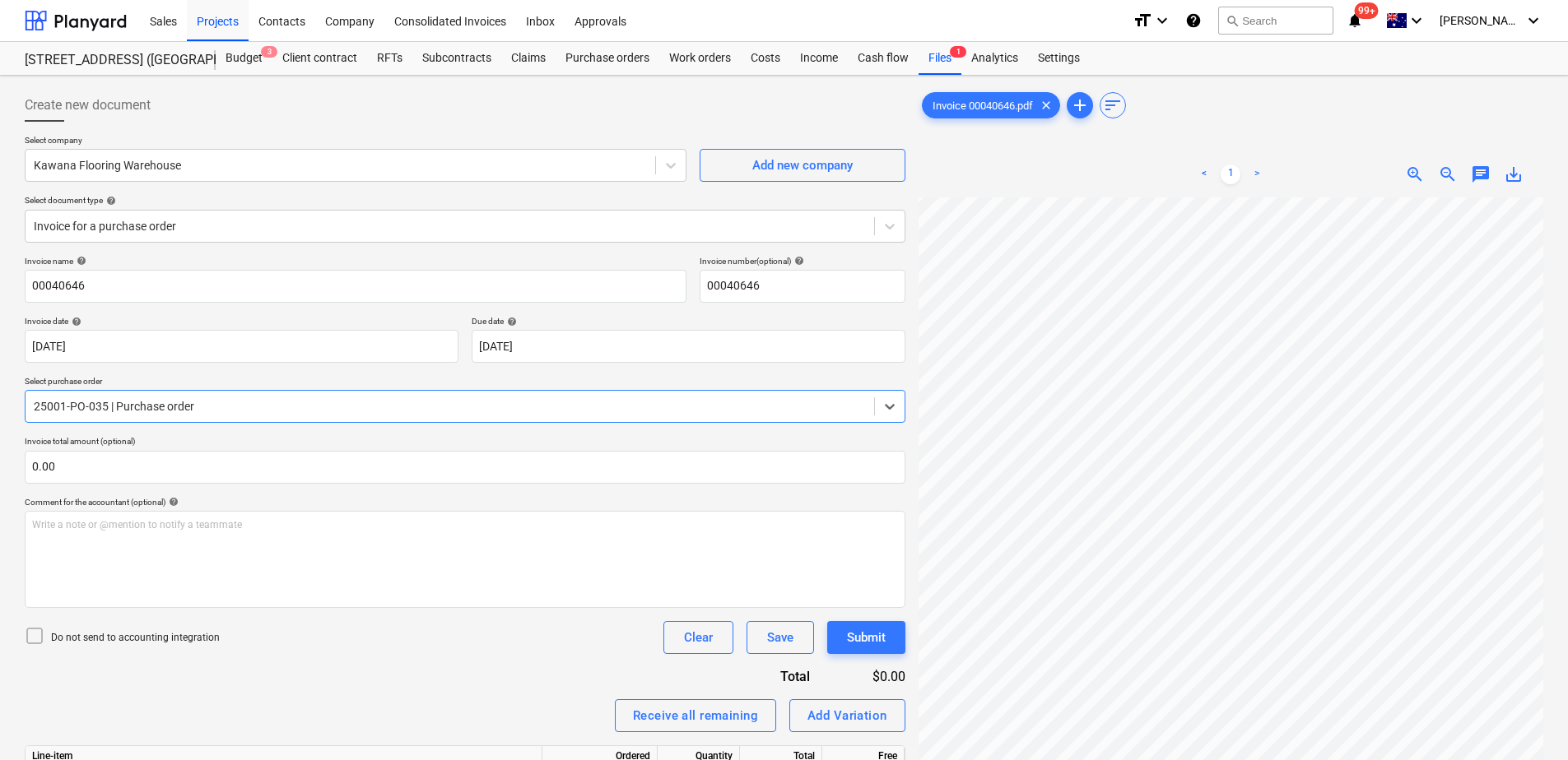
click at [288, 582] on div "Do not send to accounting integration Clear Save Submit" at bounding box center [465, 638] width 881 height 33
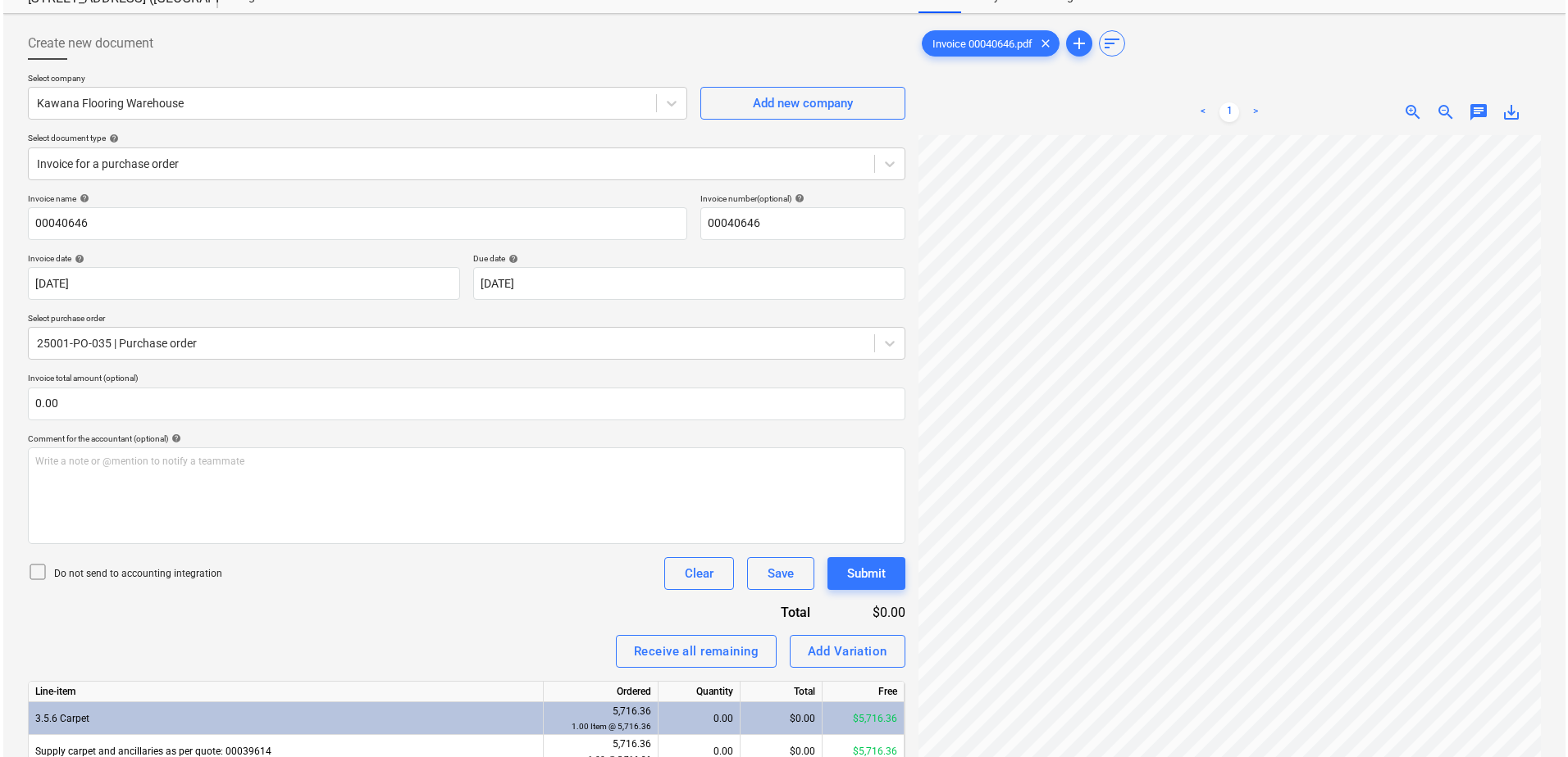
scroll to position [164, 0]
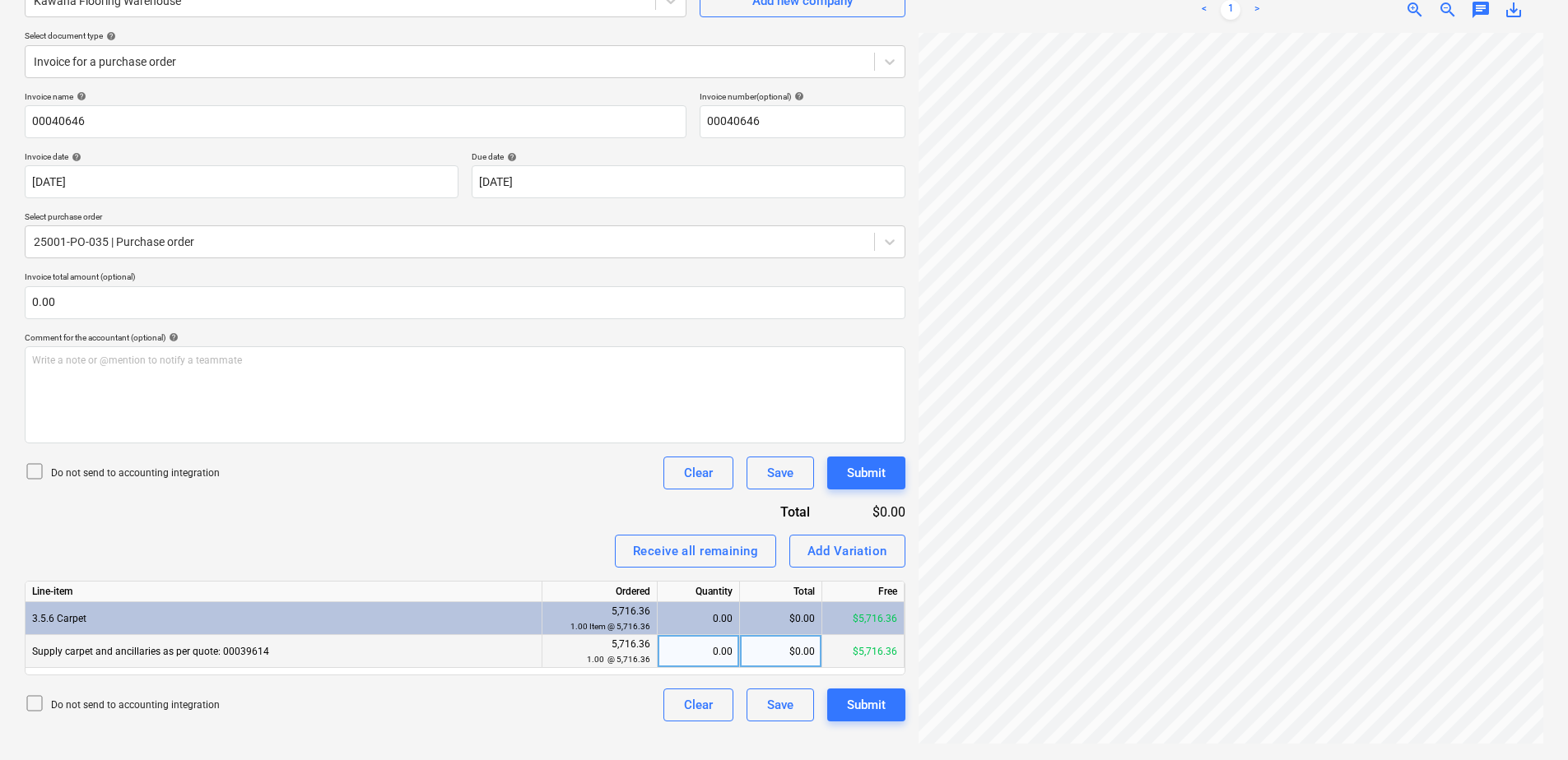
click at [775, 582] on div "$0.00" at bounding box center [781, 652] width 83 height 33
type input "4181.82"
click at [861, 582] on div "Submit" at bounding box center [866, 705] width 39 height 21
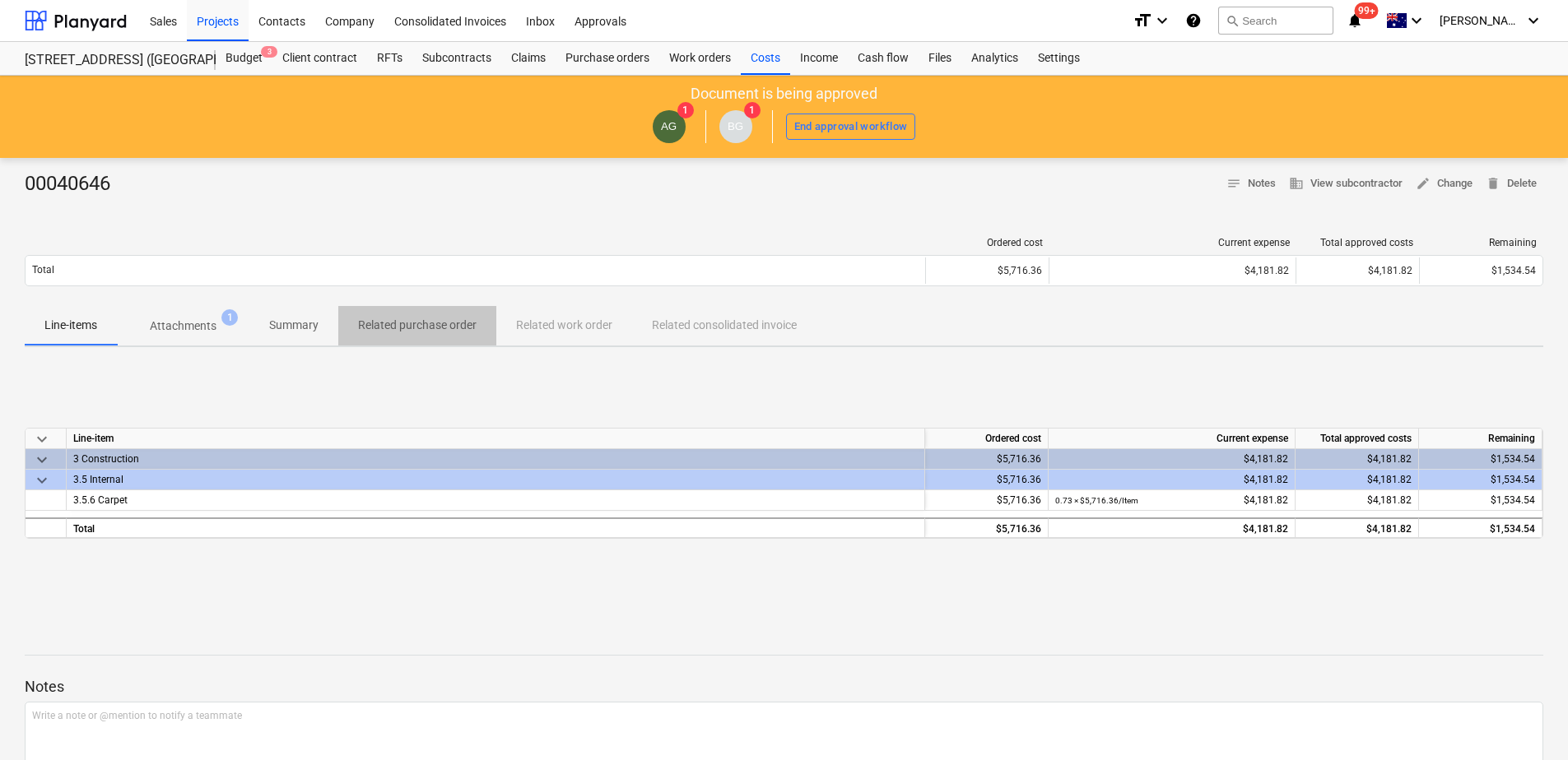
click at [445, 328] on p "Related purchase order" at bounding box center [416, 325] width 119 height 17
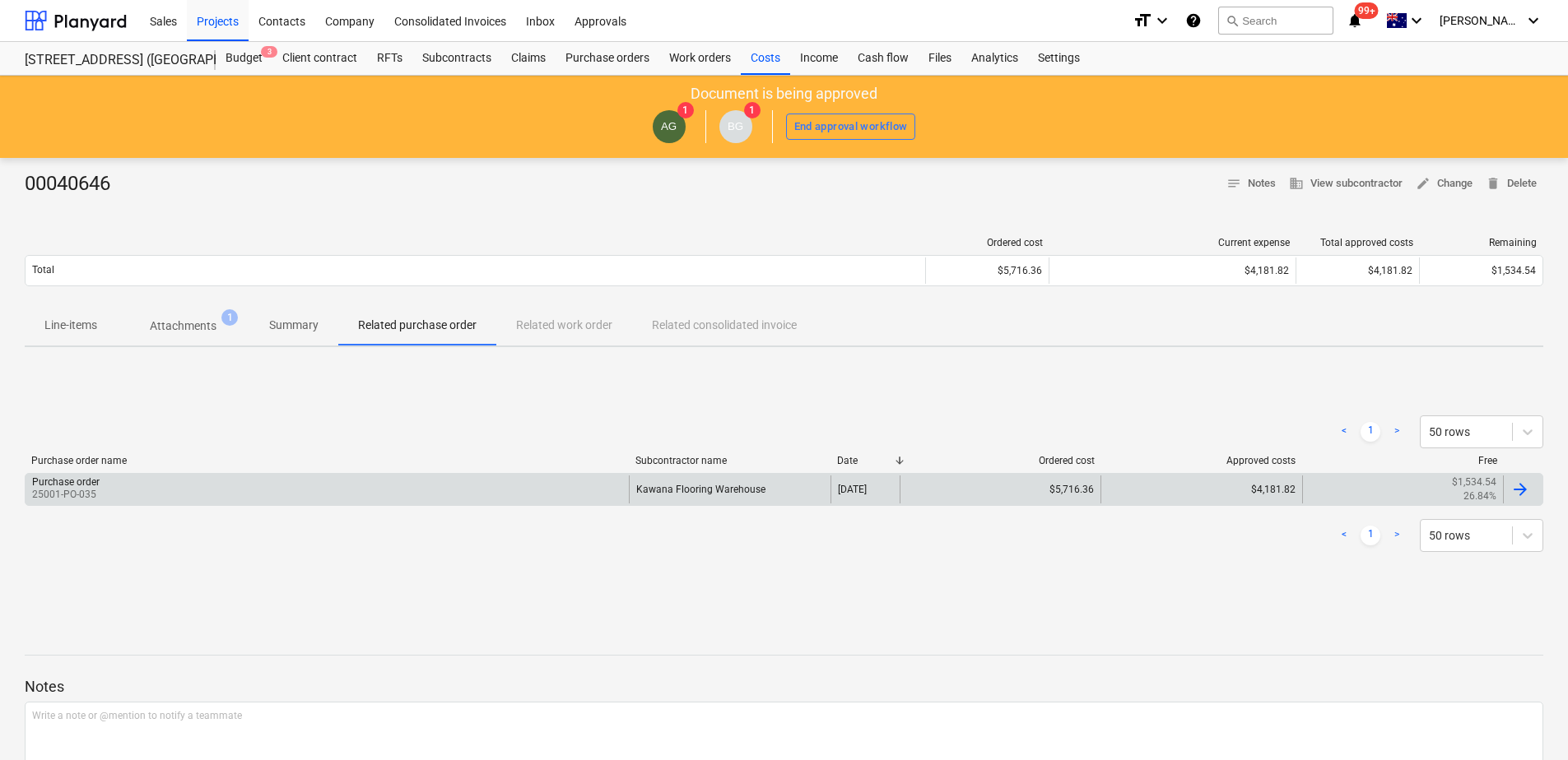
click at [506, 489] on div "Purchase order 25001-PO-035" at bounding box center [327, 490] width 603 height 28
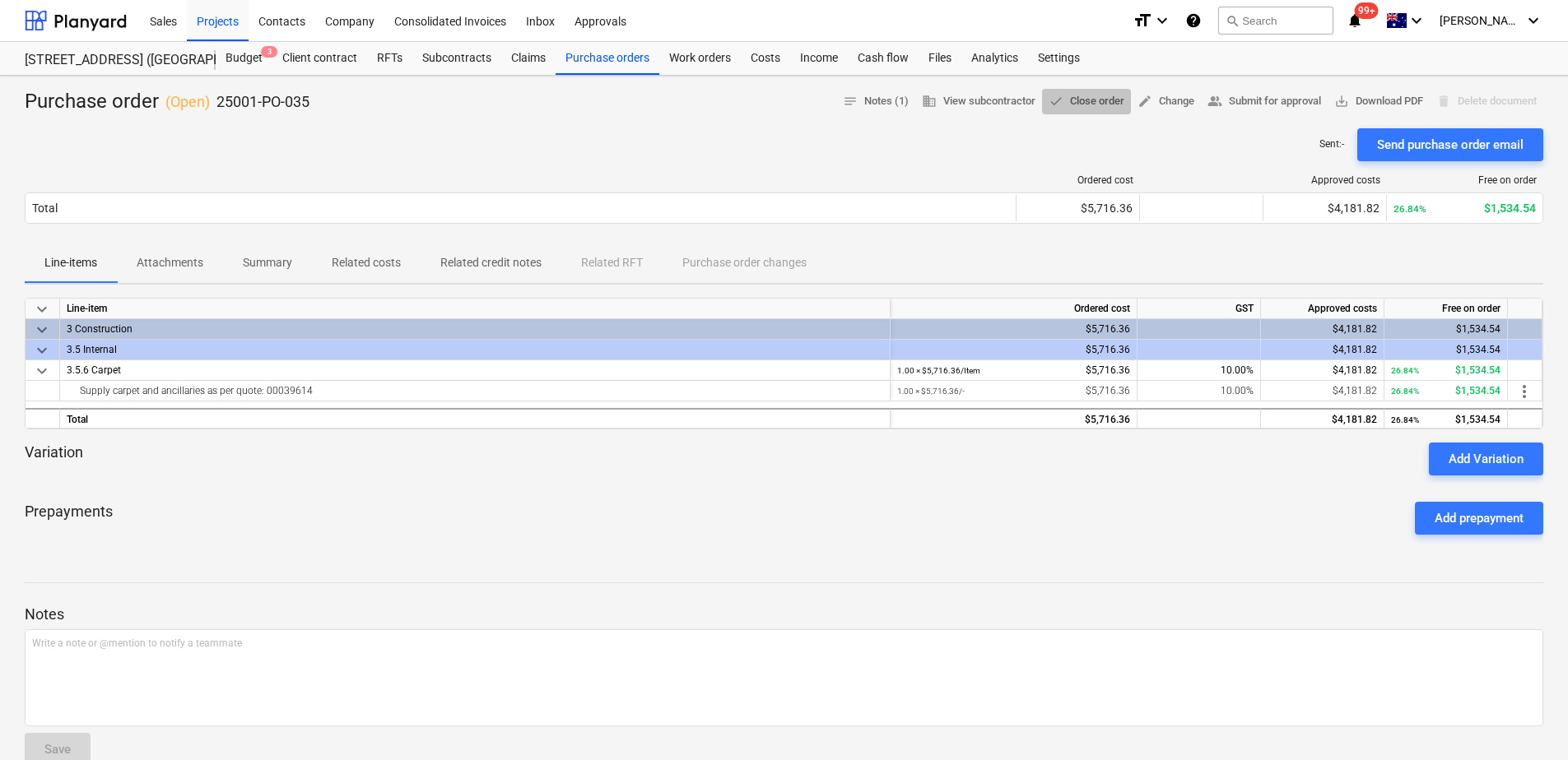
click at [1085, 104] on span "done Close order" at bounding box center [1086, 101] width 75 height 19
click at [541, 32] on div "Inbox" at bounding box center [540, 20] width 49 height 42
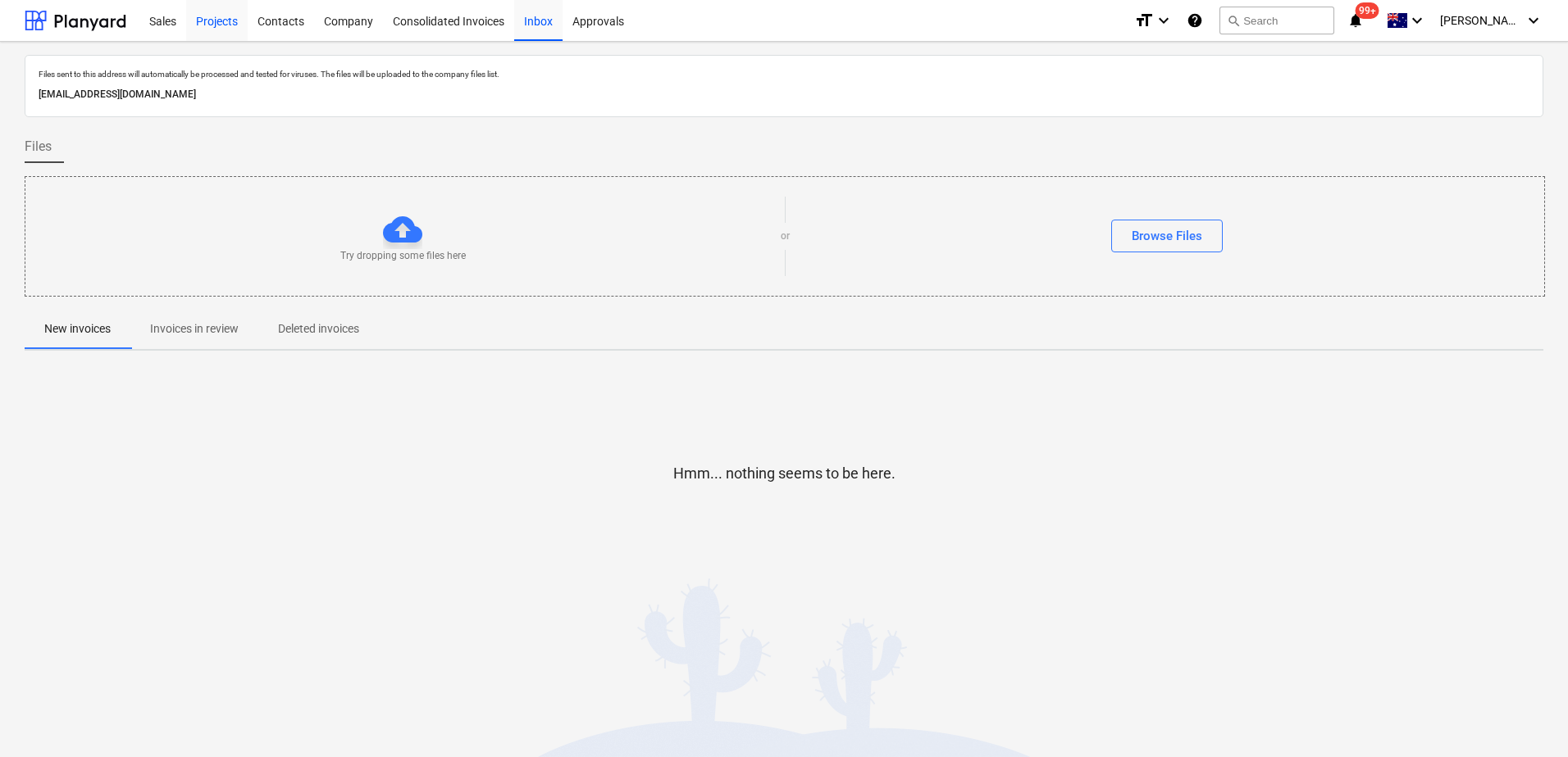
click at [218, 25] on div "Projects" at bounding box center [216, 20] width 61 height 42
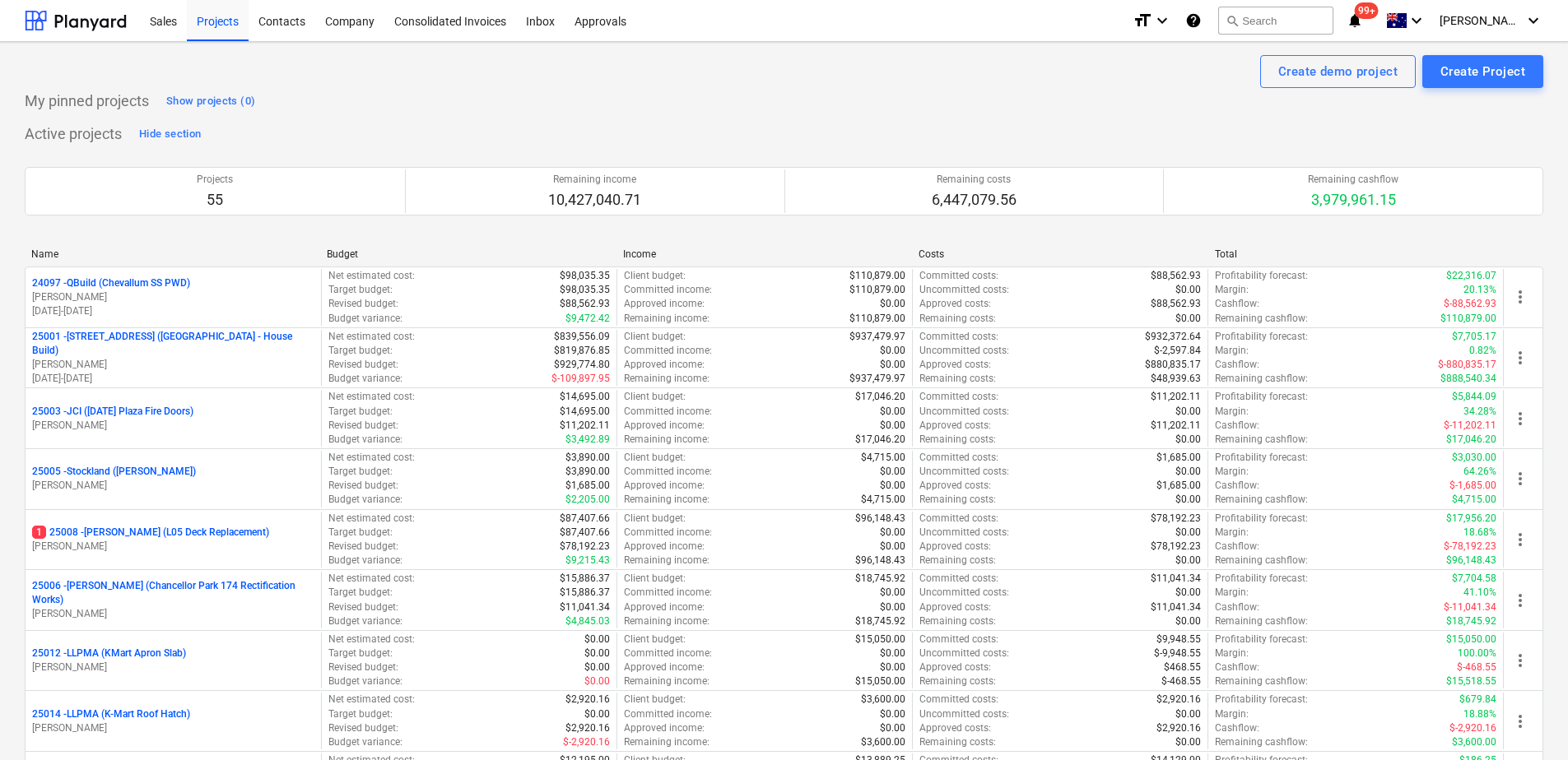
scroll to position [812, 0]
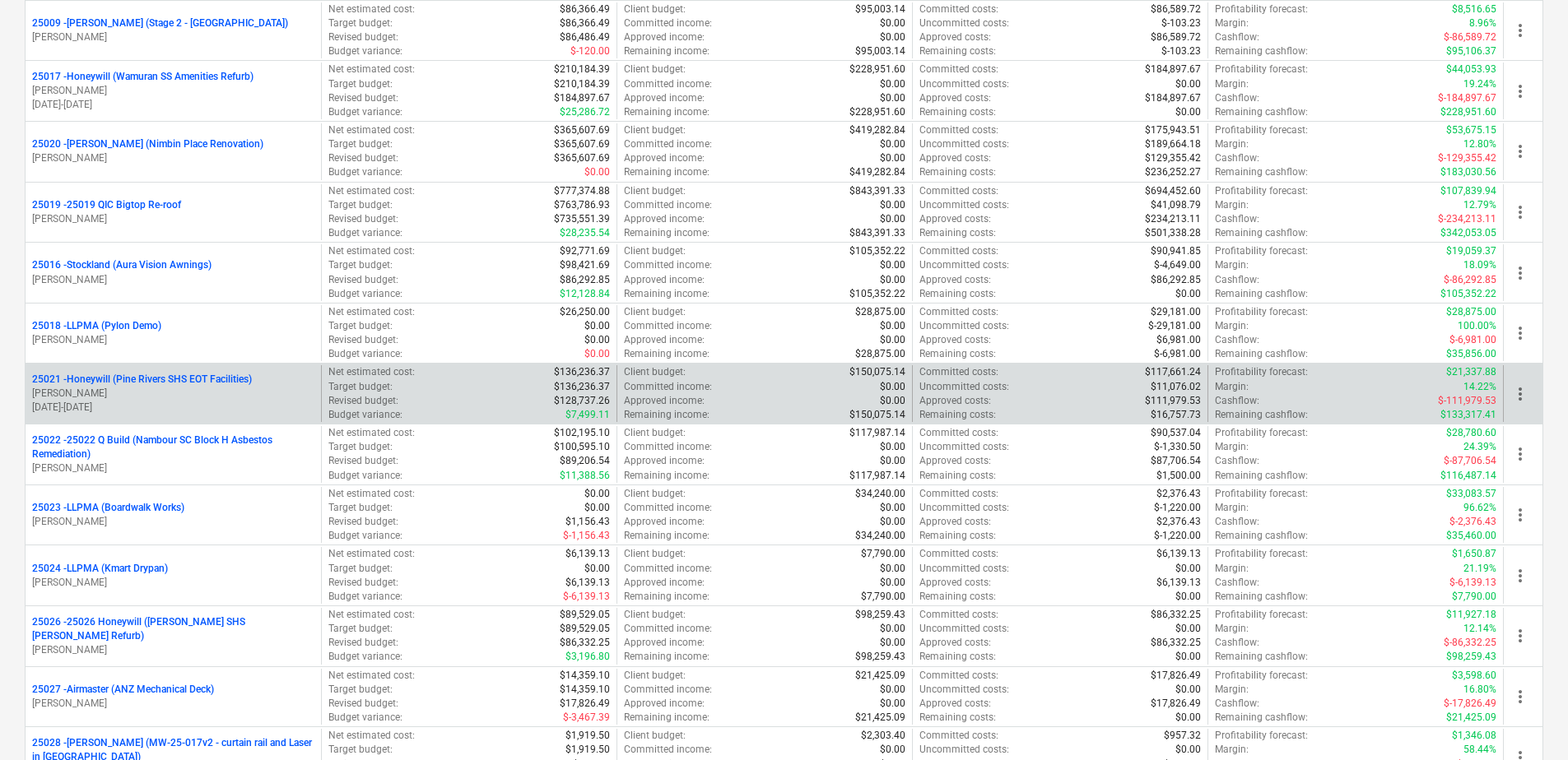
click at [211, 376] on p "25021 - Honeywill (Pine Rivers SHS EOT Facilities)" at bounding box center [142, 380] width 220 height 14
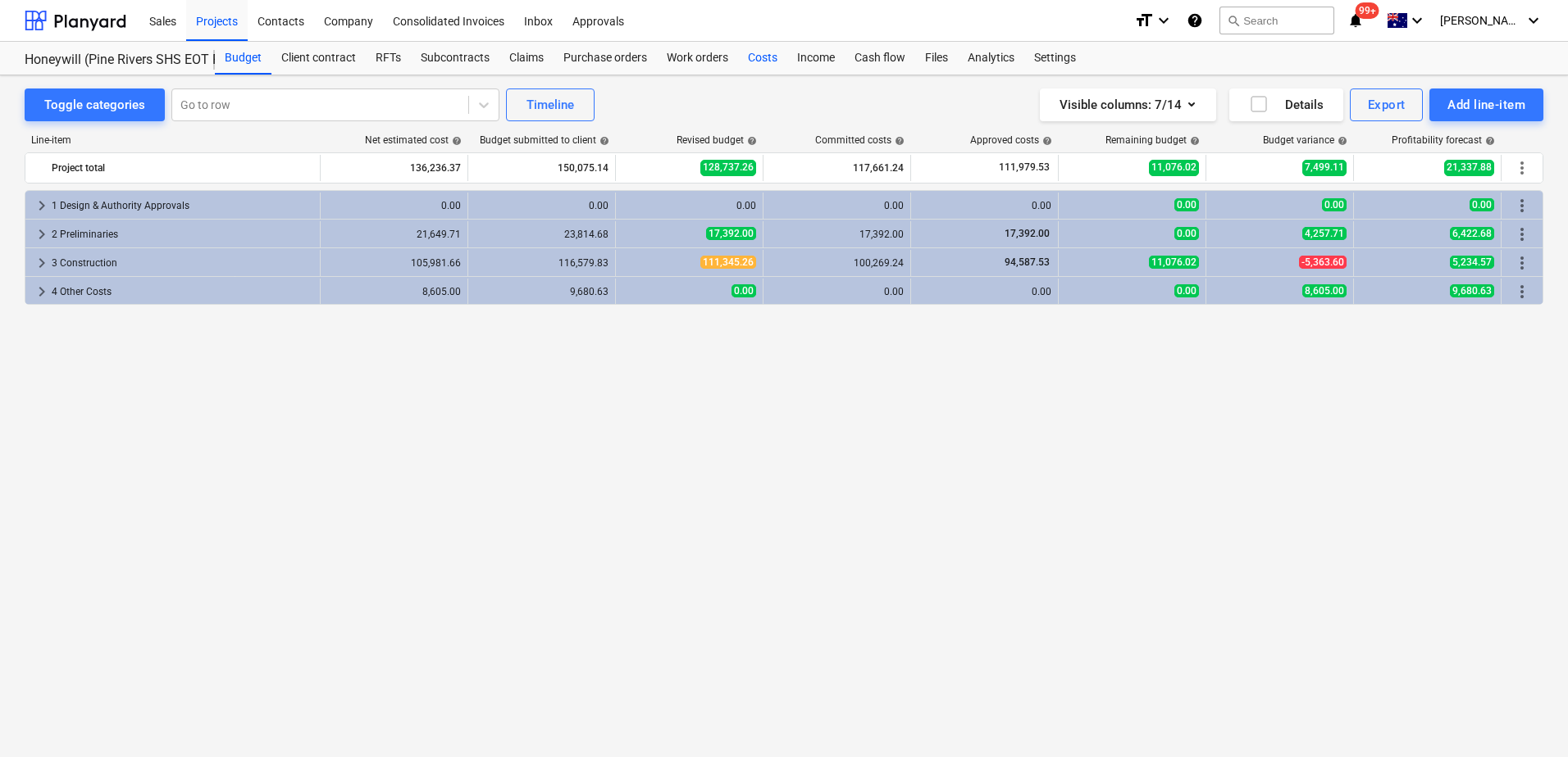
click at [762, 60] on div "Costs" at bounding box center [763, 59] width 49 height 33
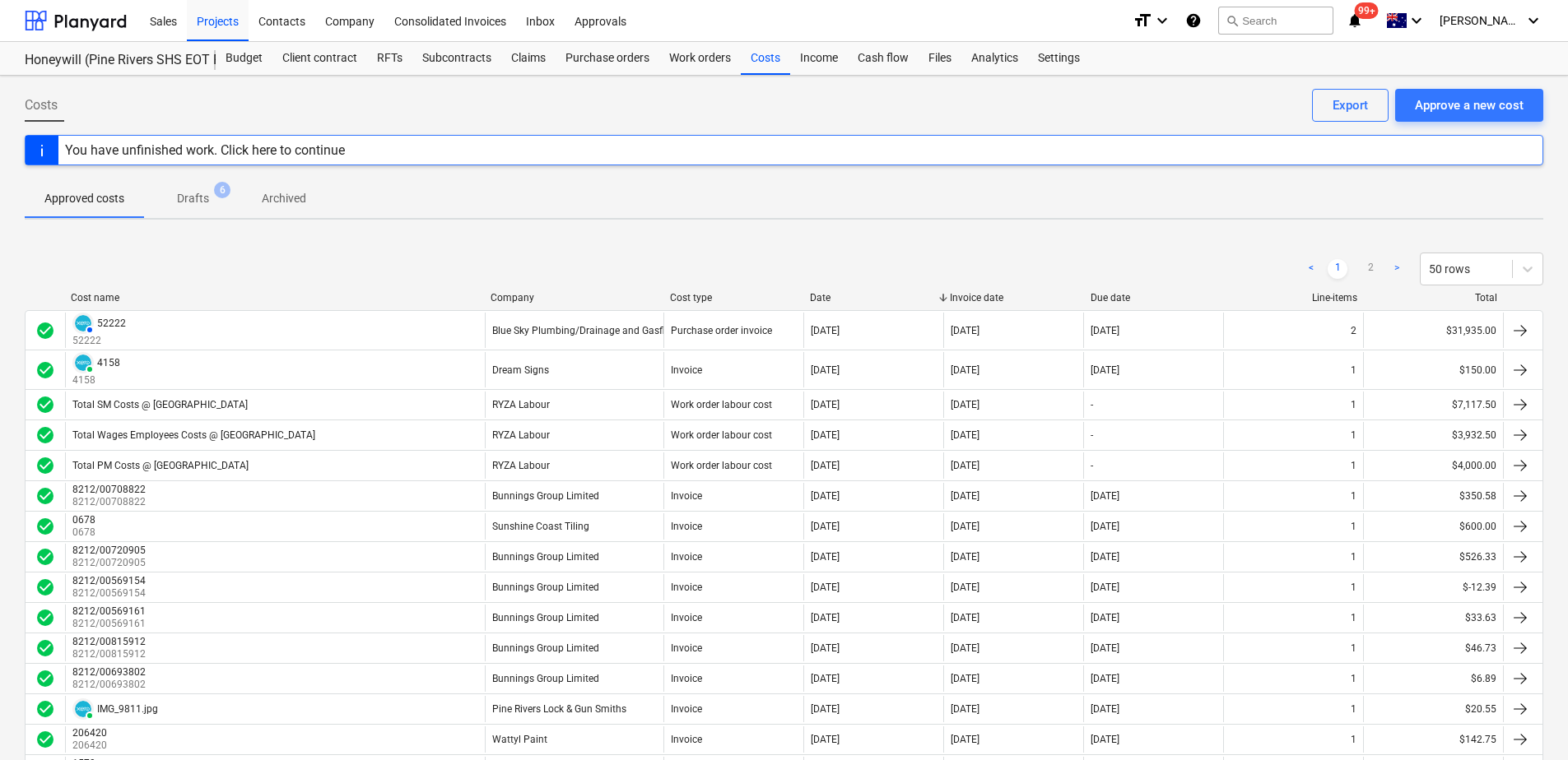
scroll to position [391, 0]
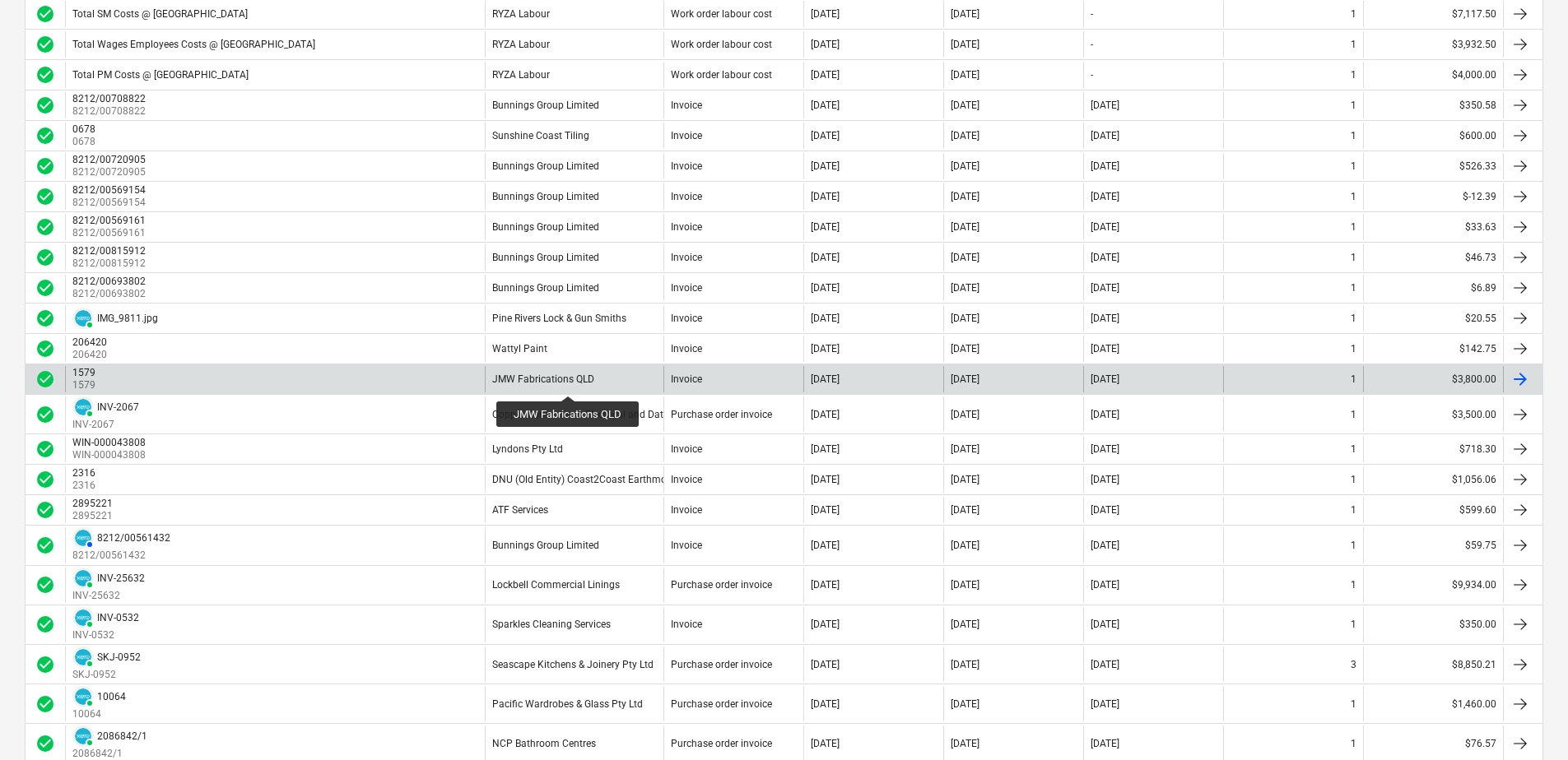
click at [568, 381] on div "JMW Fabrications QLD" at bounding box center [542, 379] width 102 height 12
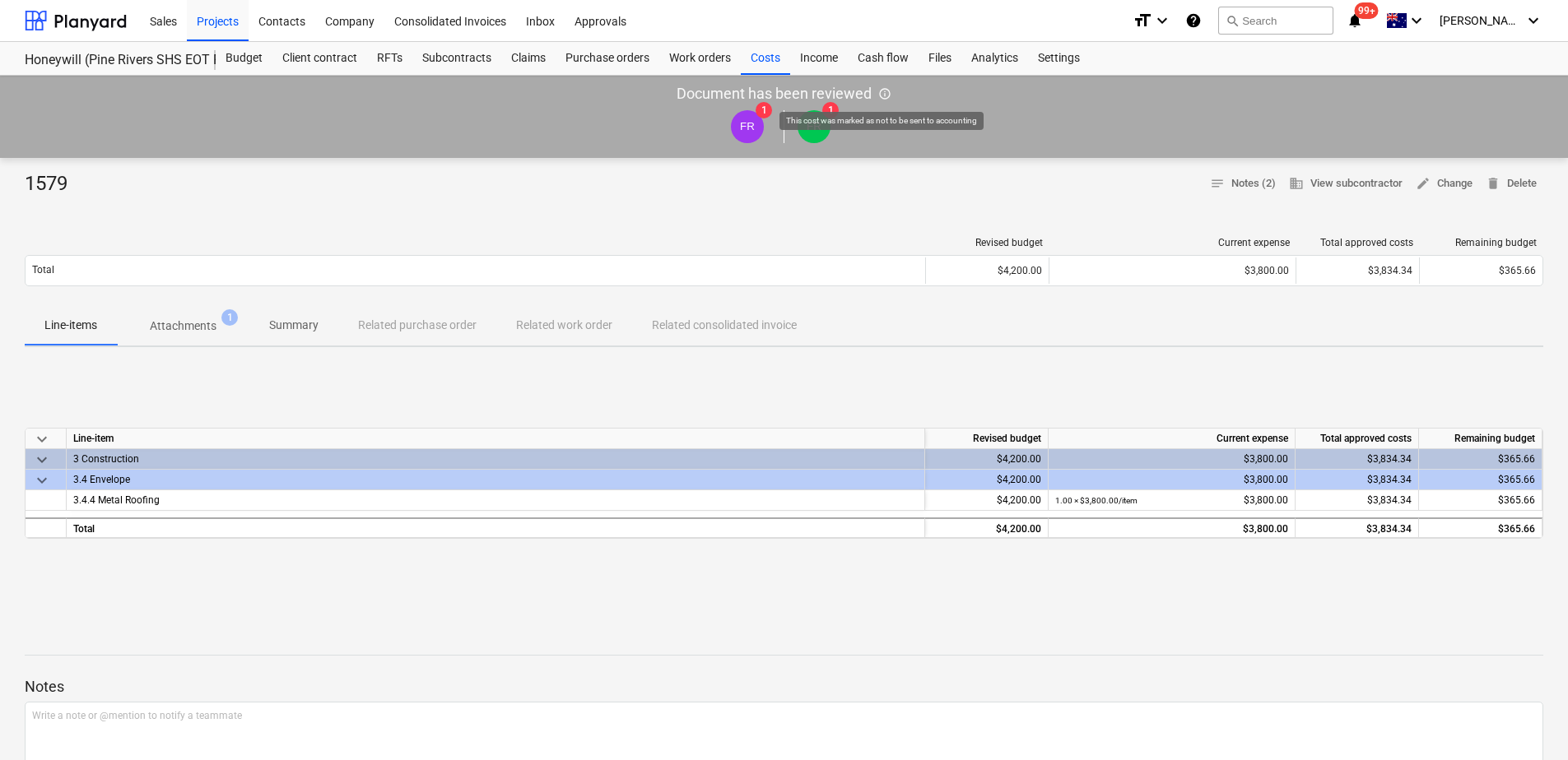
click at [884, 94] on span "info_outlined" at bounding box center [884, 94] width 13 height 13
click at [1233, 182] on span "notes Notes (2)" at bounding box center [1243, 184] width 66 height 19
click at [210, 28] on div "Projects" at bounding box center [217, 20] width 62 height 42
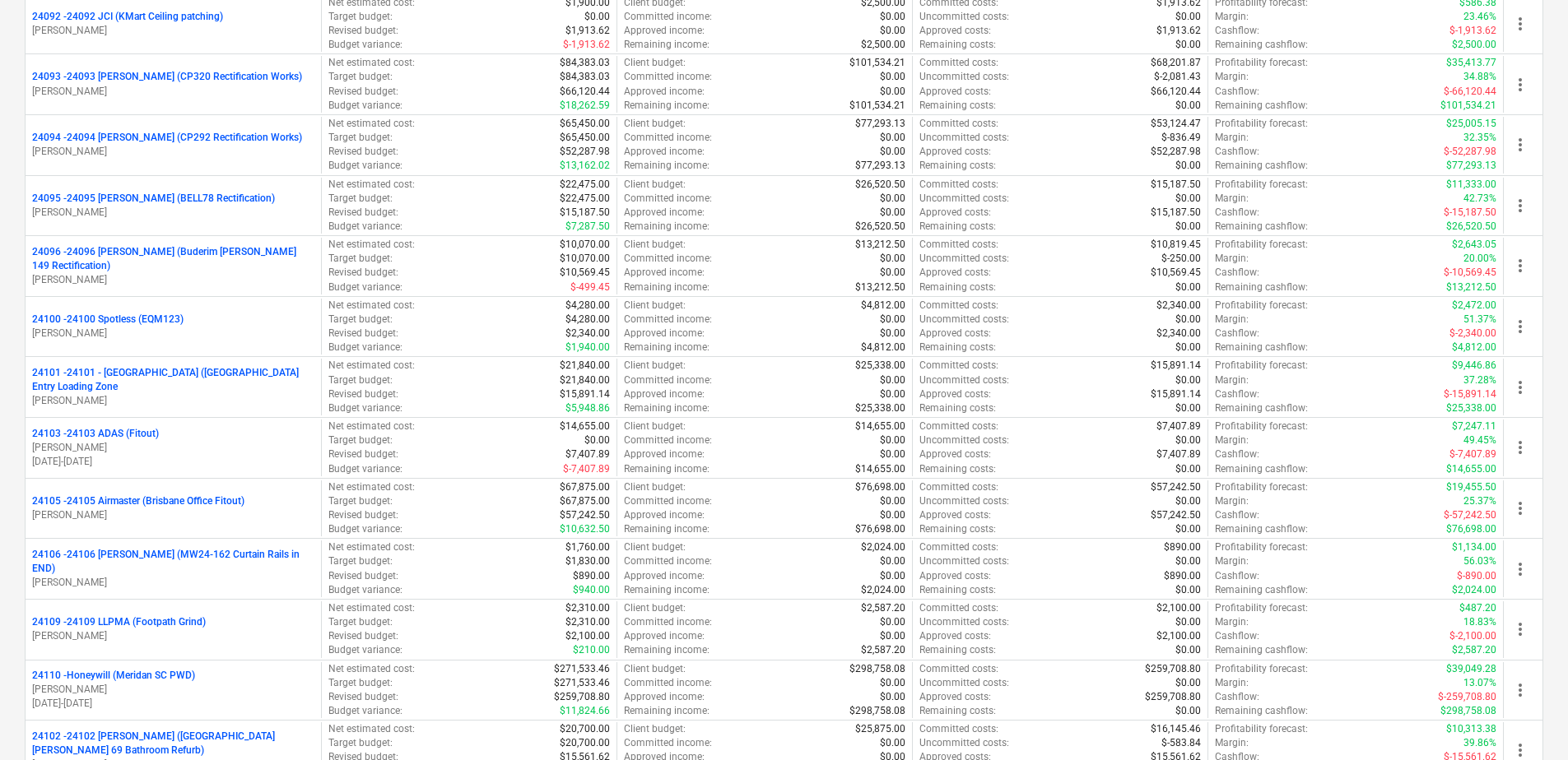
scroll to position [2696, 0]
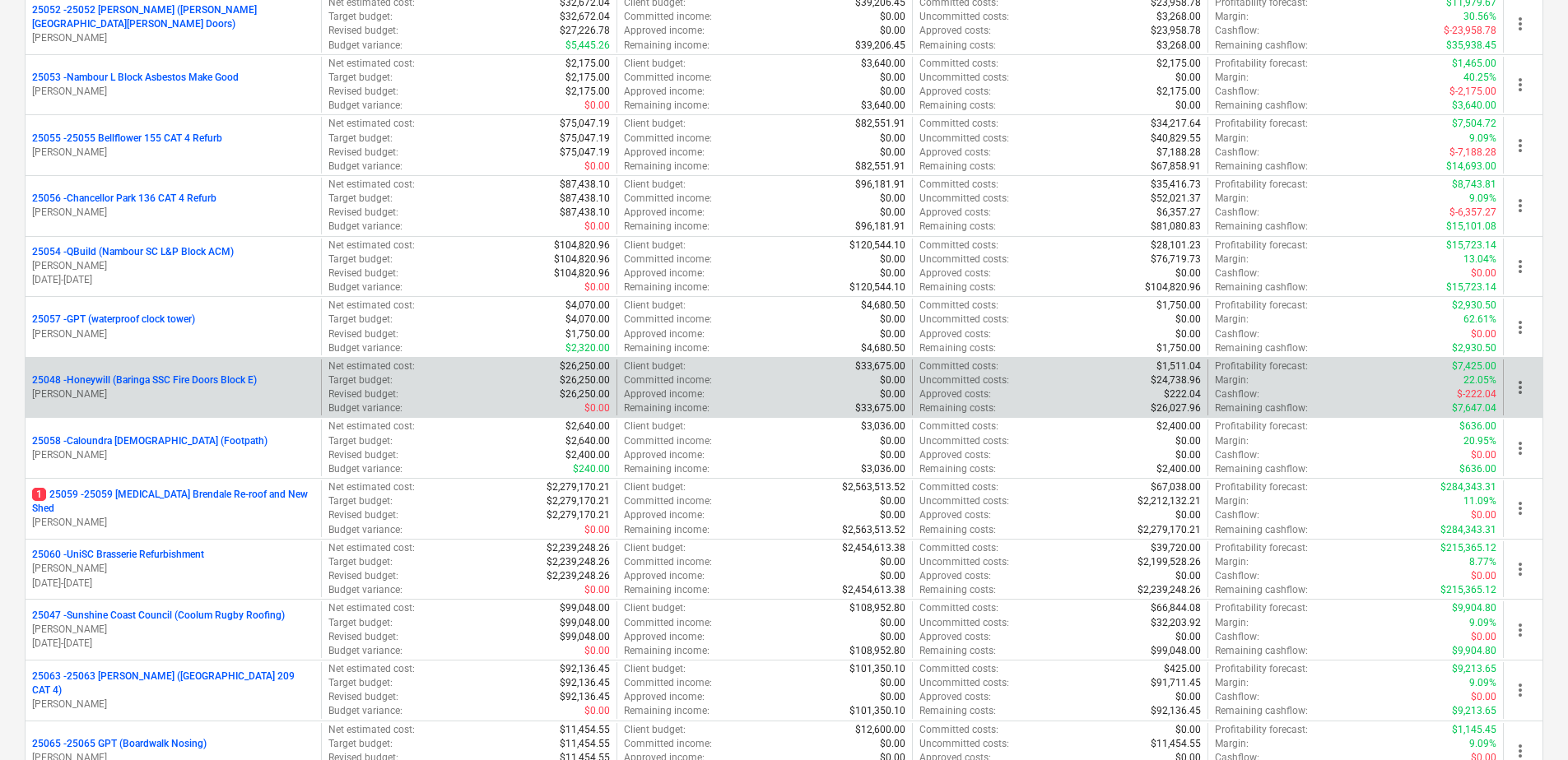
click at [228, 380] on p "25048 - Honeywill (Baringa SSC Fire Doors Block E)" at bounding box center [144, 380] width 224 height 14
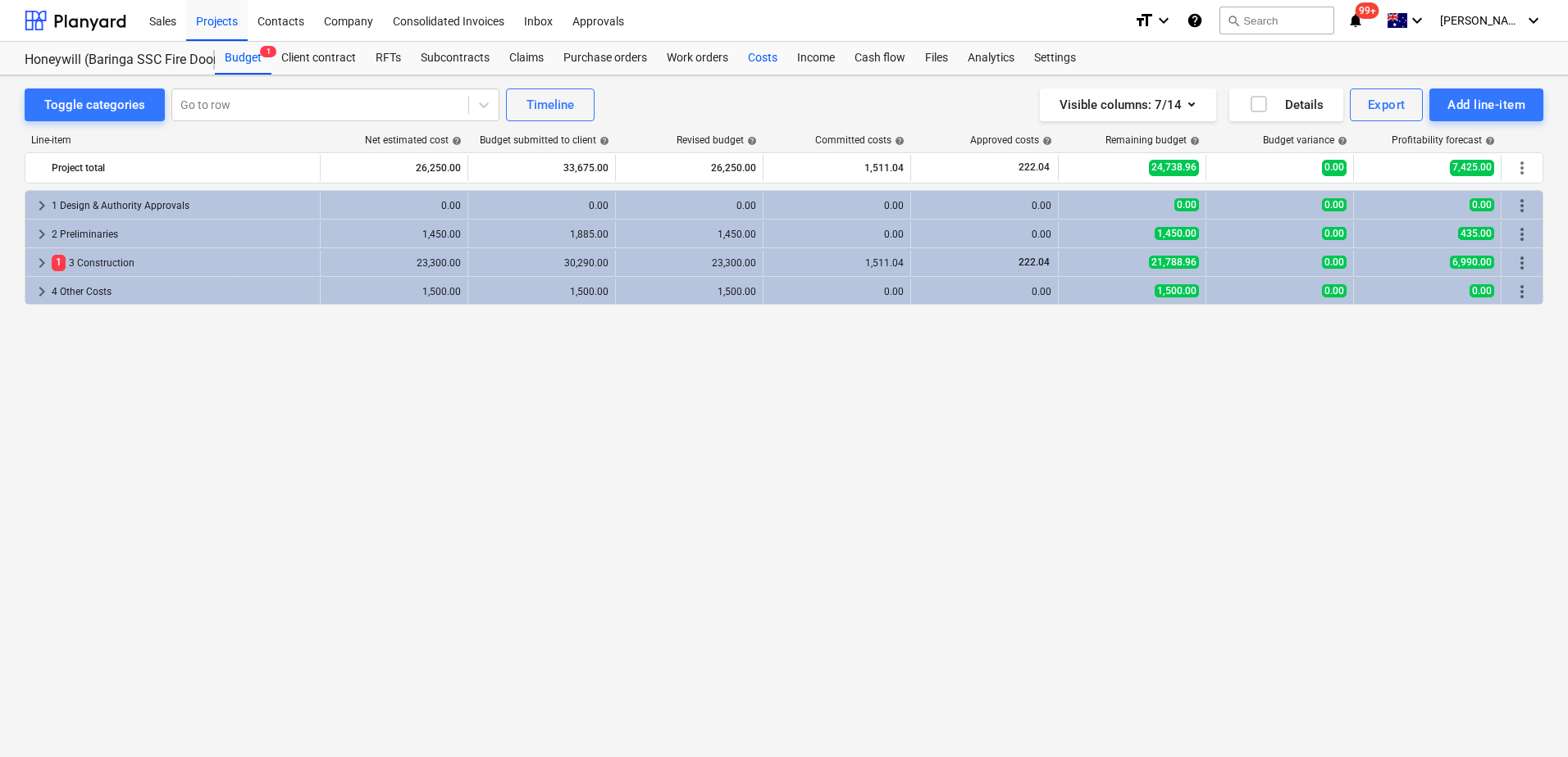
click at [768, 60] on div "Costs" at bounding box center [763, 59] width 49 height 33
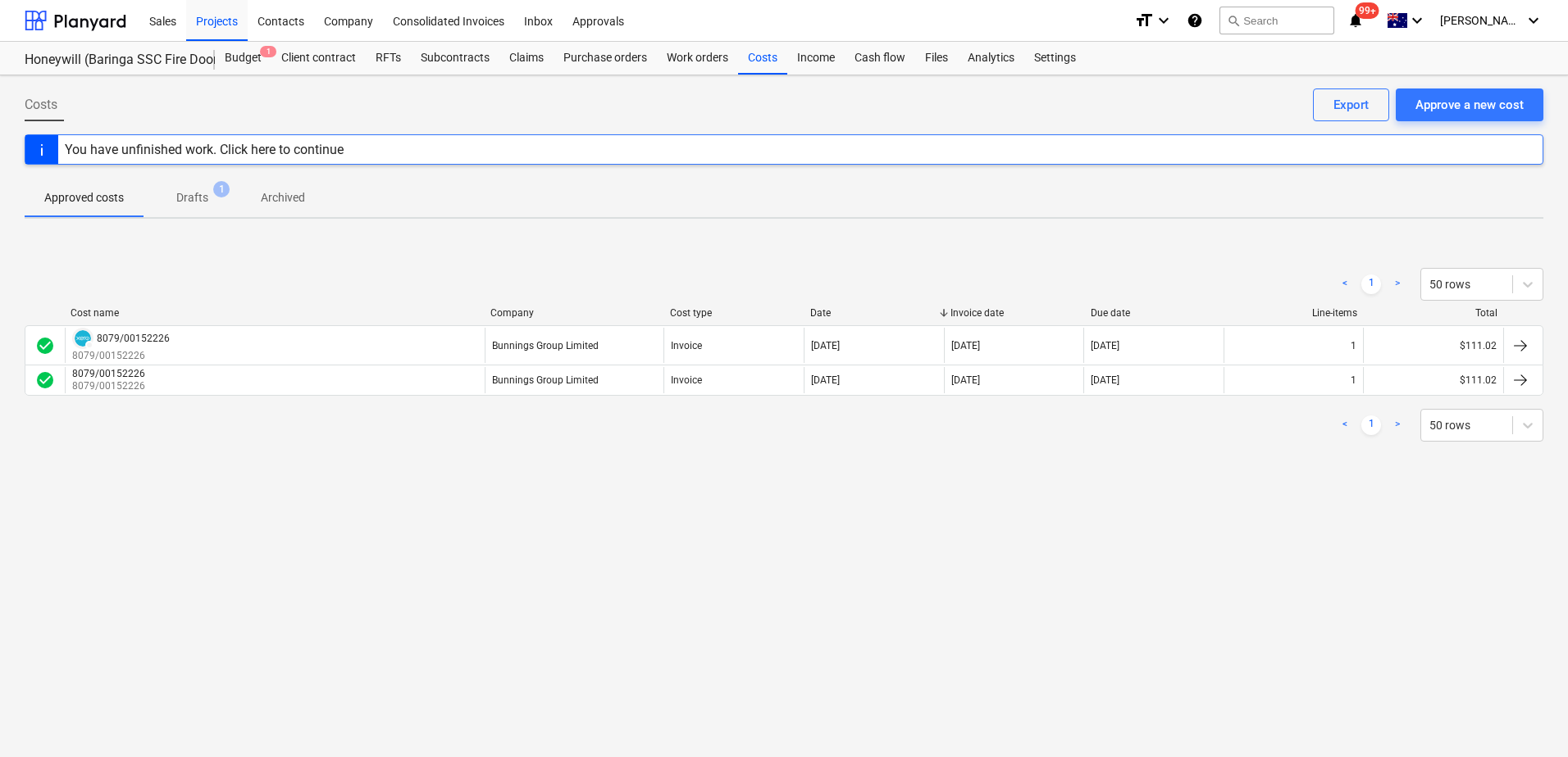
click at [201, 208] on span "Drafts 1" at bounding box center [192, 198] width 98 height 29
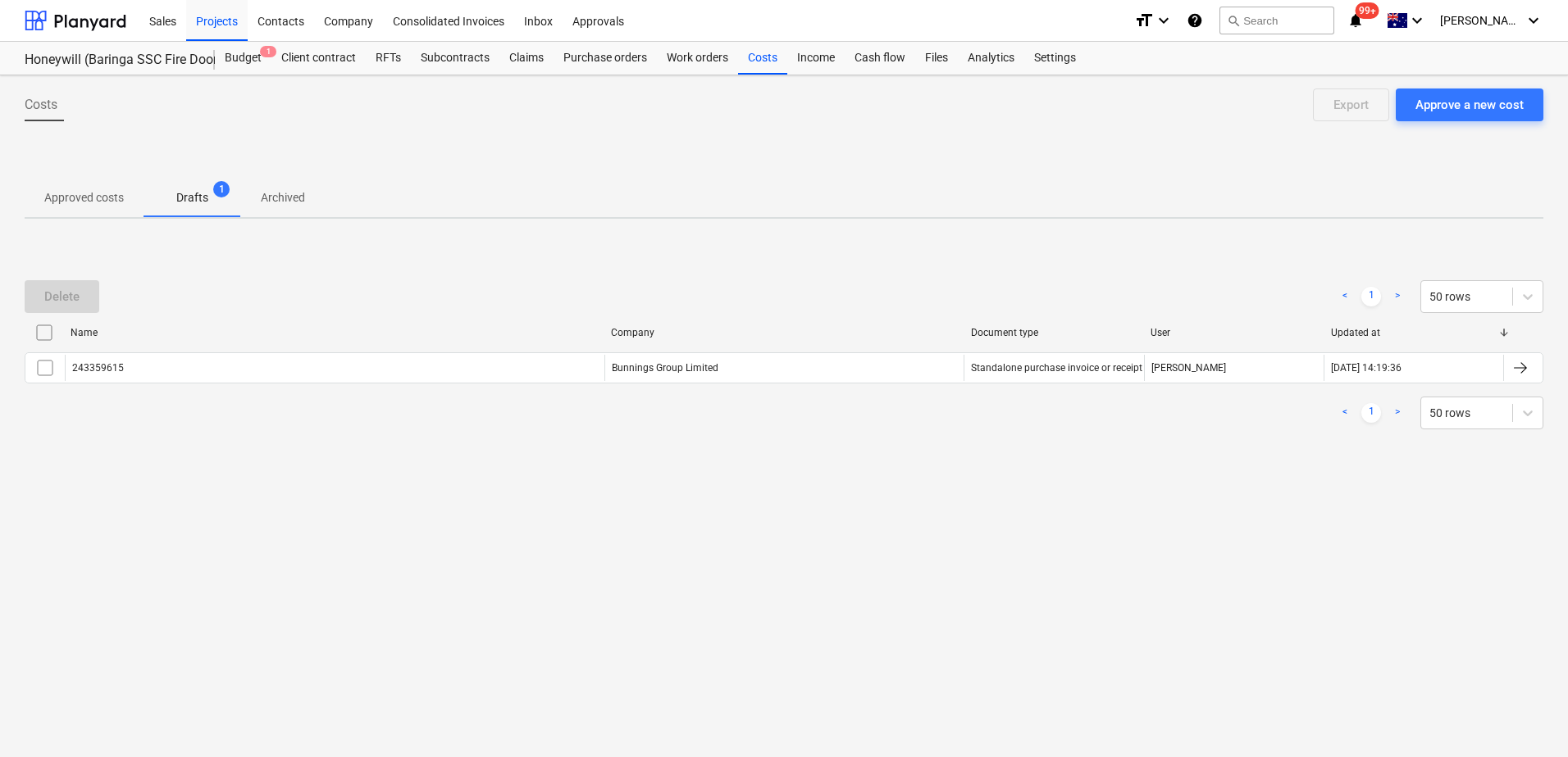
click at [86, 197] on p "Approved costs" at bounding box center [83, 198] width 80 height 17
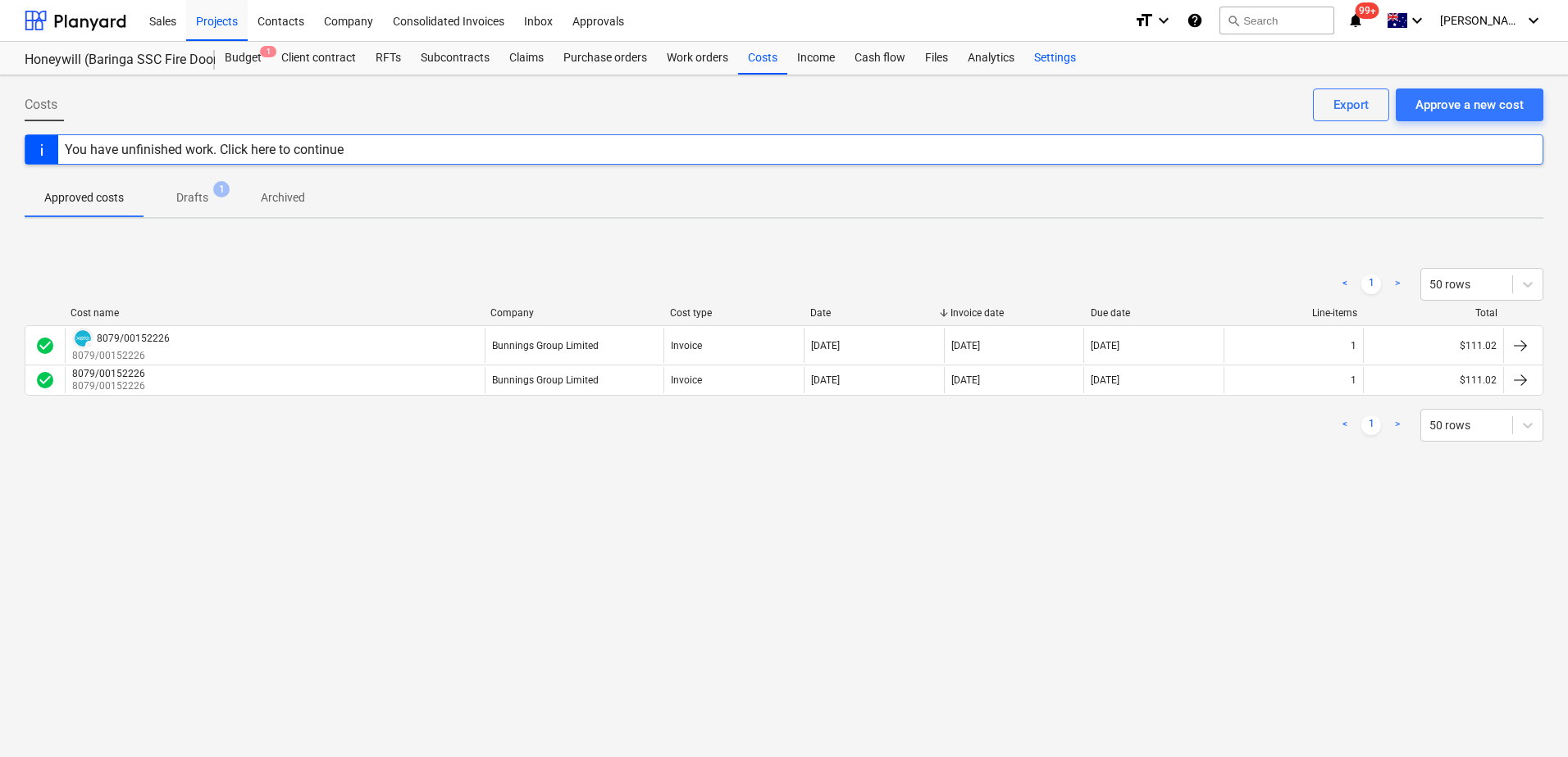
click at [1056, 63] on div "Settings" at bounding box center [1054, 59] width 61 height 33
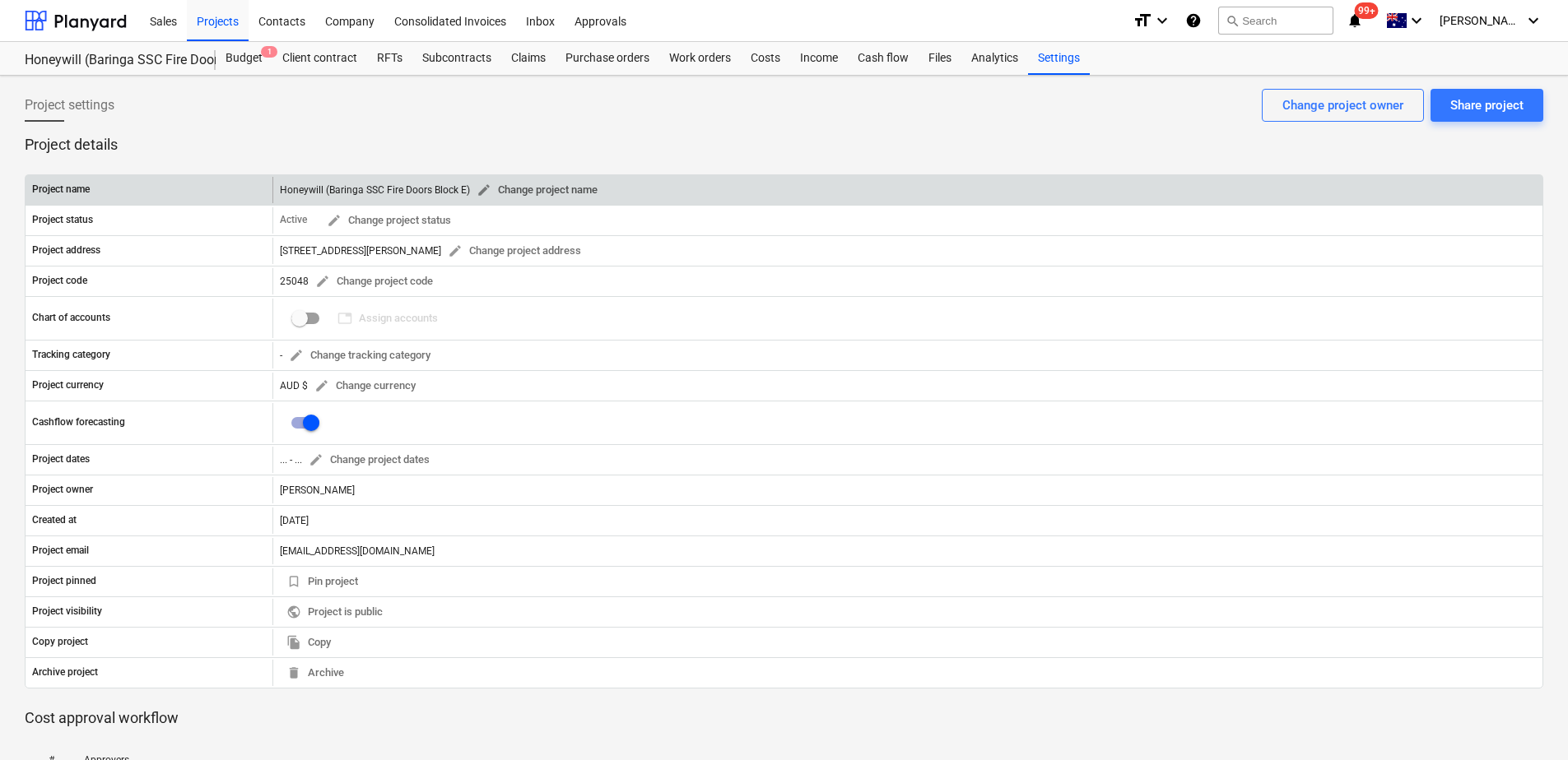
click at [517, 185] on span "edit Change project name" at bounding box center [537, 190] width 121 height 19
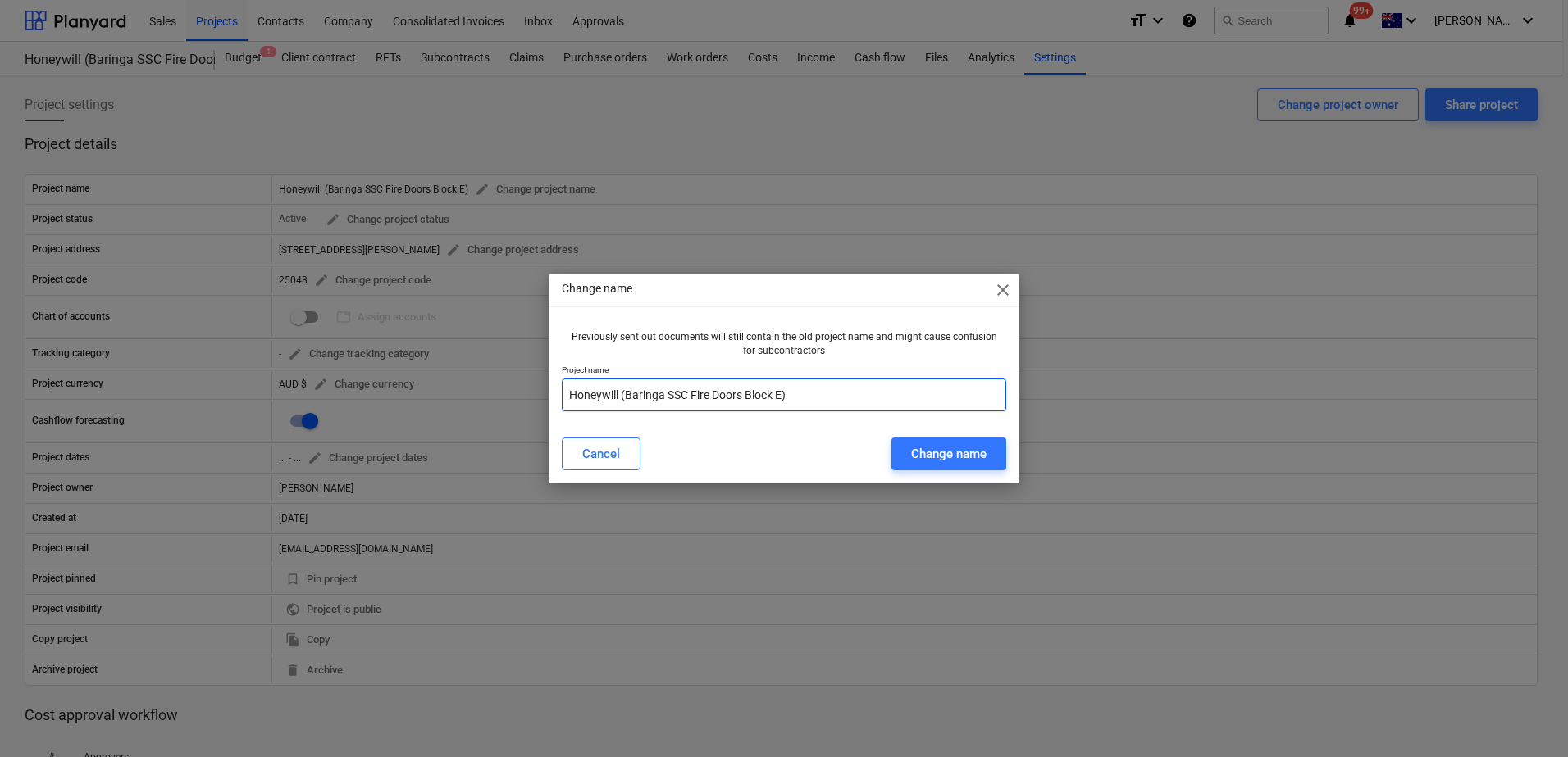
click at [564, 395] on input "Honeywill (Baringa SSC Fire Doors Block E)" at bounding box center [783, 395] width 444 height 33
type input "25048 Honeywill (Baringa SSC Fire Doors Block E)"
click at [953, 458] on div "Change name" at bounding box center [949, 453] width 75 height 21
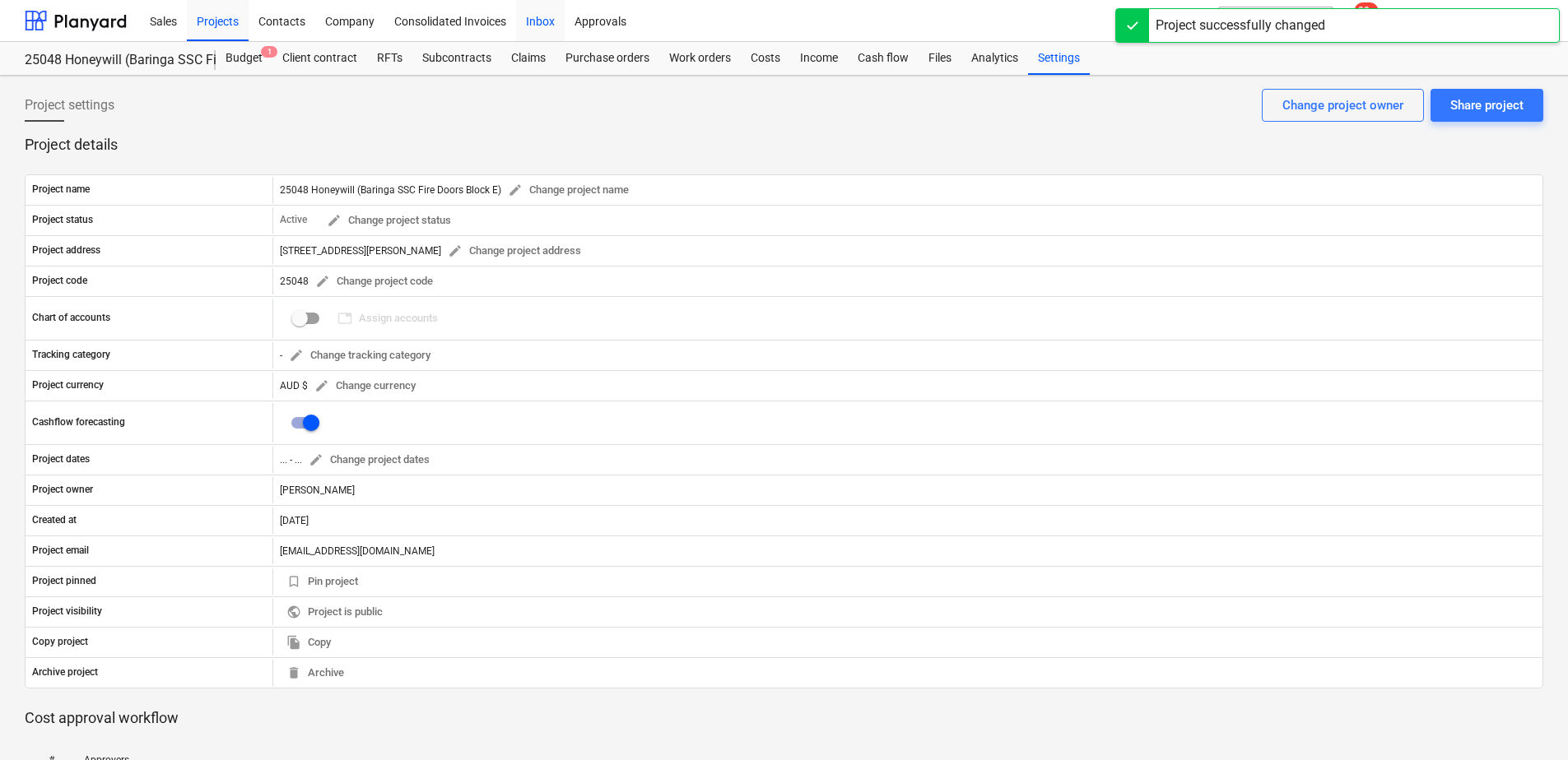
click at [543, 28] on div "Inbox" at bounding box center [540, 20] width 49 height 42
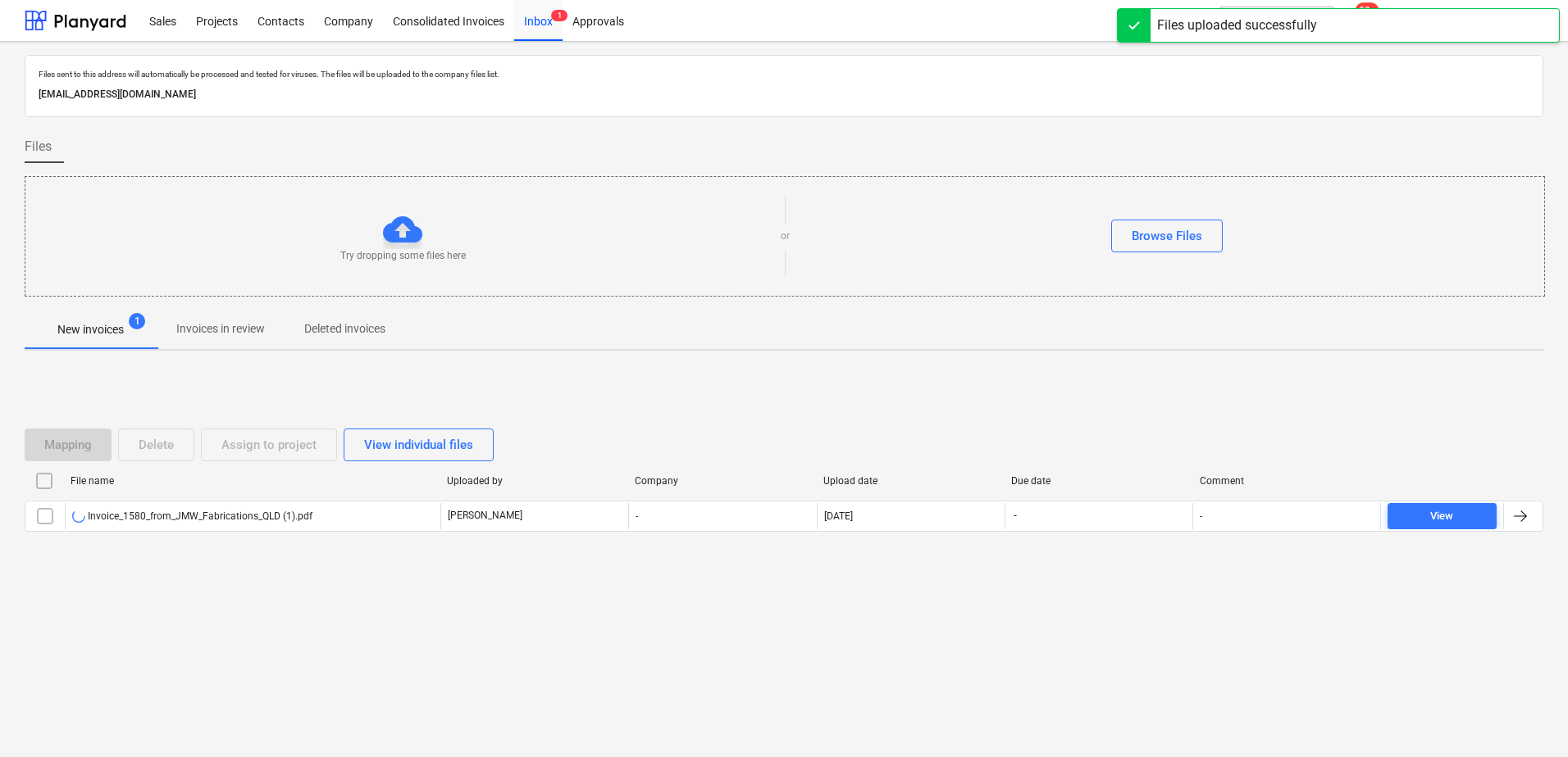
click at [200, 328] on p "Invoices in review" at bounding box center [221, 329] width 89 height 17
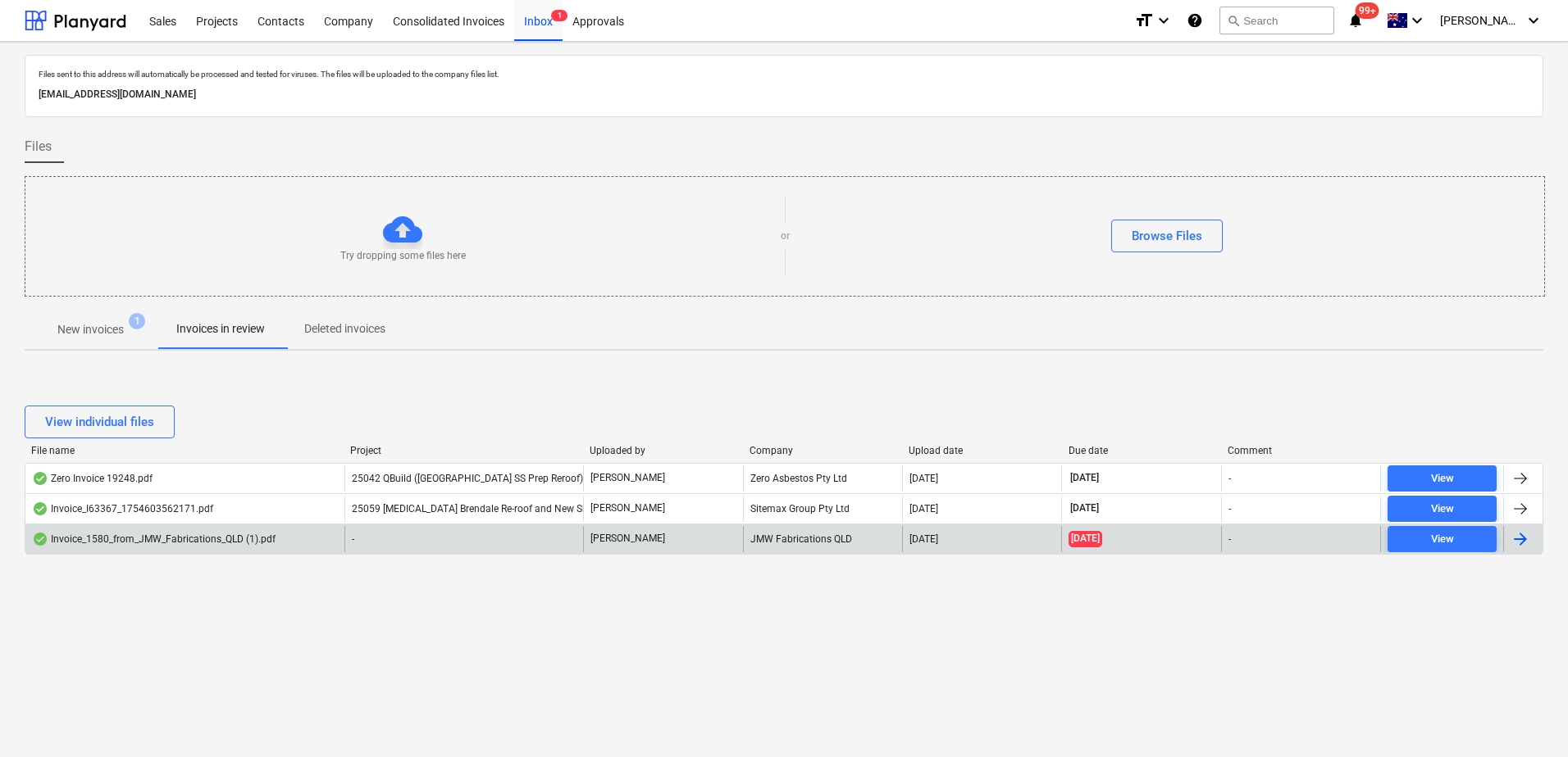
click at [412, 543] on div "-" at bounding box center [463, 539] width 239 height 27
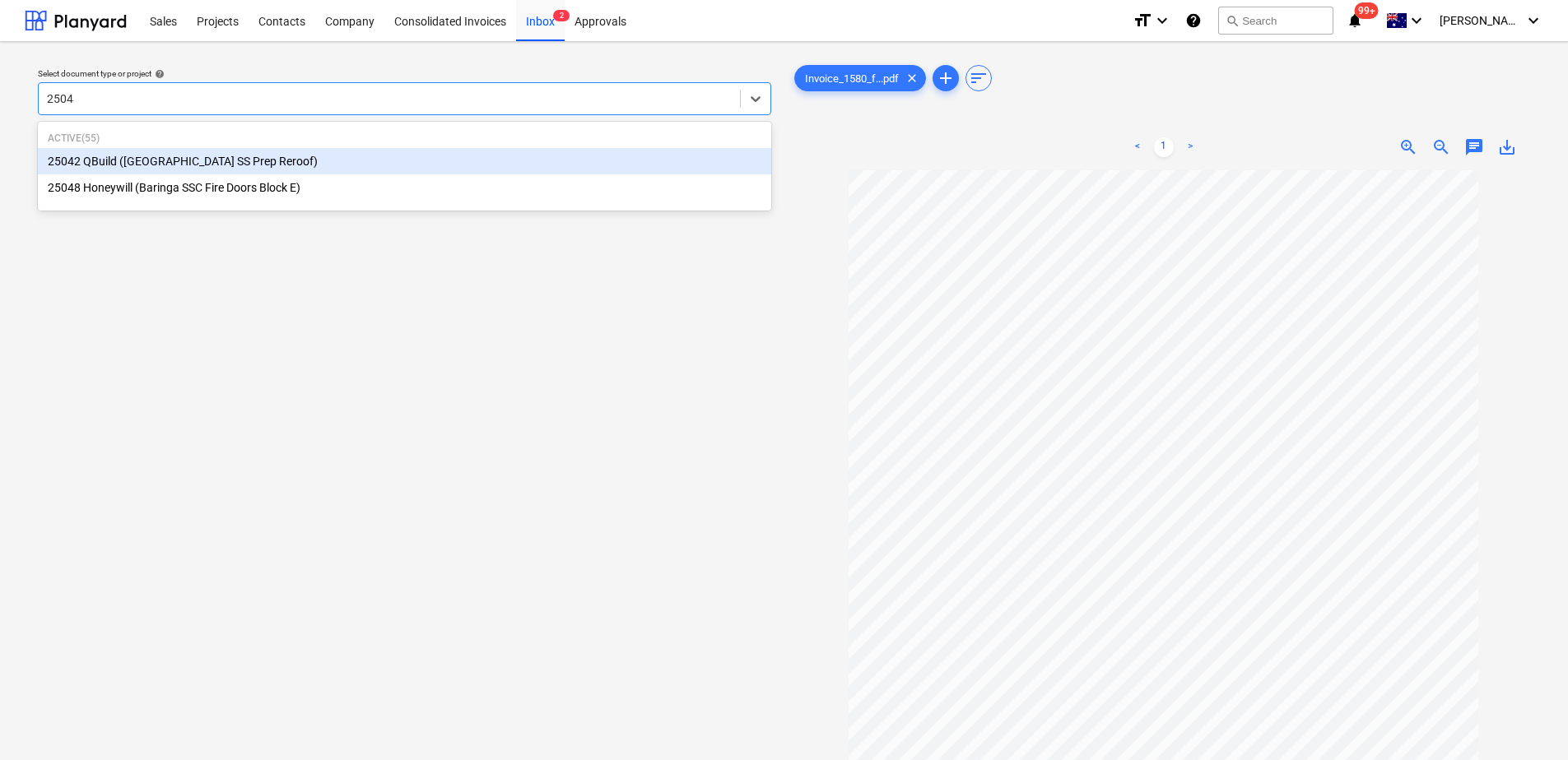
type input "25048"
click at [254, 169] on div "25048 Honeywill (Baringa SSC Fire Doors Block E)" at bounding box center [404, 161] width 733 height 27
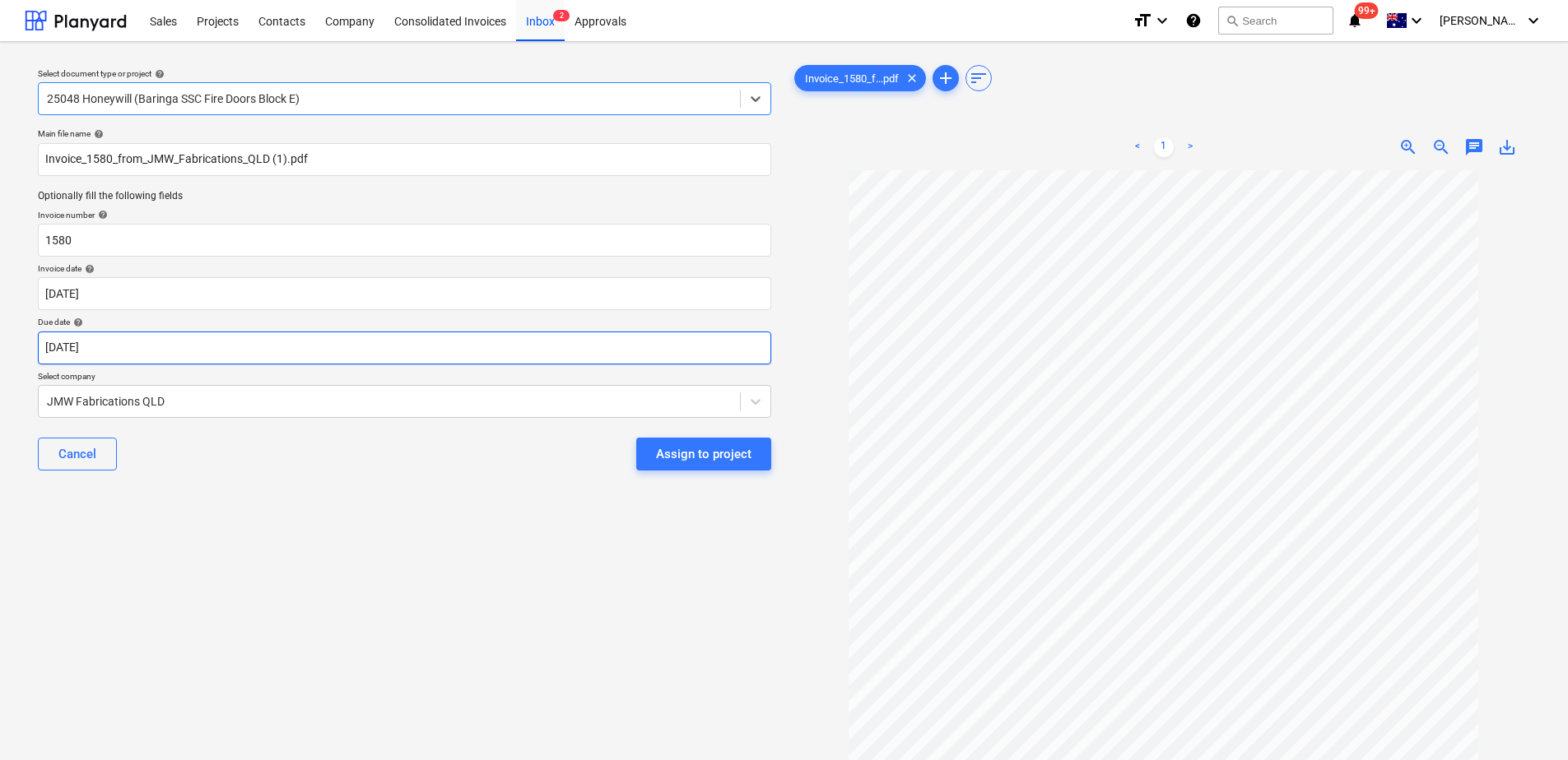
click at [182, 346] on body "Sales Projects Contacts Company Consolidated Invoices Inbox 2 Approvals format_…" at bounding box center [784, 380] width 1568 height 760
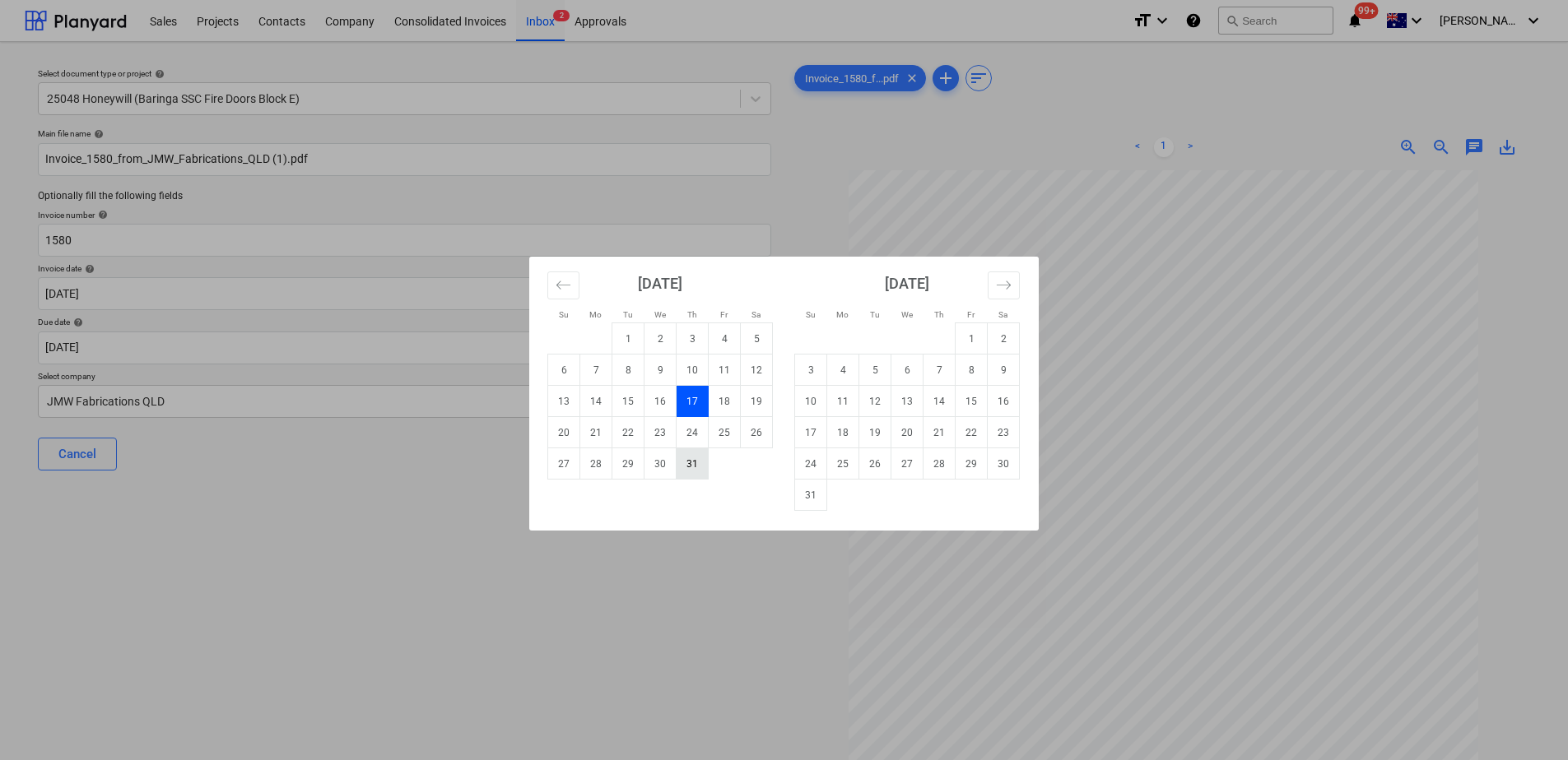
click at [699, 459] on td "31" at bounding box center [692, 464] width 32 height 31
type input "[DATE]"
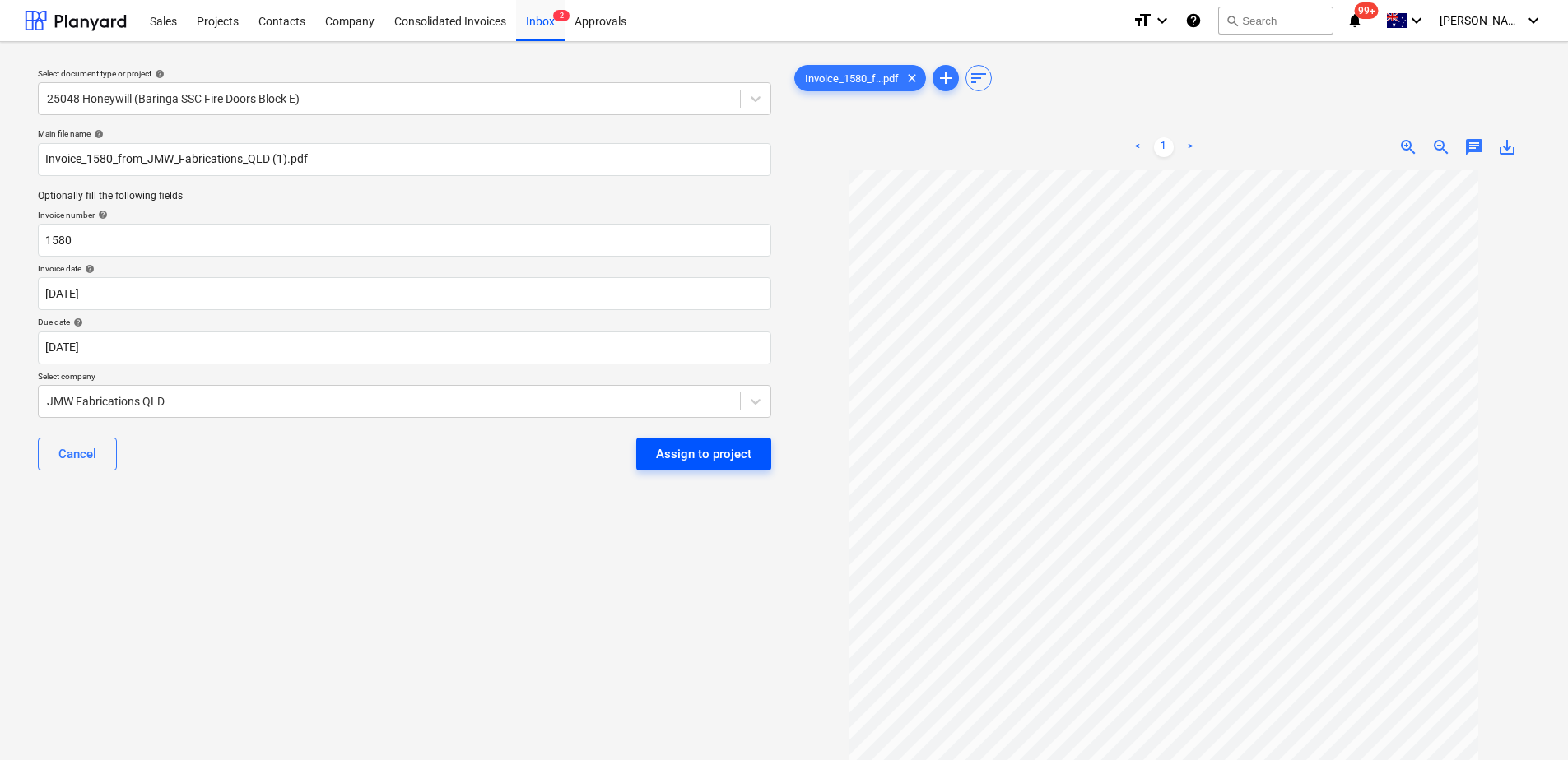
click at [721, 447] on div "Assign to project" at bounding box center [704, 454] width 96 height 21
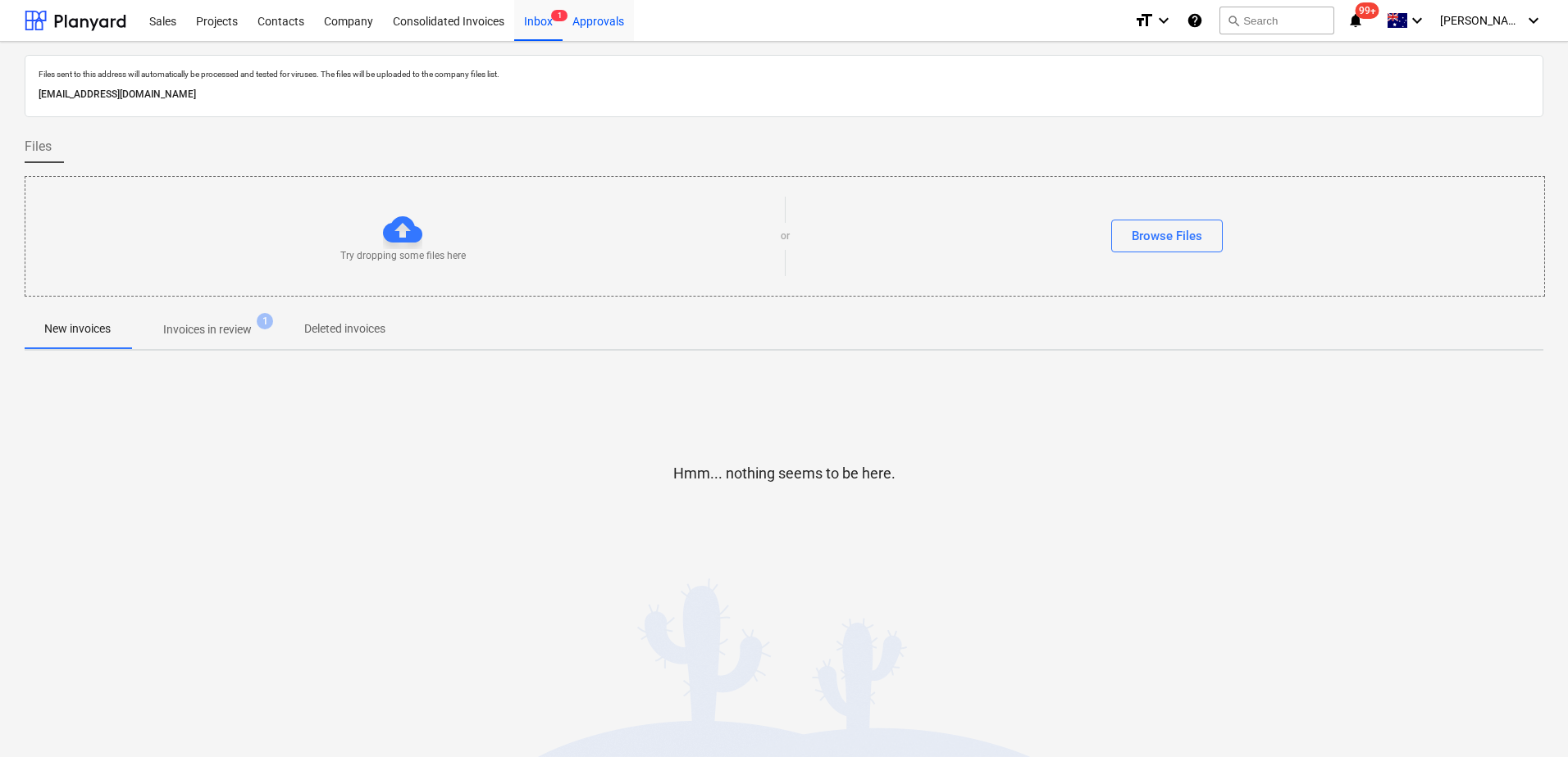
click at [579, 27] on div "Approvals" at bounding box center [598, 20] width 71 height 42
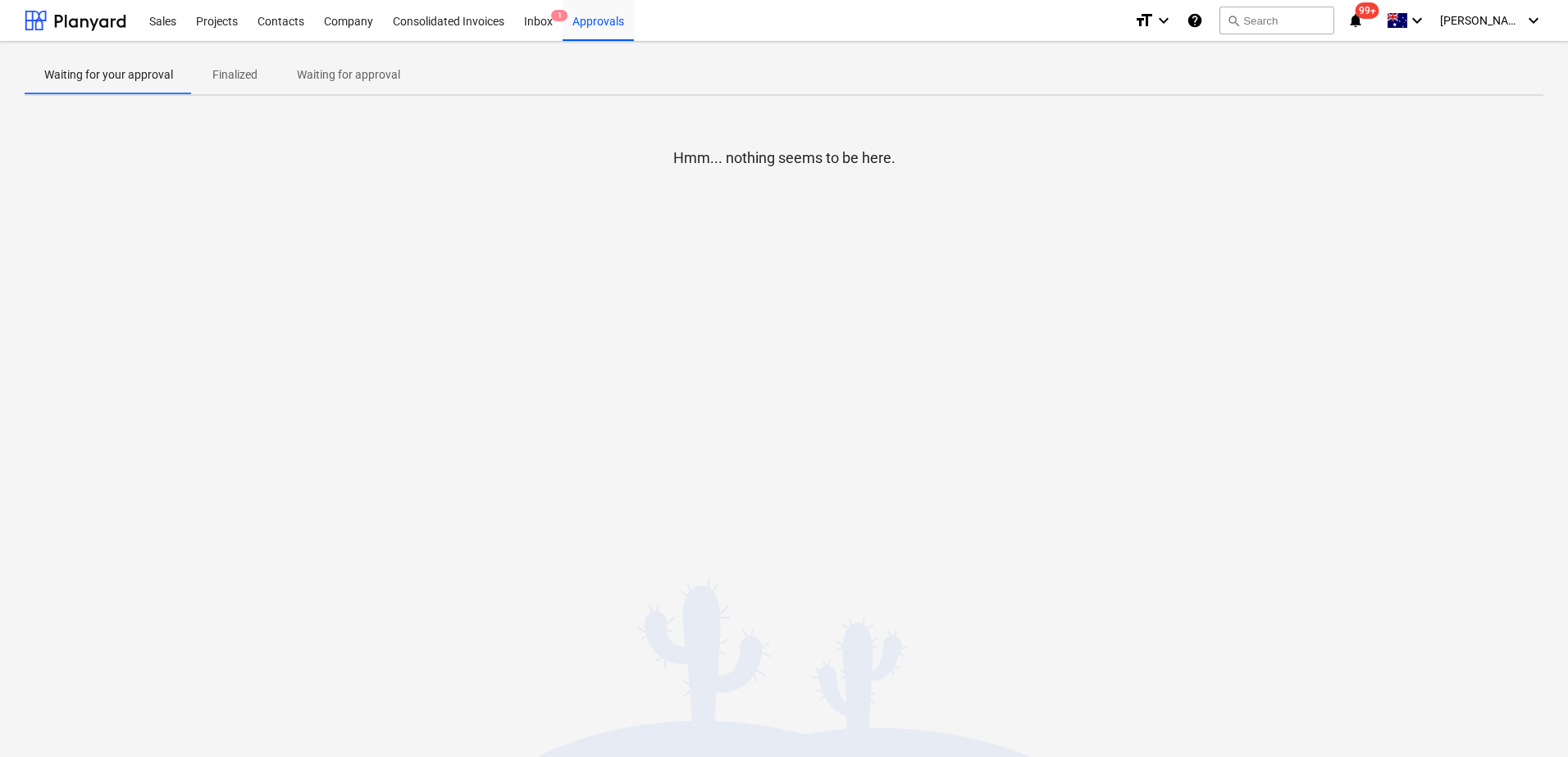
click at [365, 67] on p "Waiting for approval" at bounding box center [348, 75] width 103 height 17
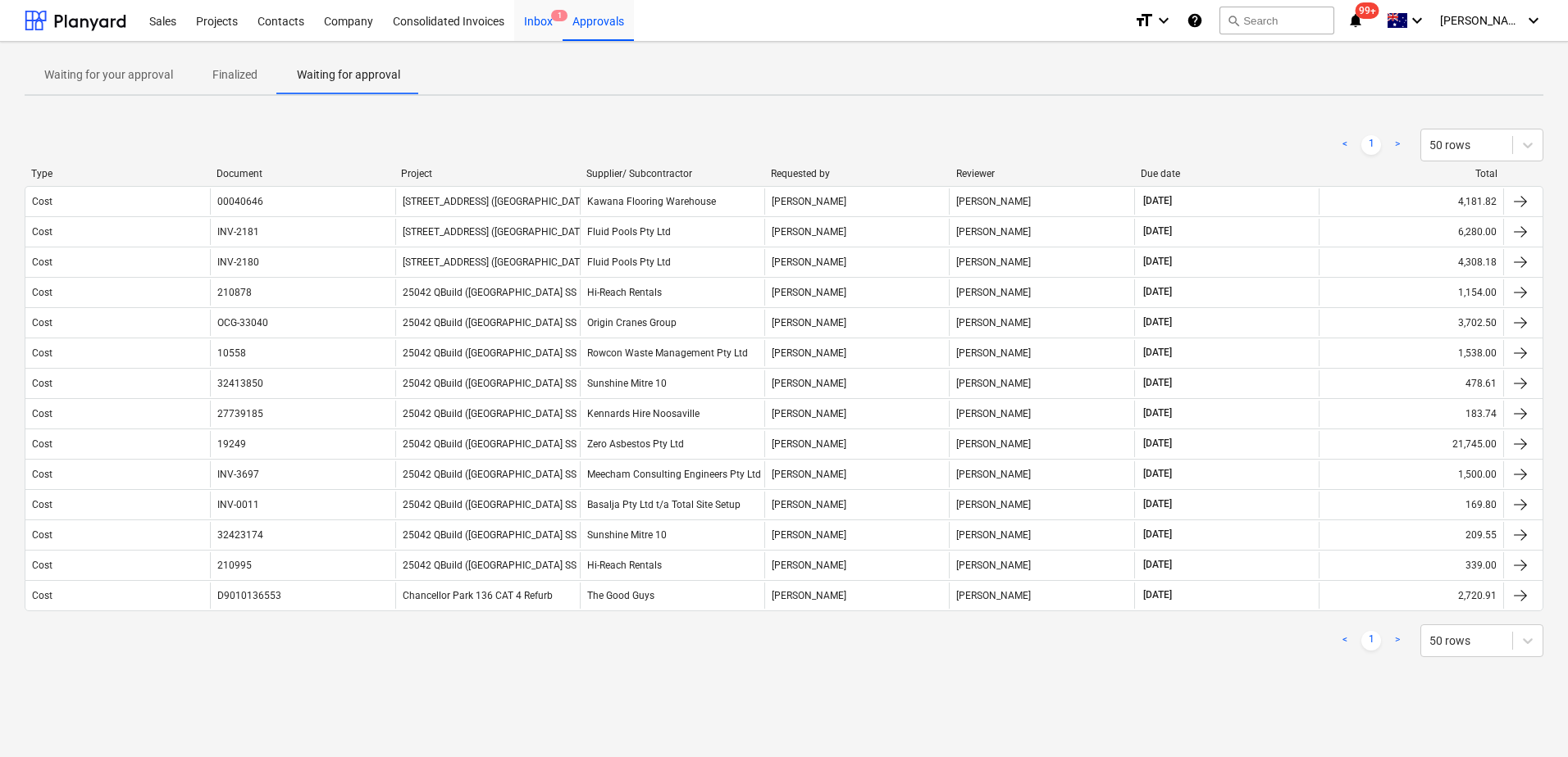
click at [538, 33] on div "Inbox 1" at bounding box center [538, 20] width 49 height 42
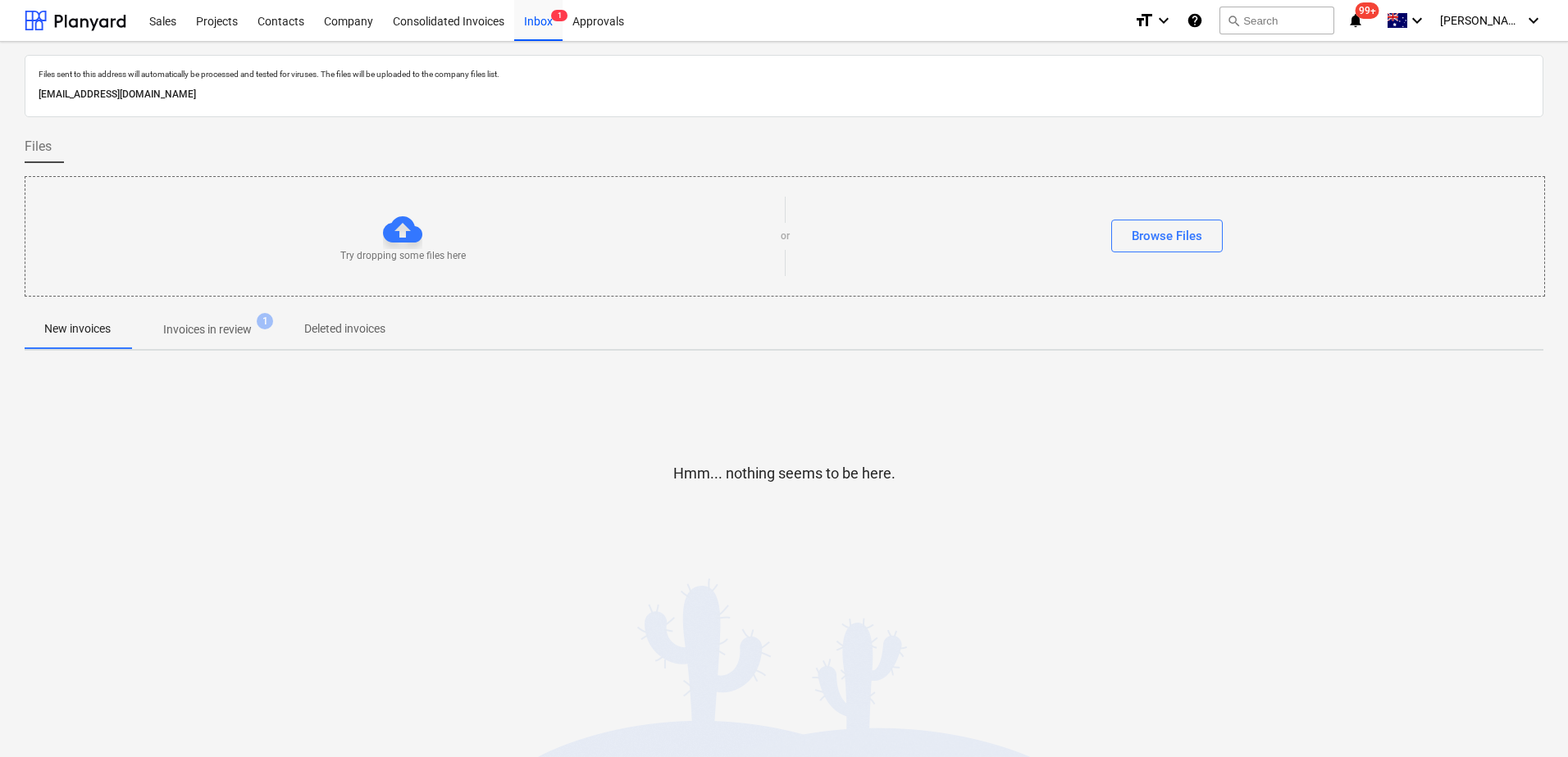
click at [247, 335] on p "Invoices in review" at bounding box center [207, 330] width 89 height 17
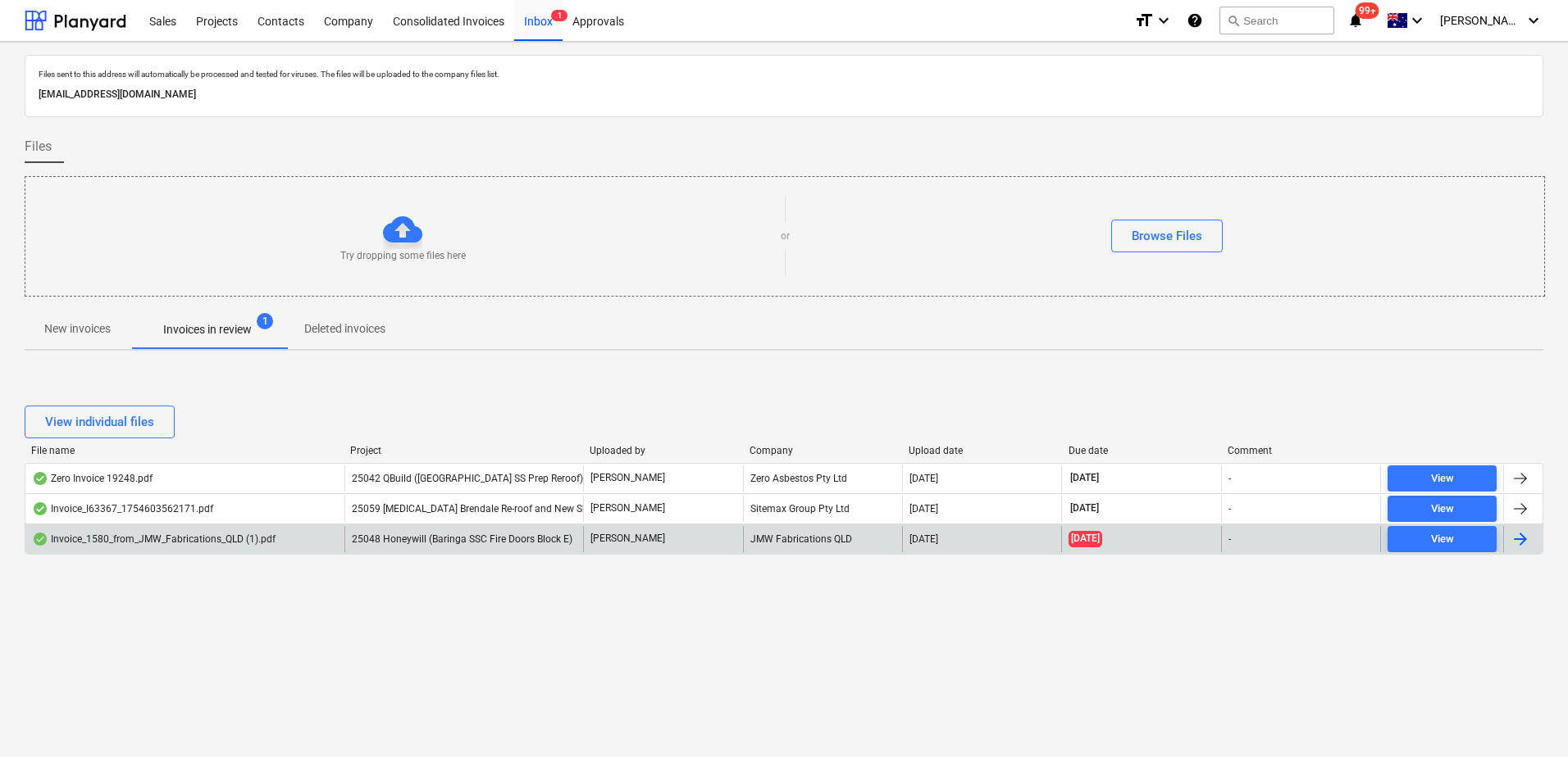
click at [451, 544] on span "25048 Honeywill (Baringa SSC Fire Doors Block E)" at bounding box center [462, 539] width 221 height 12
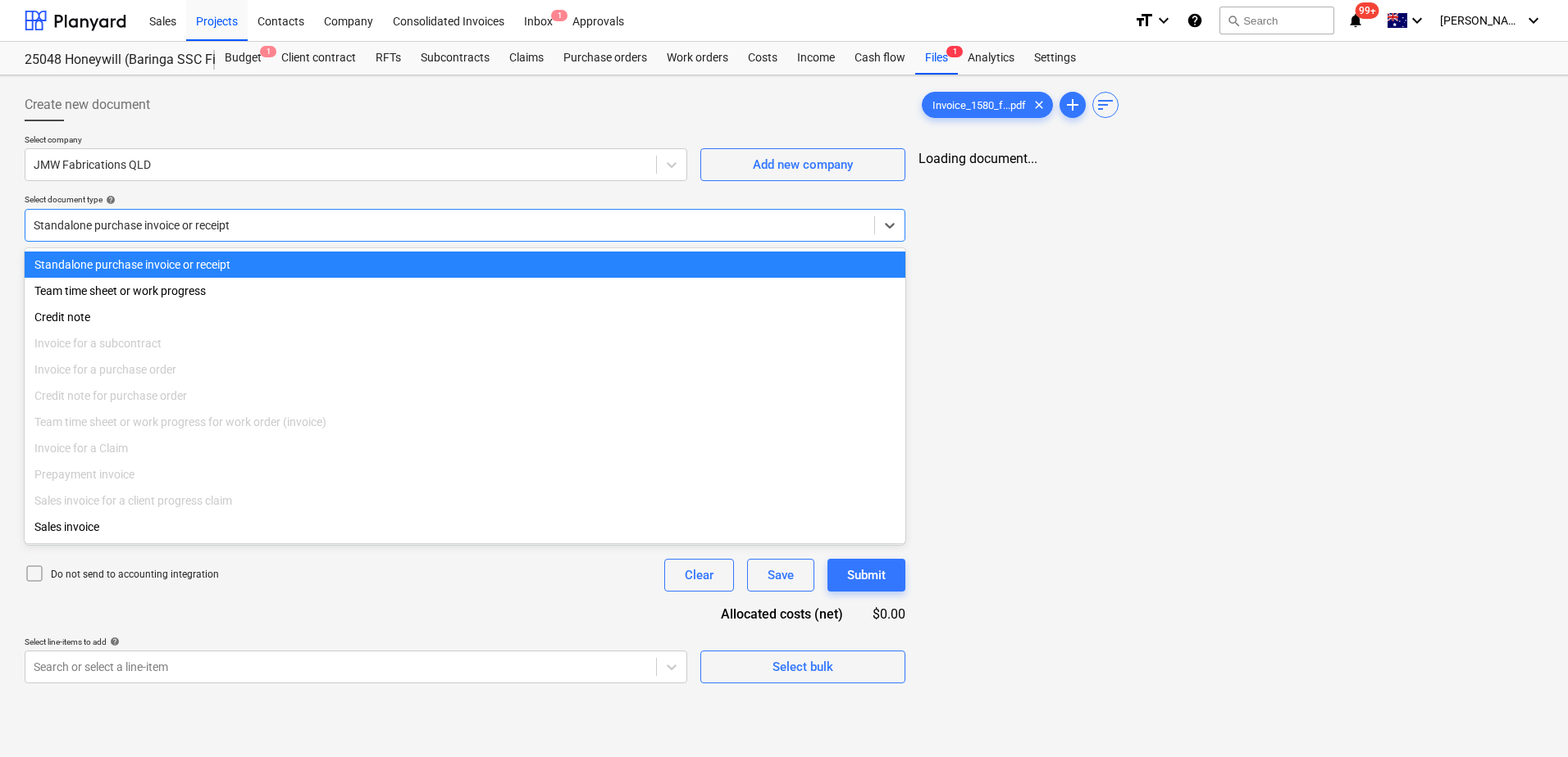
click at [270, 227] on div at bounding box center [450, 225] width 833 height 16
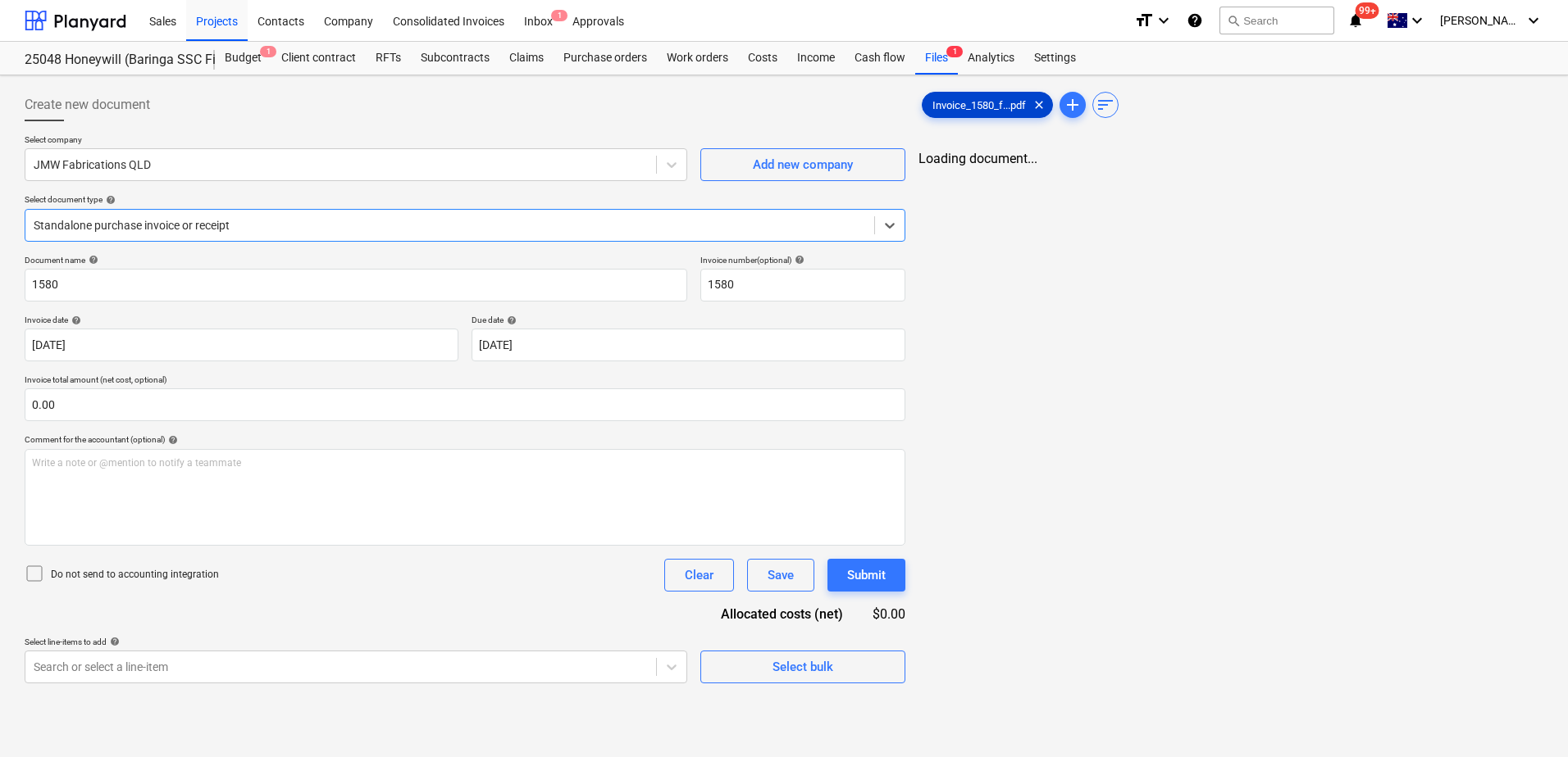
click at [961, 110] on span "Invoice_1580_f...pdf" at bounding box center [979, 104] width 114 height 12
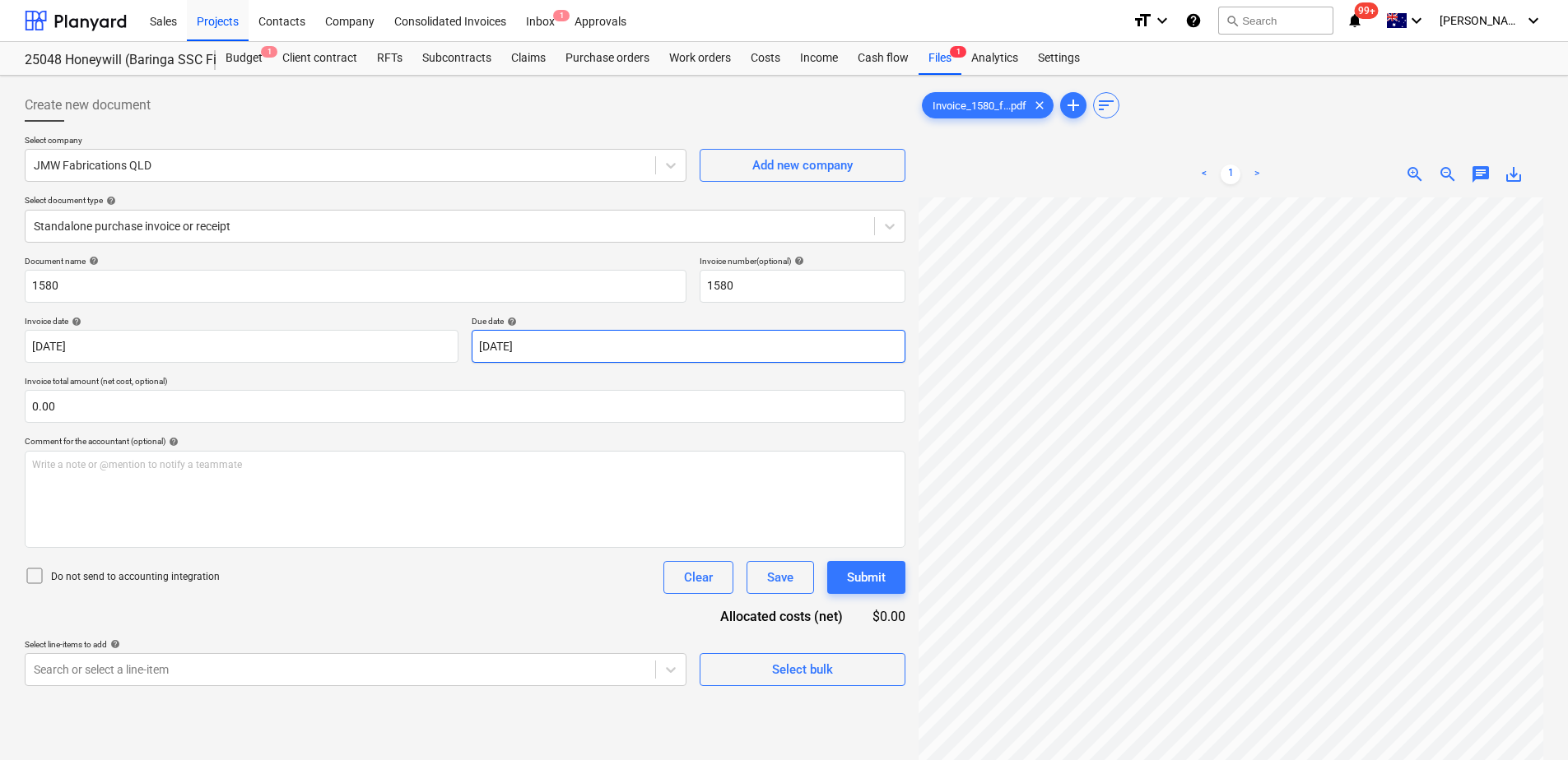
click at [596, 346] on body "Sales Projects Contacts Company Consolidated Invoices Inbox 1 Approvals format_…" at bounding box center [784, 380] width 1568 height 760
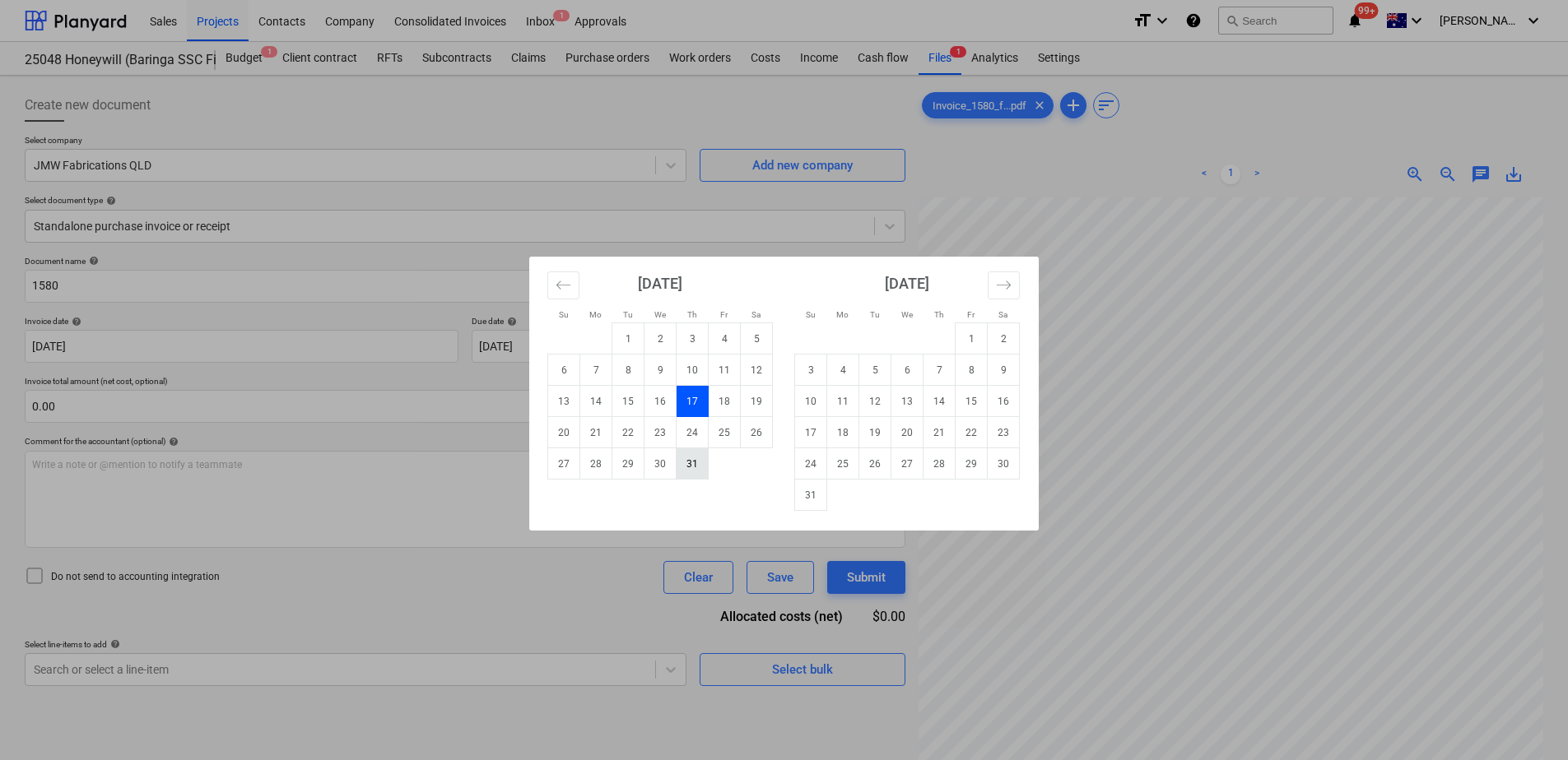
click at [701, 471] on td "31" at bounding box center [692, 464] width 32 height 31
type input "[DATE]"
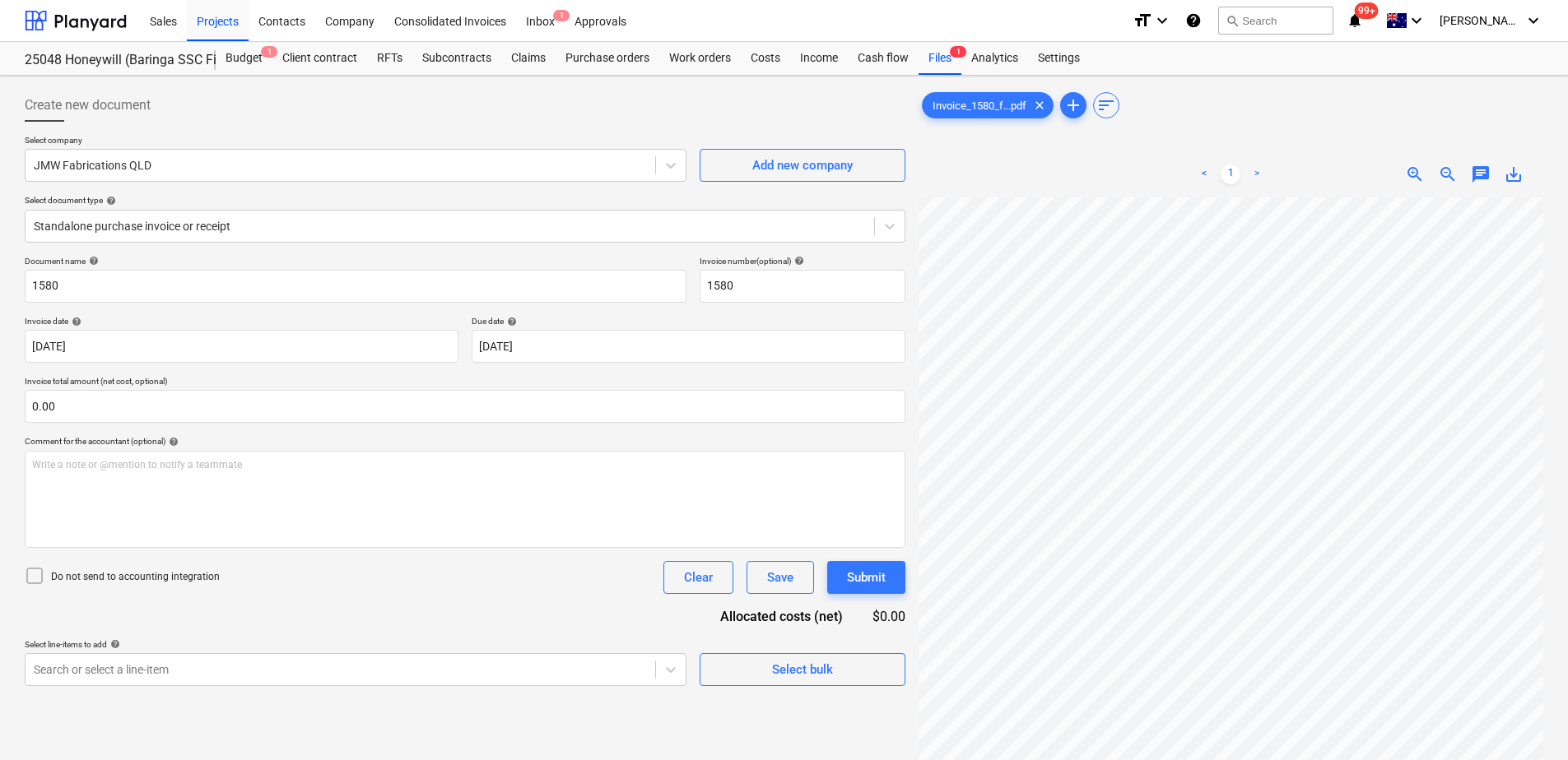
click at [410, 582] on div "Document name help 1580 Invoice number (optional) help 1580 Invoice date help […" at bounding box center [465, 471] width 881 height 430
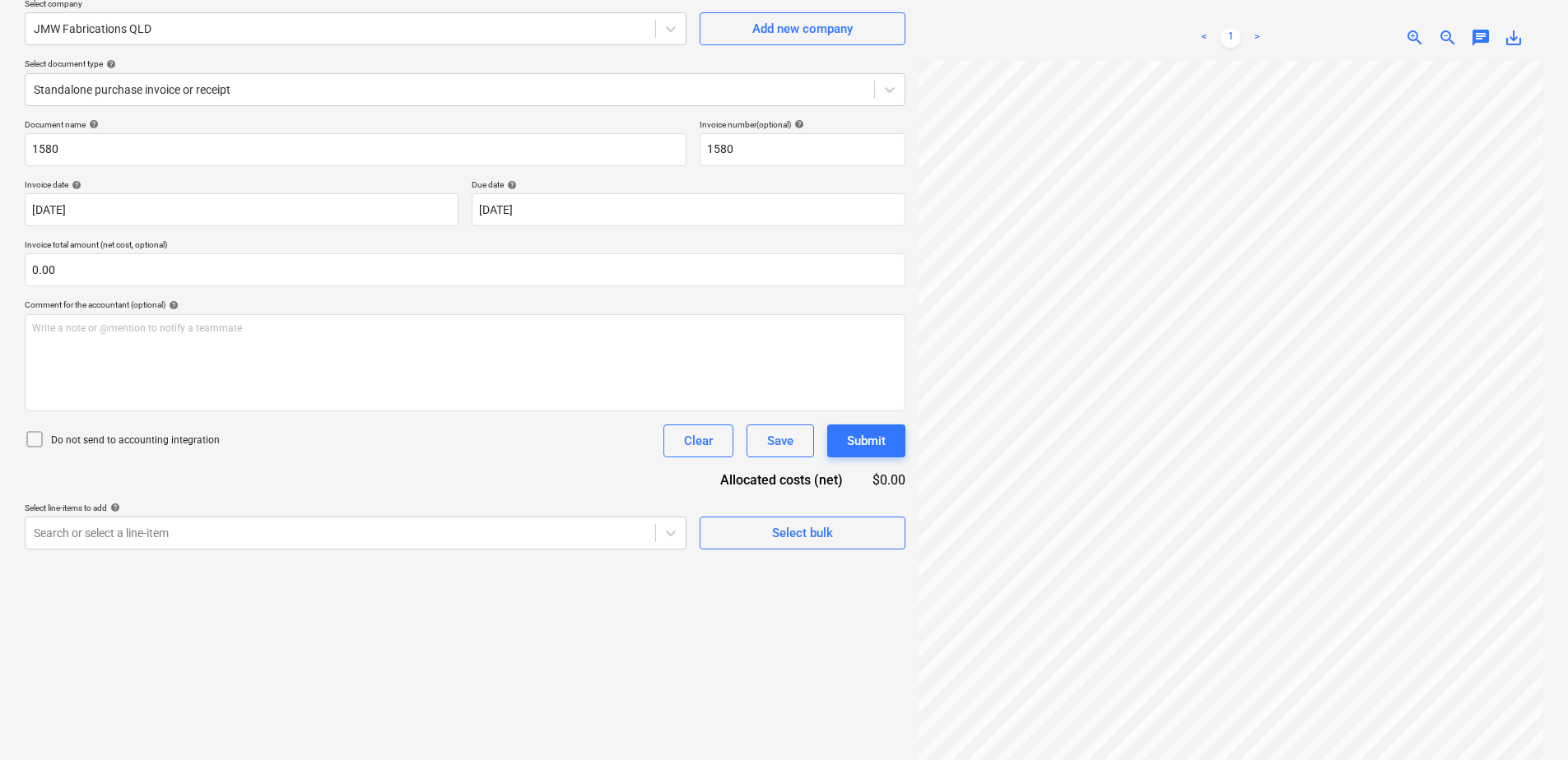
scroll to position [164, 0]
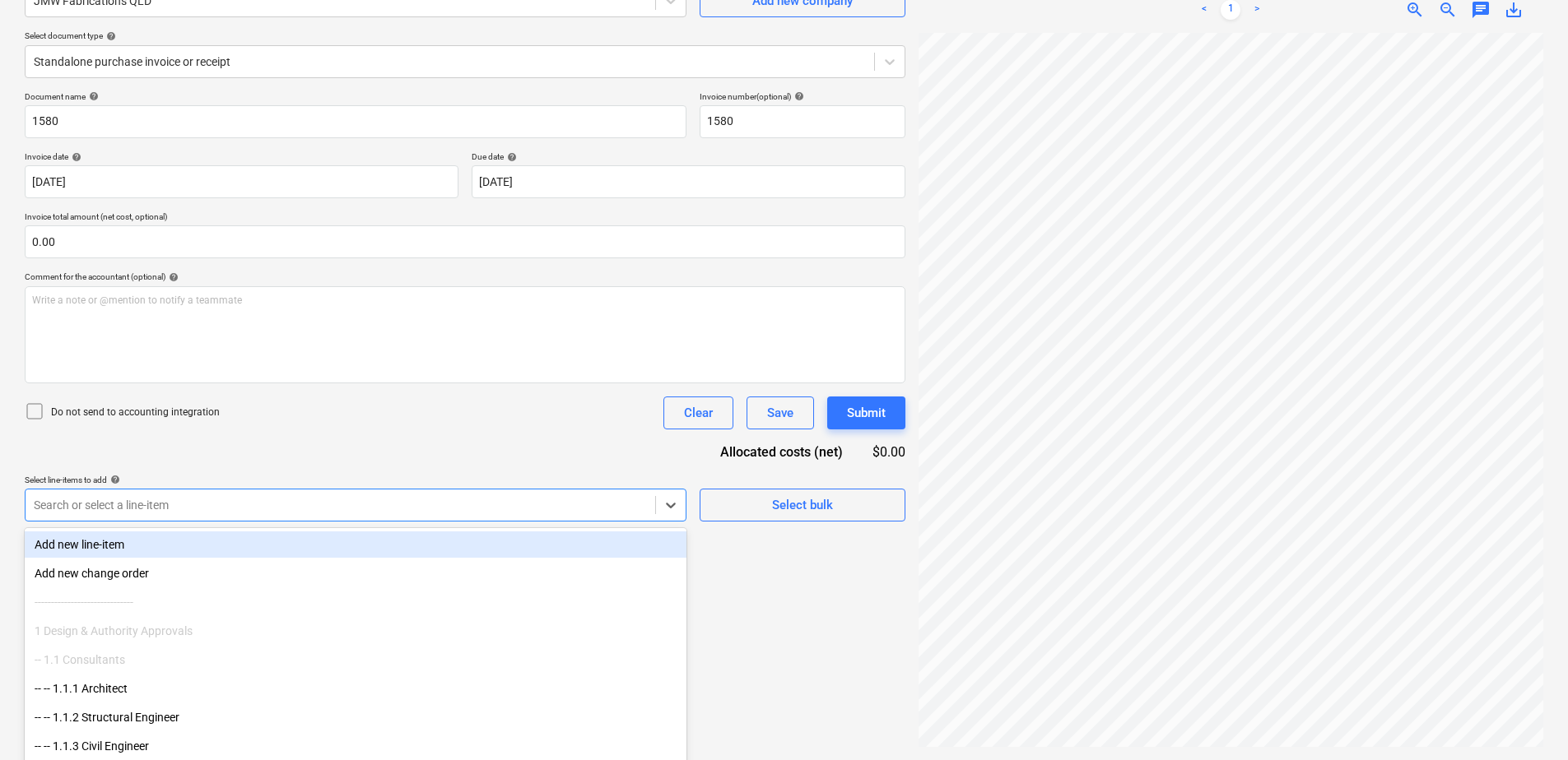
click at [368, 515] on body "Sales Projects Contacts Company Consolidated Invoices Inbox 1 Approvals format_…" at bounding box center [784, 215] width 1568 height 760
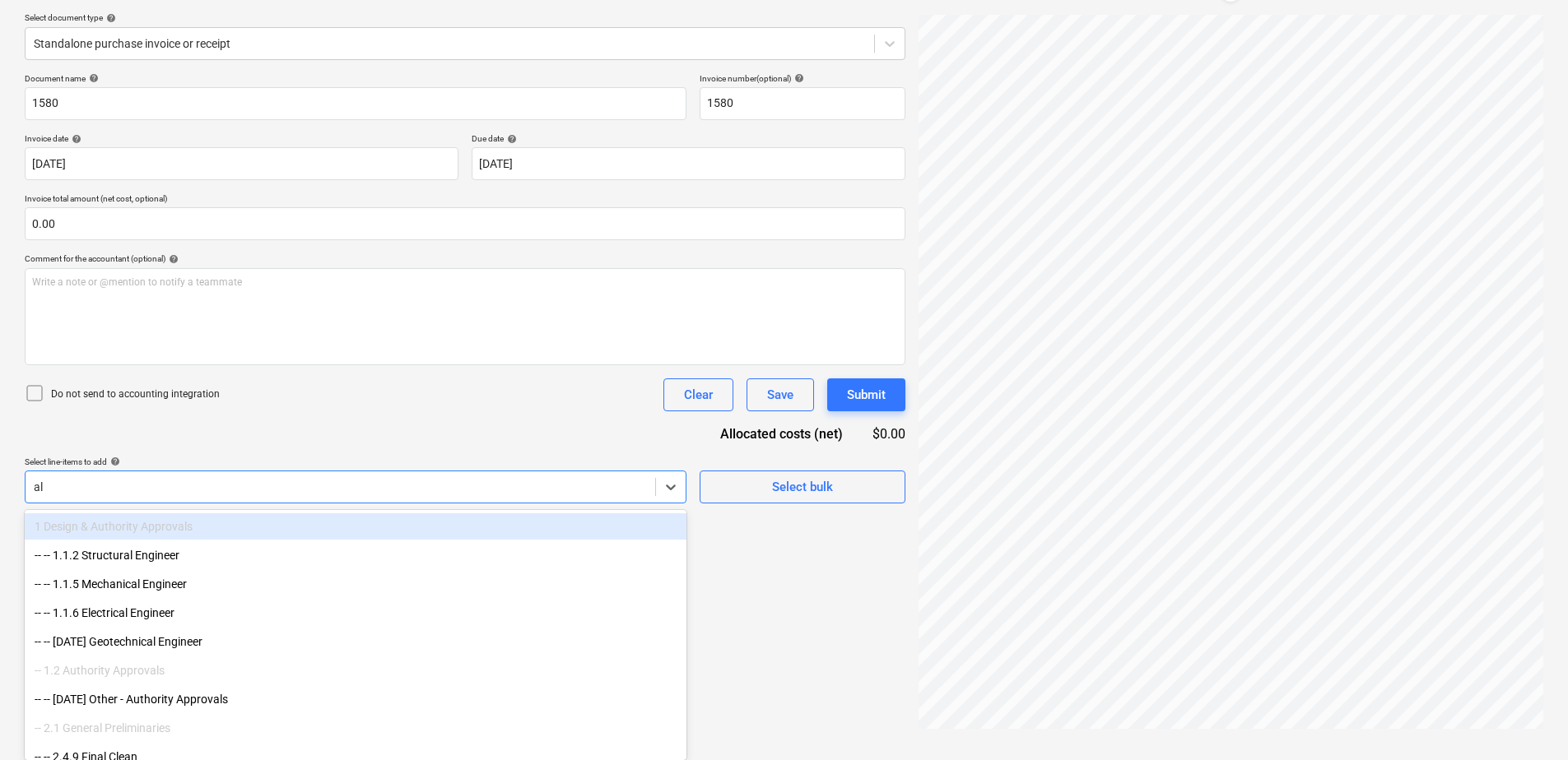
type input "alu"
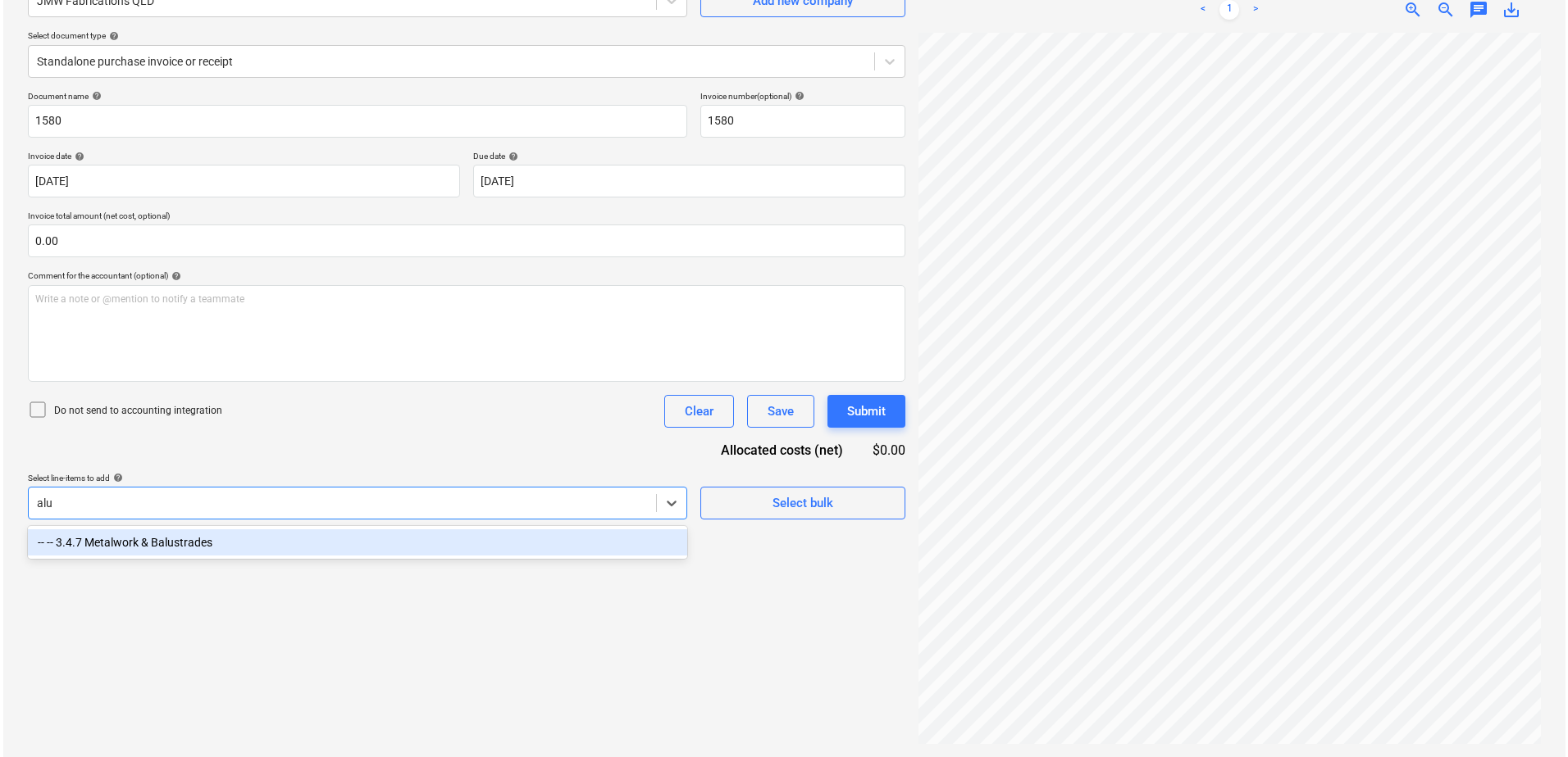
scroll to position [164, 0]
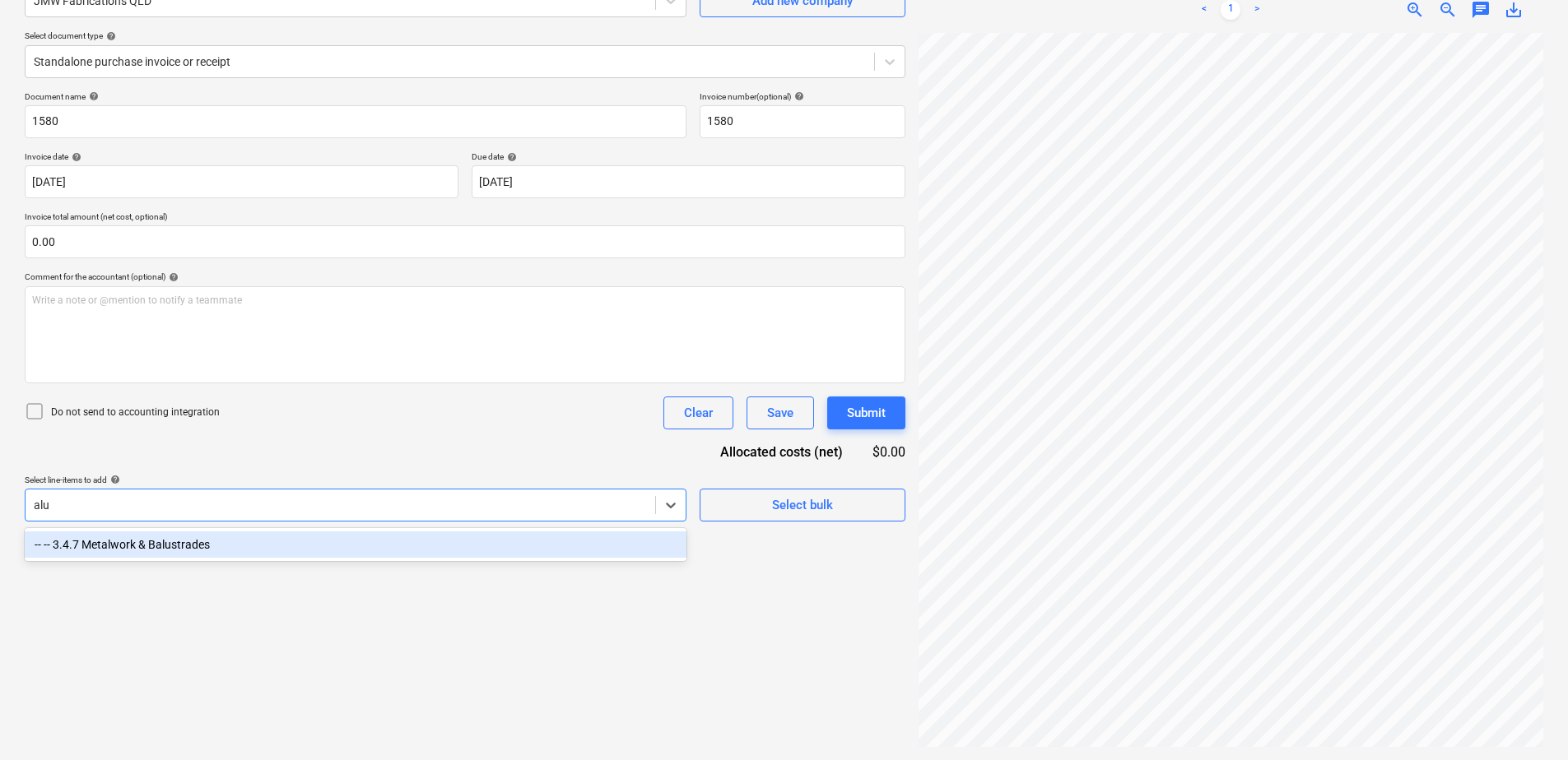
click at [366, 540] on div "-- -- 3.4.7 Metalwork & Balustrades" at bounding box center [356, 544] width 662 height 27
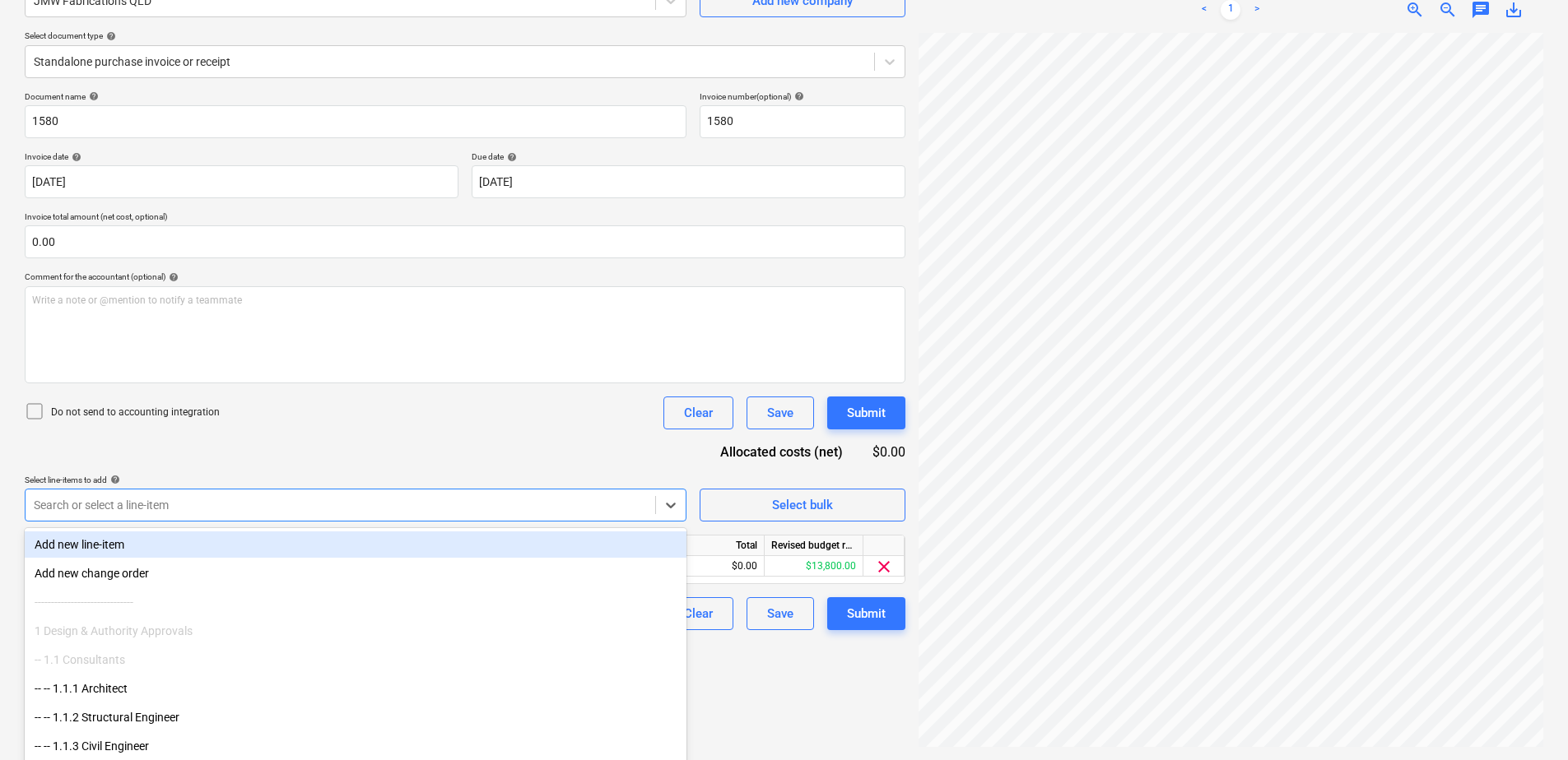
click at [389, 460] on div "Document name help 1580 Invoice number (optional) help 1580 Invoice date help […" at bounding box center [465, 360] width 881 height 539
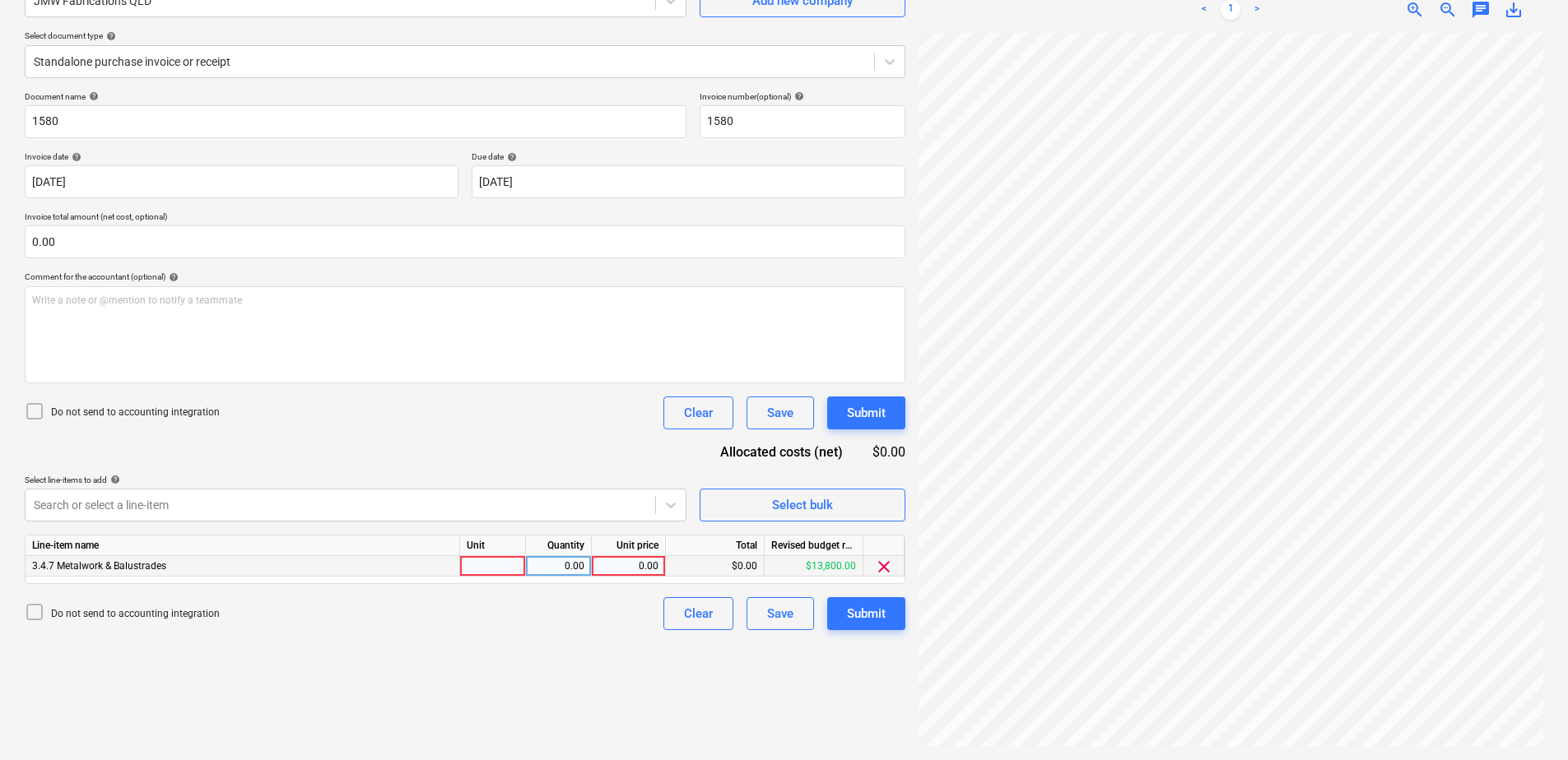
click at [492, 568] on div at bounding box center [494, 566] width 66 height 20
type input "Item"
type input "7630"
click at [891, 582] on button "Submit" at bounding box center [866, 614] width 78 height 33
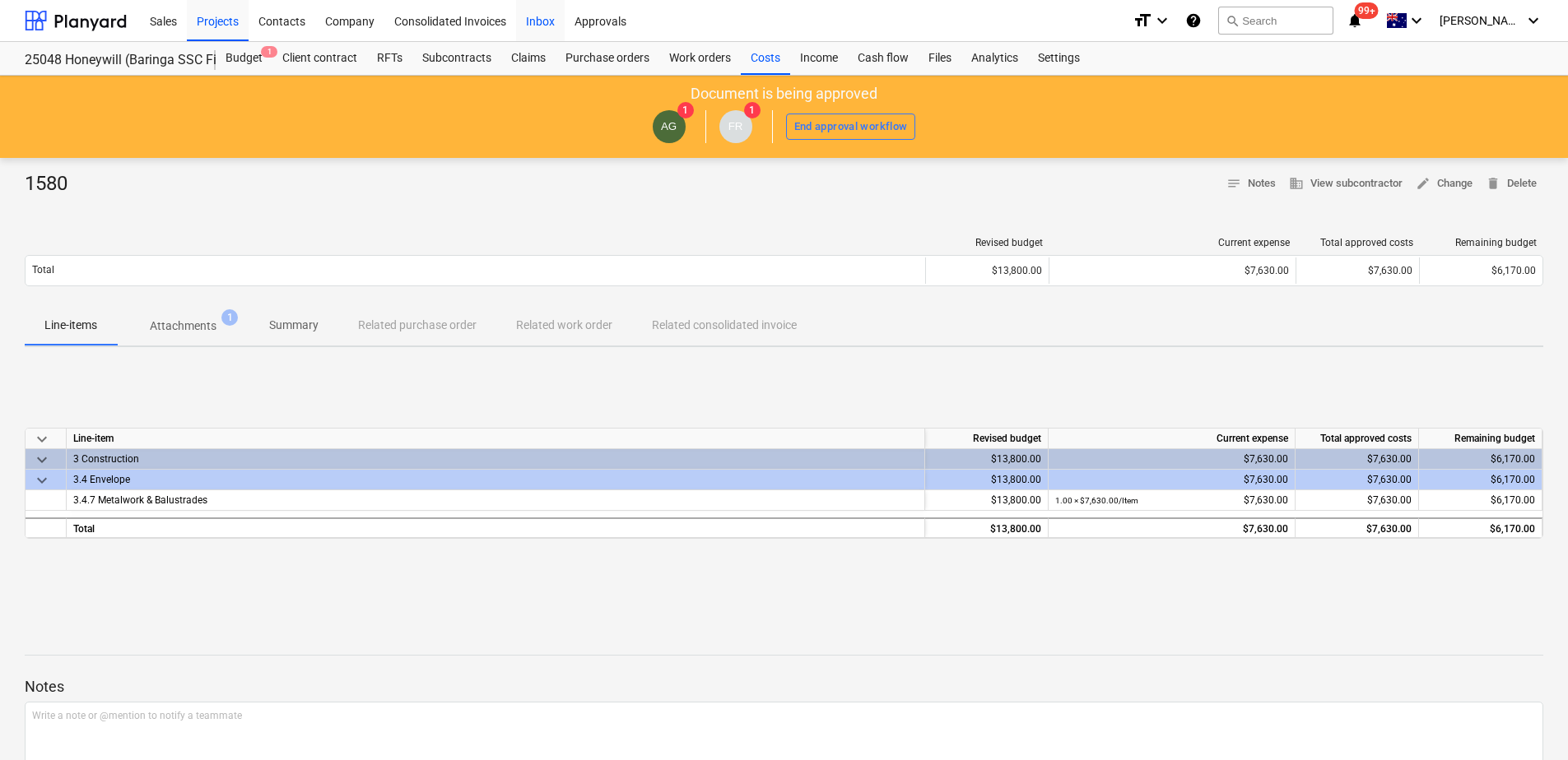
drag, startPoint x: 539, startPoint y: 20, endPoint x: 539, endPoint y: 33, distance: 13.0
click at [539, 20] on div "Inbox" at bounding box center [540, 20] width 49 height 42
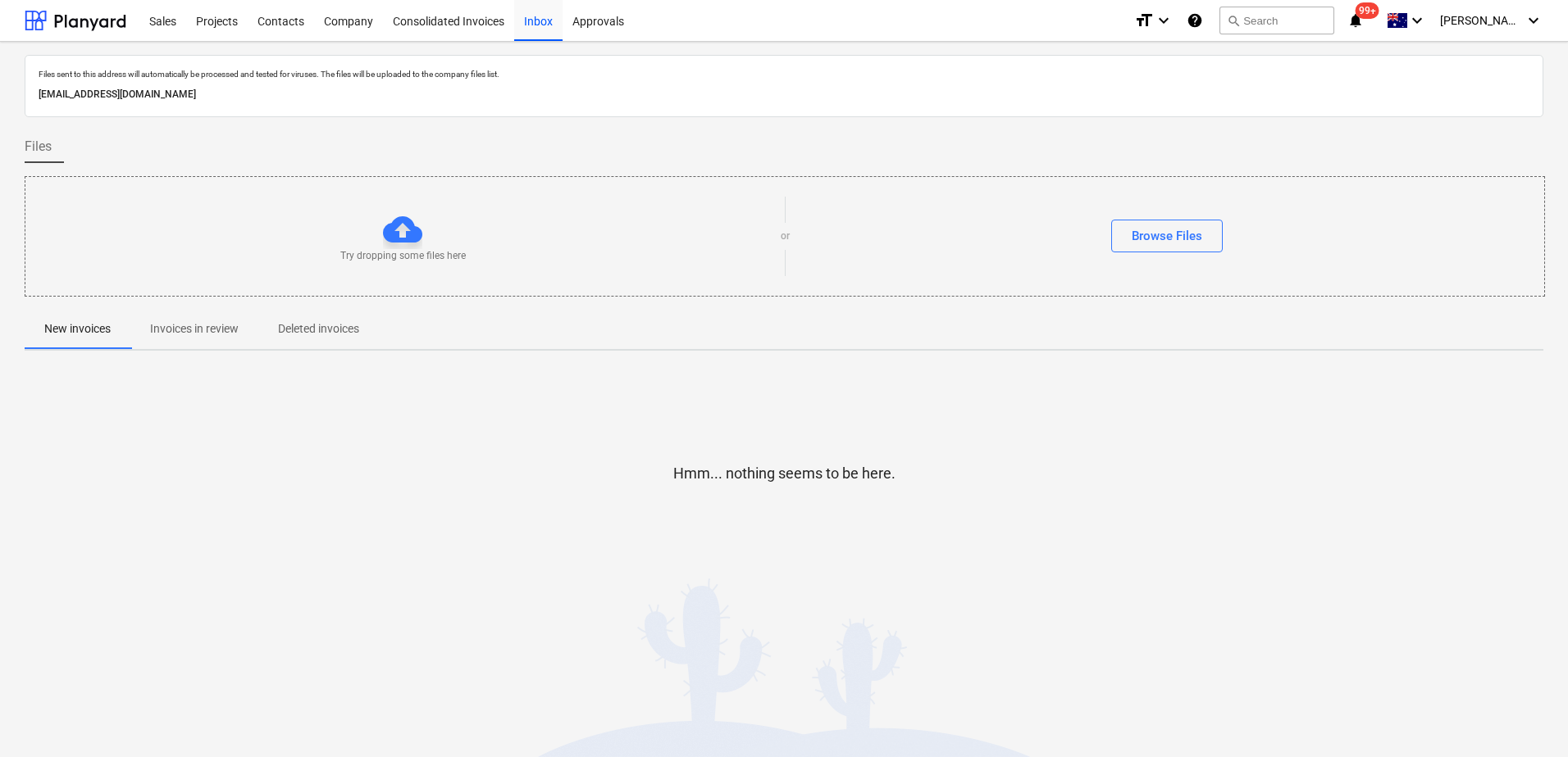
click at [166, 321] on p "Invoices in review" at bounding box center [194, 329] width 89 height 17
